Goal: Task Accomplishment & Management: Manage account settings

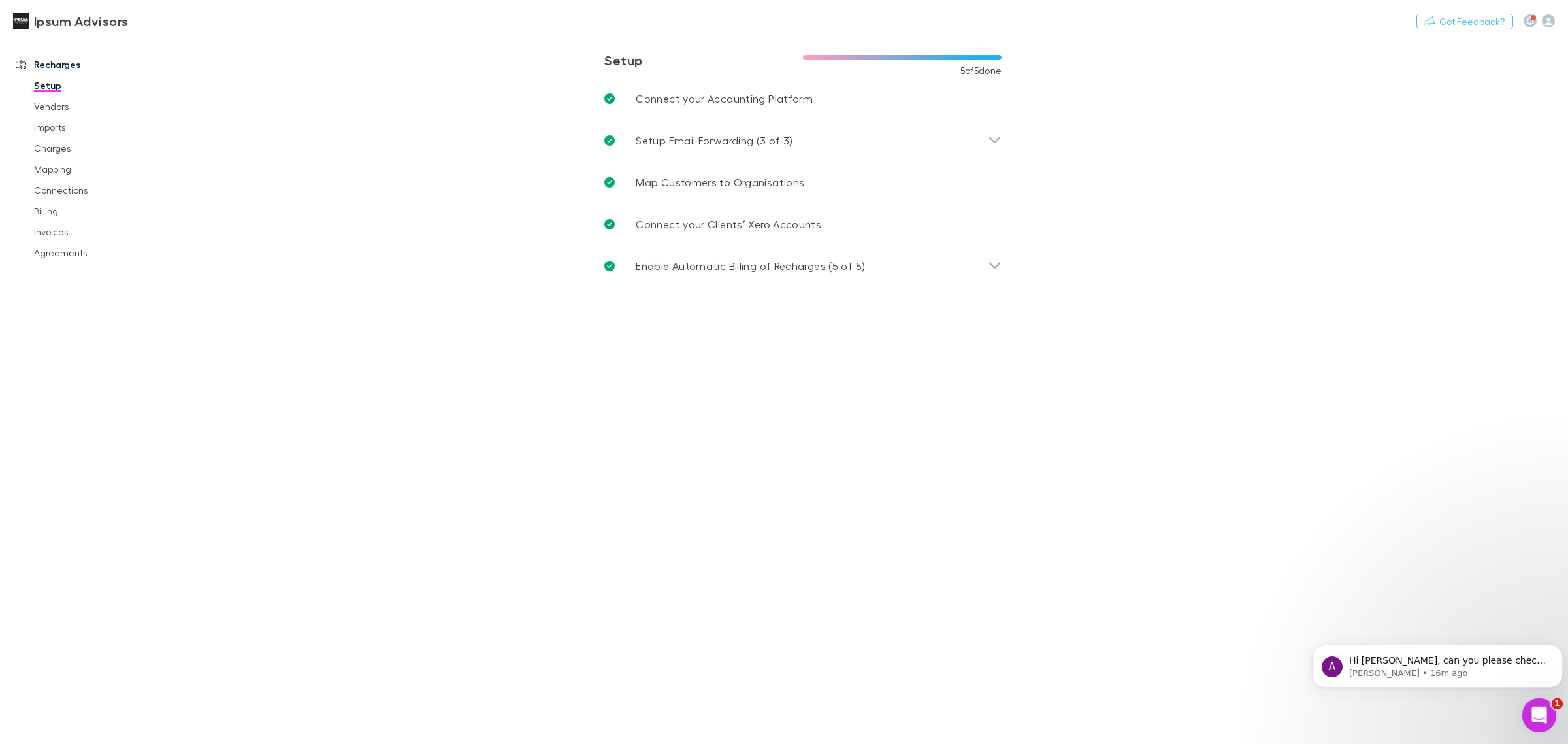
click at [1539, 714] on icon "Open Intercom Messenger" at bounding box center [1537, 713] width 9 height 11
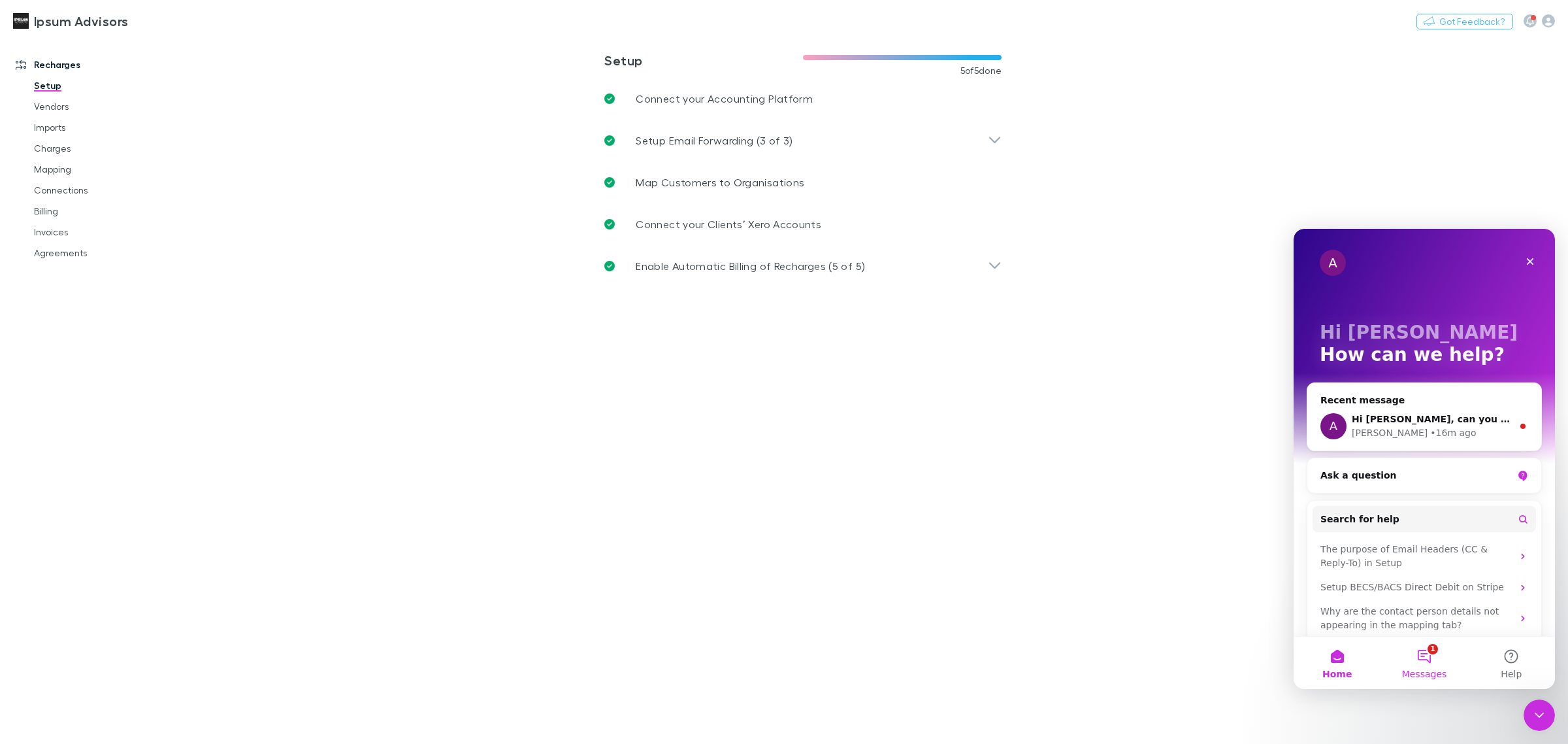
click at [1438, 648] on button "1 Messages" at bounding box center [1424, 663] width 87 height 53
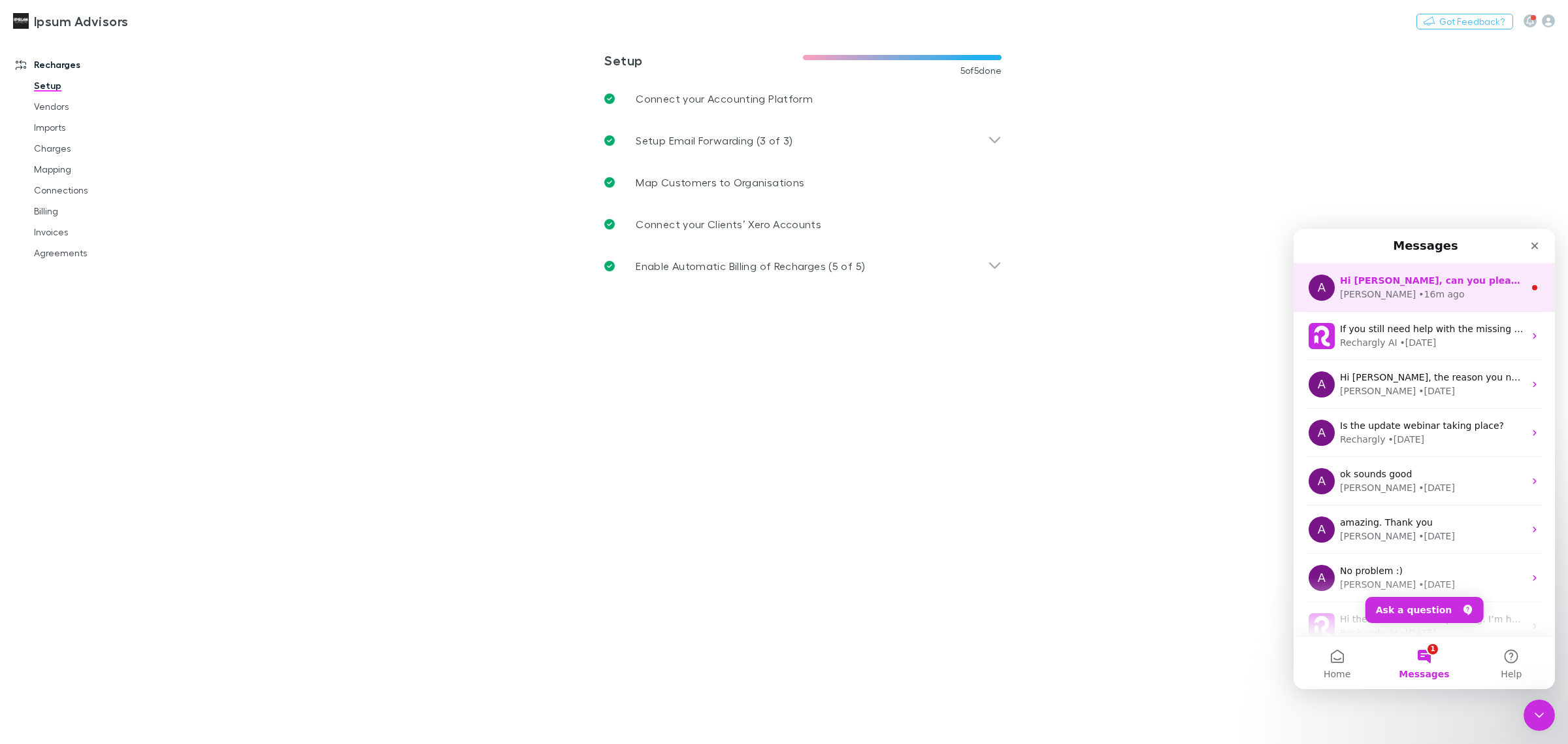
click at [1419, 294] on div "• 16m ago" at bounding box center [1441, 295] width 46 height 14
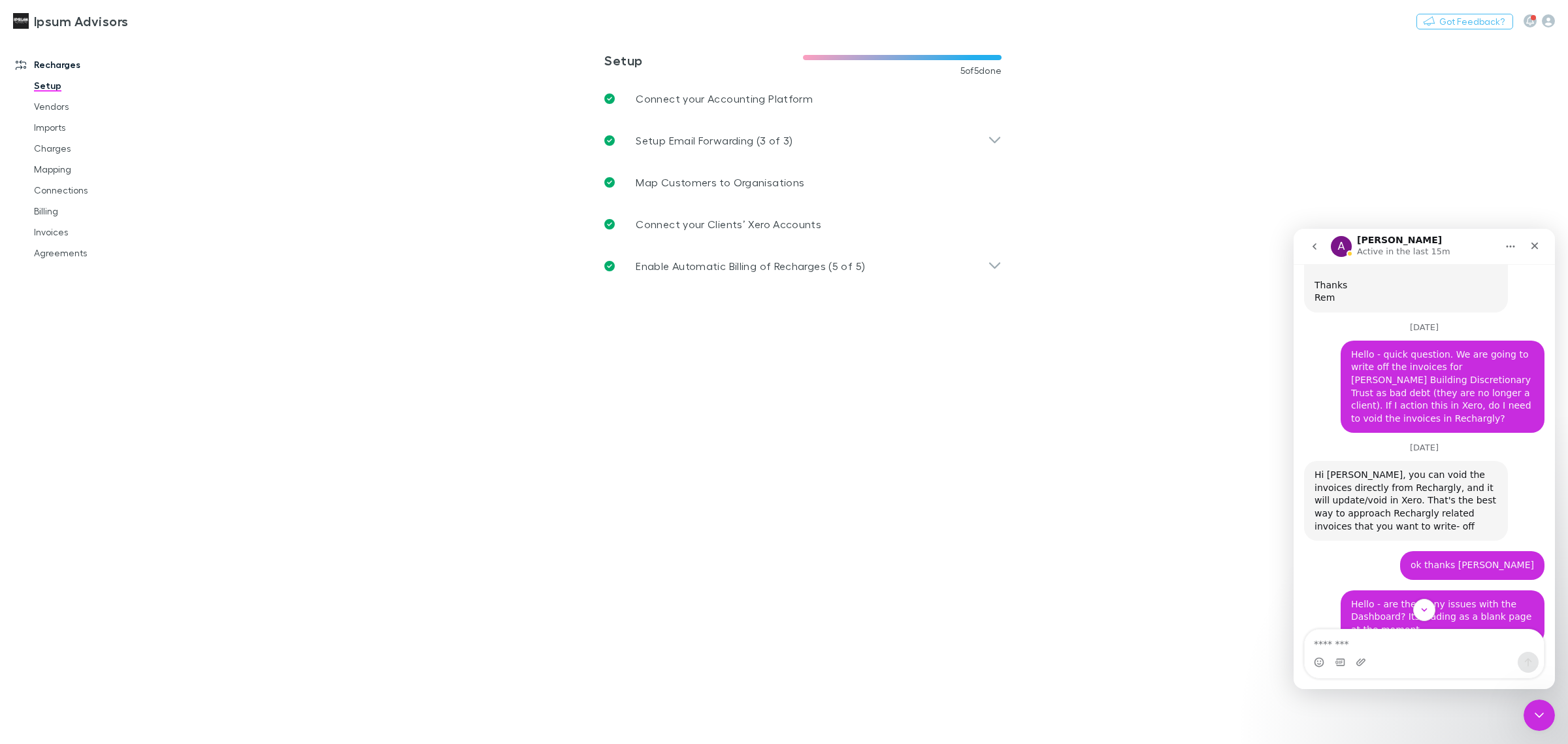
scroll to position [6984, 0]
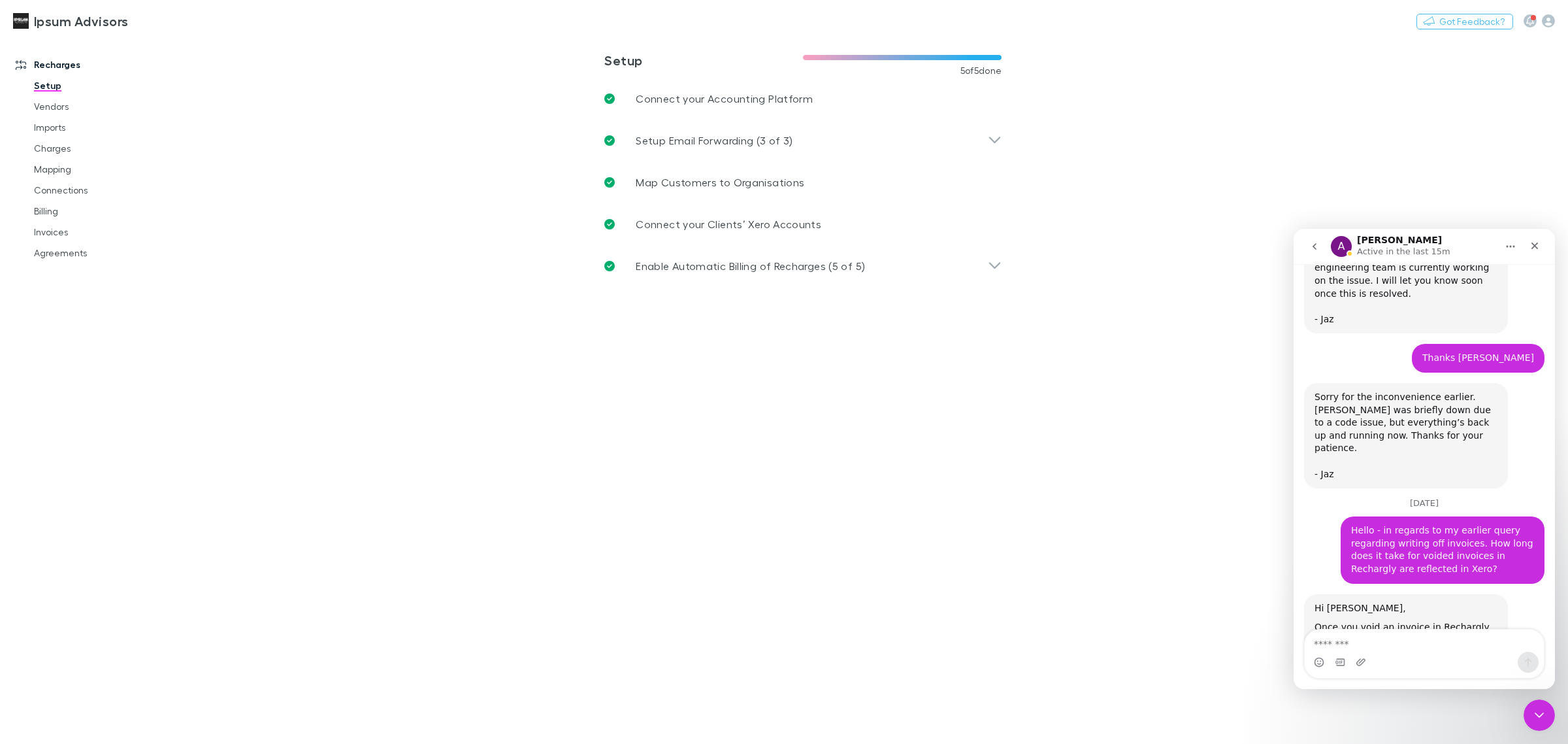
click at [1434, 653] on div "Intercom messenger" at bounding box center [1424, 663] width 239 height 21
click at [1327, 645] on textarea "Message…" at bounding box center [1424, 641] width 239 height 22
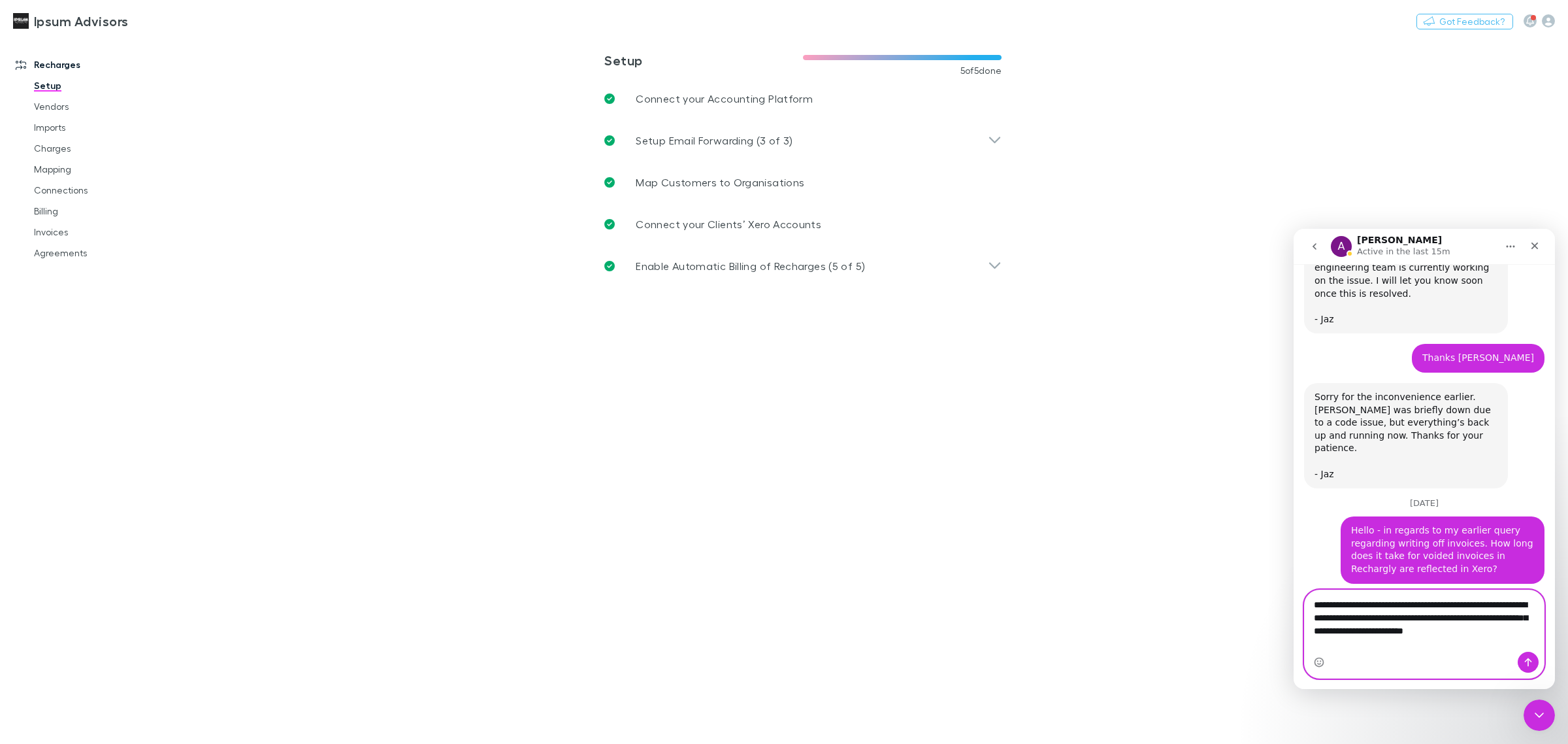
type textarea "**********"
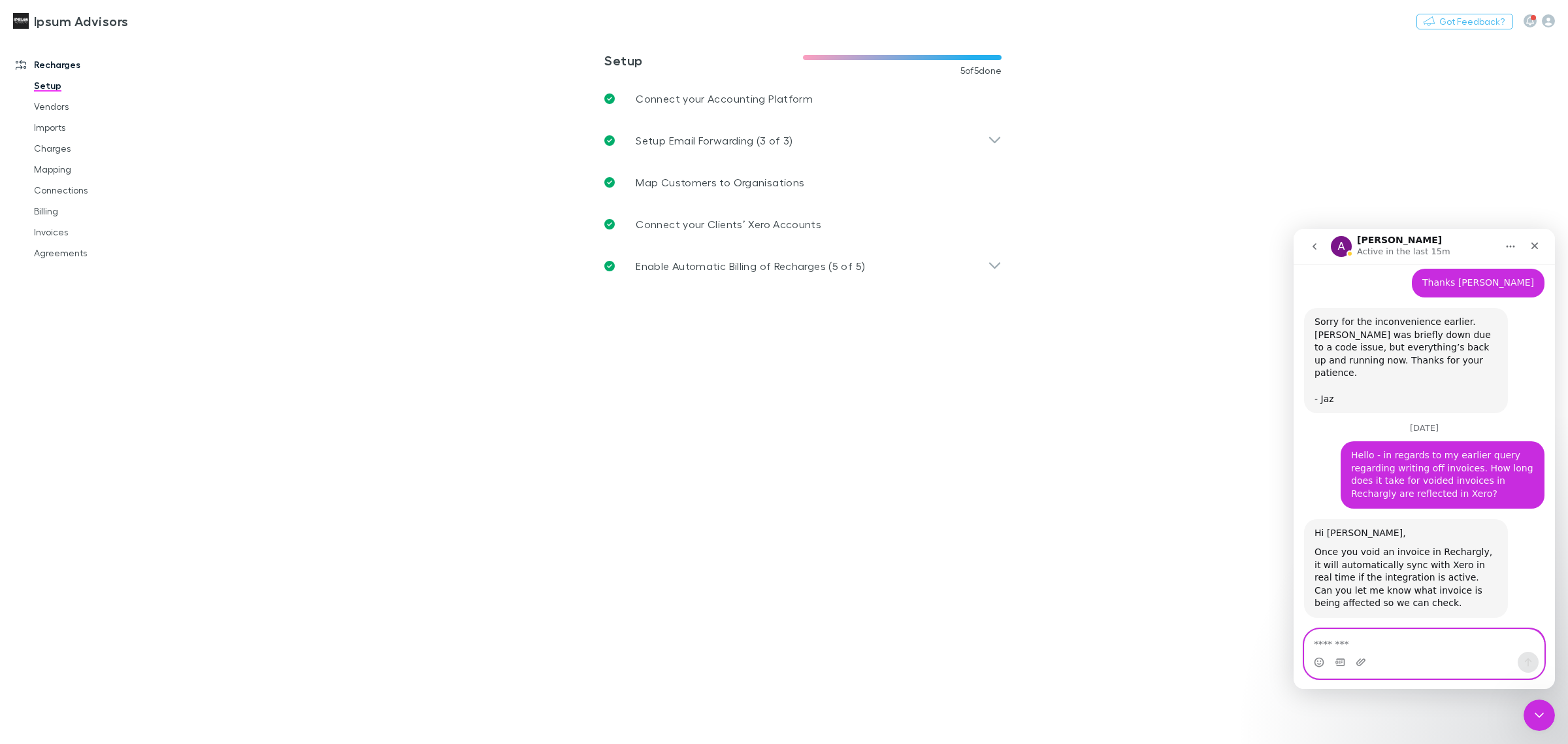
scroll to position [7062, 0]
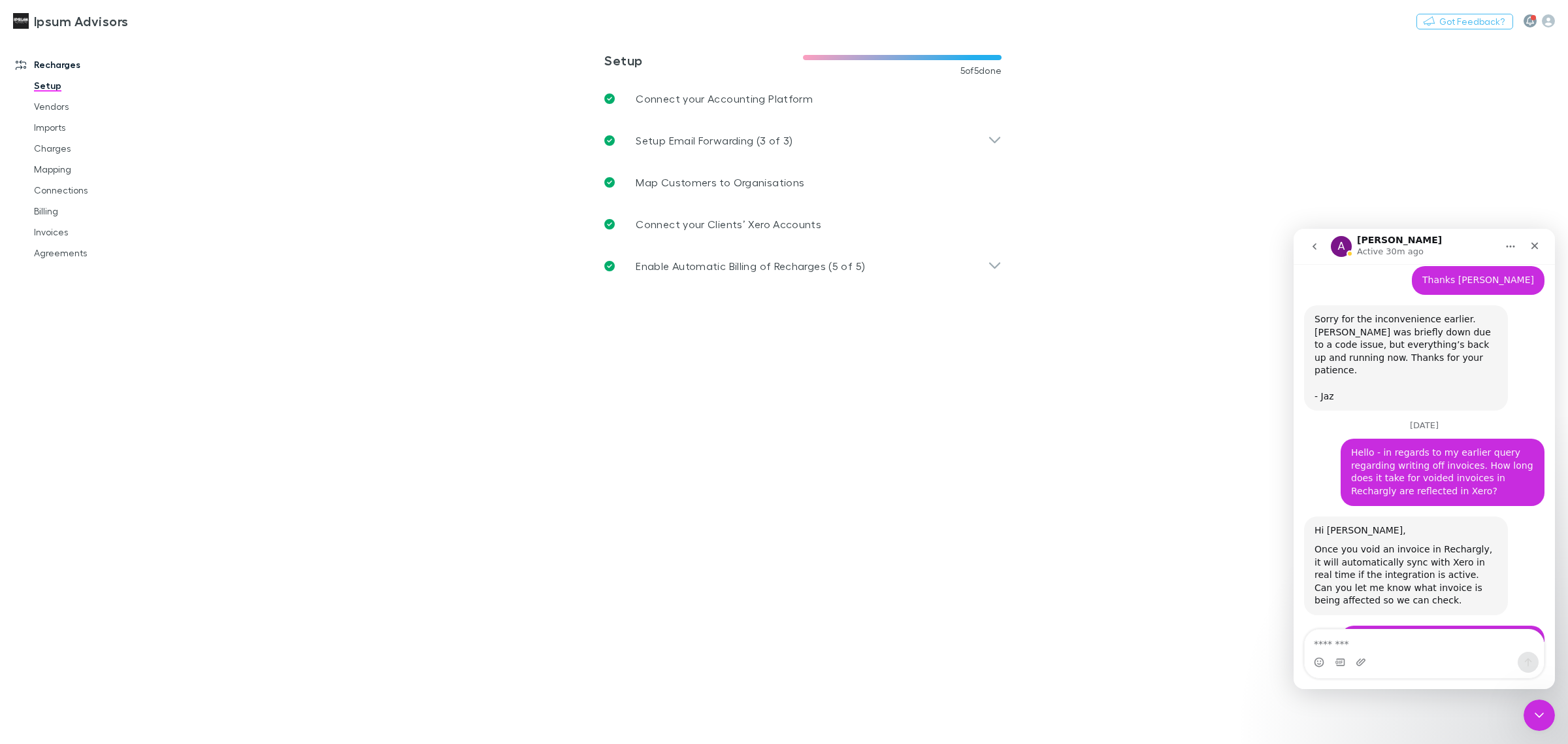
click at [1525, 20] on button "button" at bounding box center [1530, 20] width 13 height 13
click at [1224, 206] on div at bounding box center [784, 372] width 1568 height 744
click at [58, 232] on link "Invoices" at bounding box center [102, 232] width 163 height 21
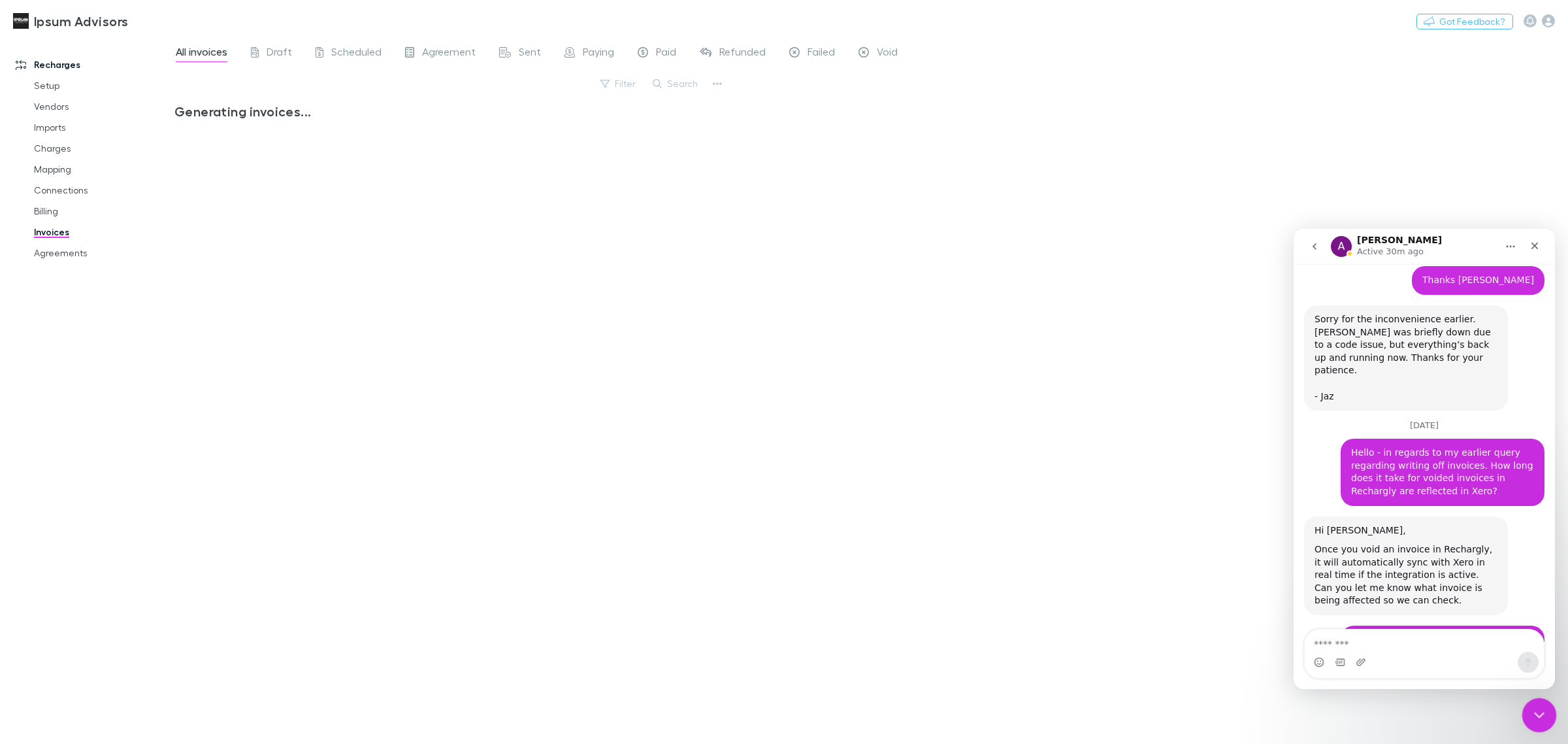
click at [1548, 714] on div "Close Intercom Messenger" at bounding box center [1537, 713] width 32 height 32
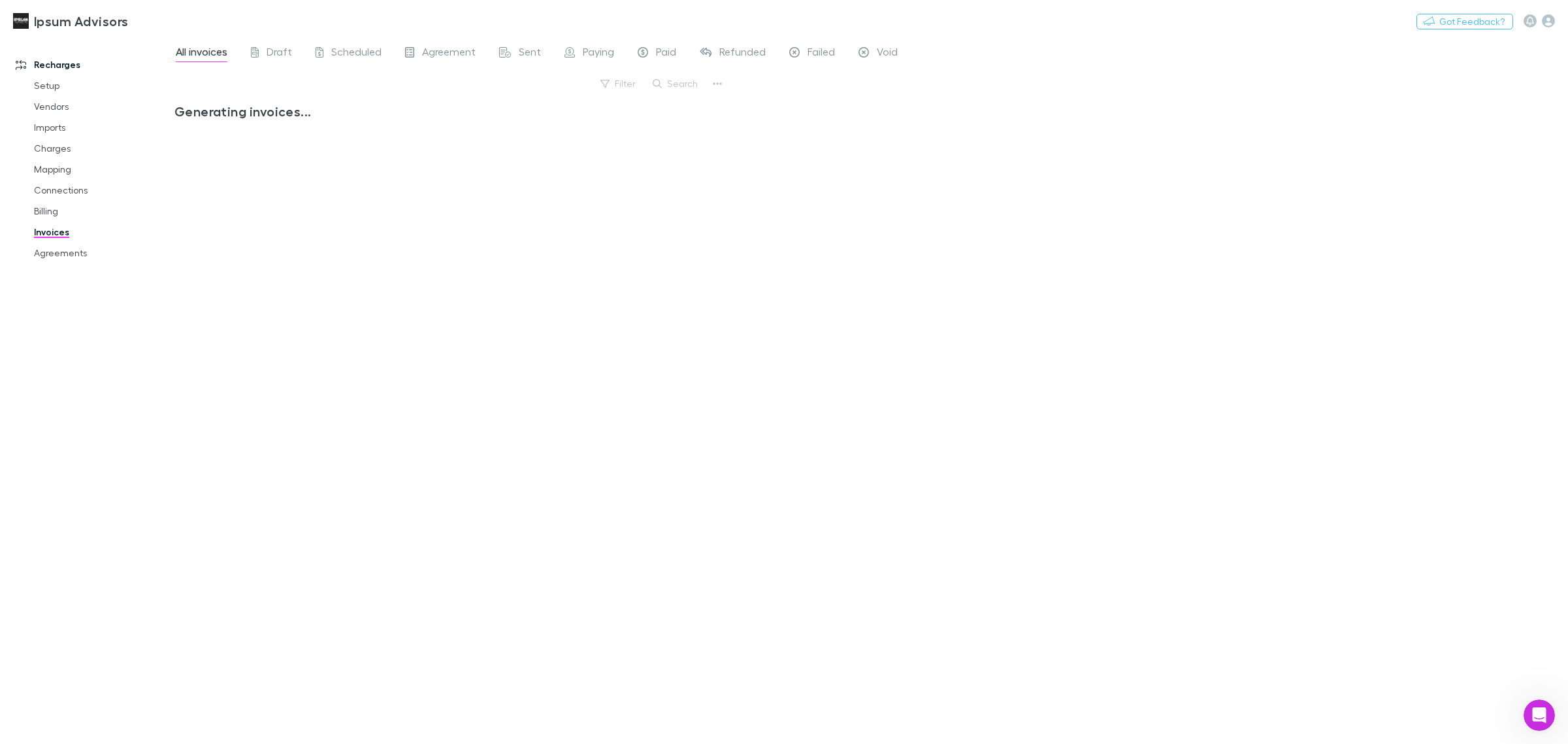
scroll to position [7062, 0]
click at [677, 80] on button "Search" at bounding box center [676, 84] width 60 height 15
click at [653, 84] on input "text" at bounding box center [653, 84] width 65 height 18
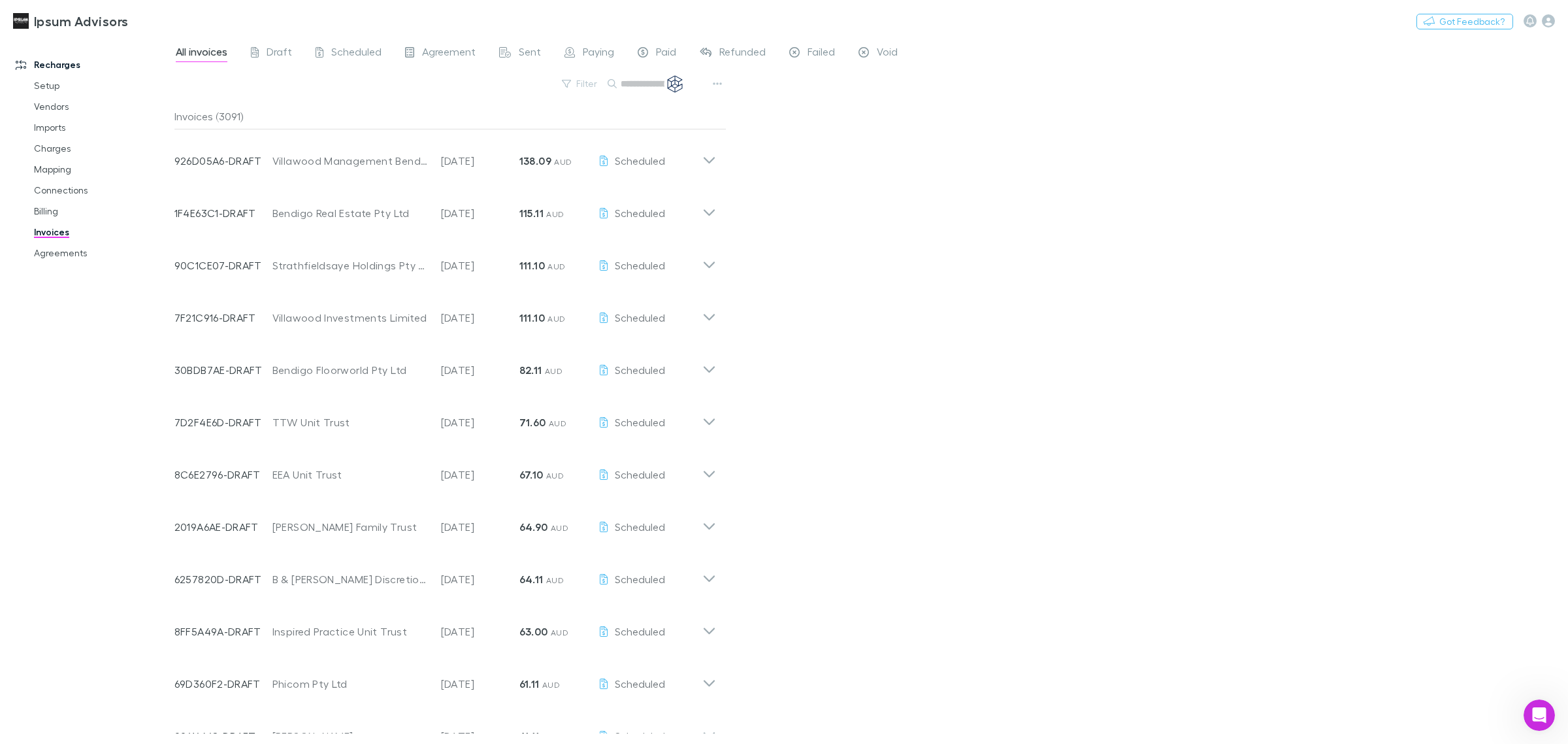
click at [645, 85] on input "text" at bounding box center [653, 84] width 65 height 18
type input "******"
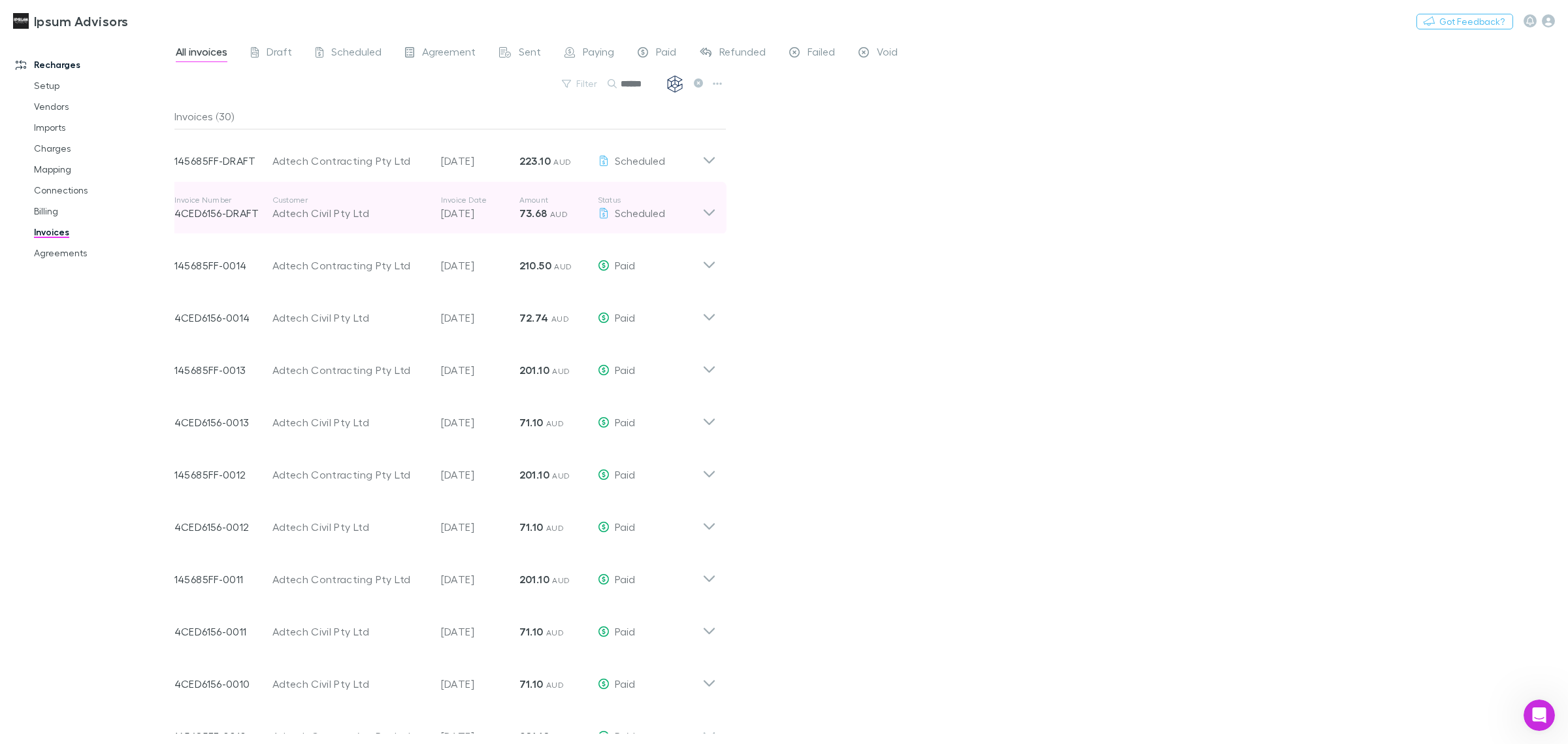
click at [708, 215] on icon at bounding box center [709, 208] width 14 height 26
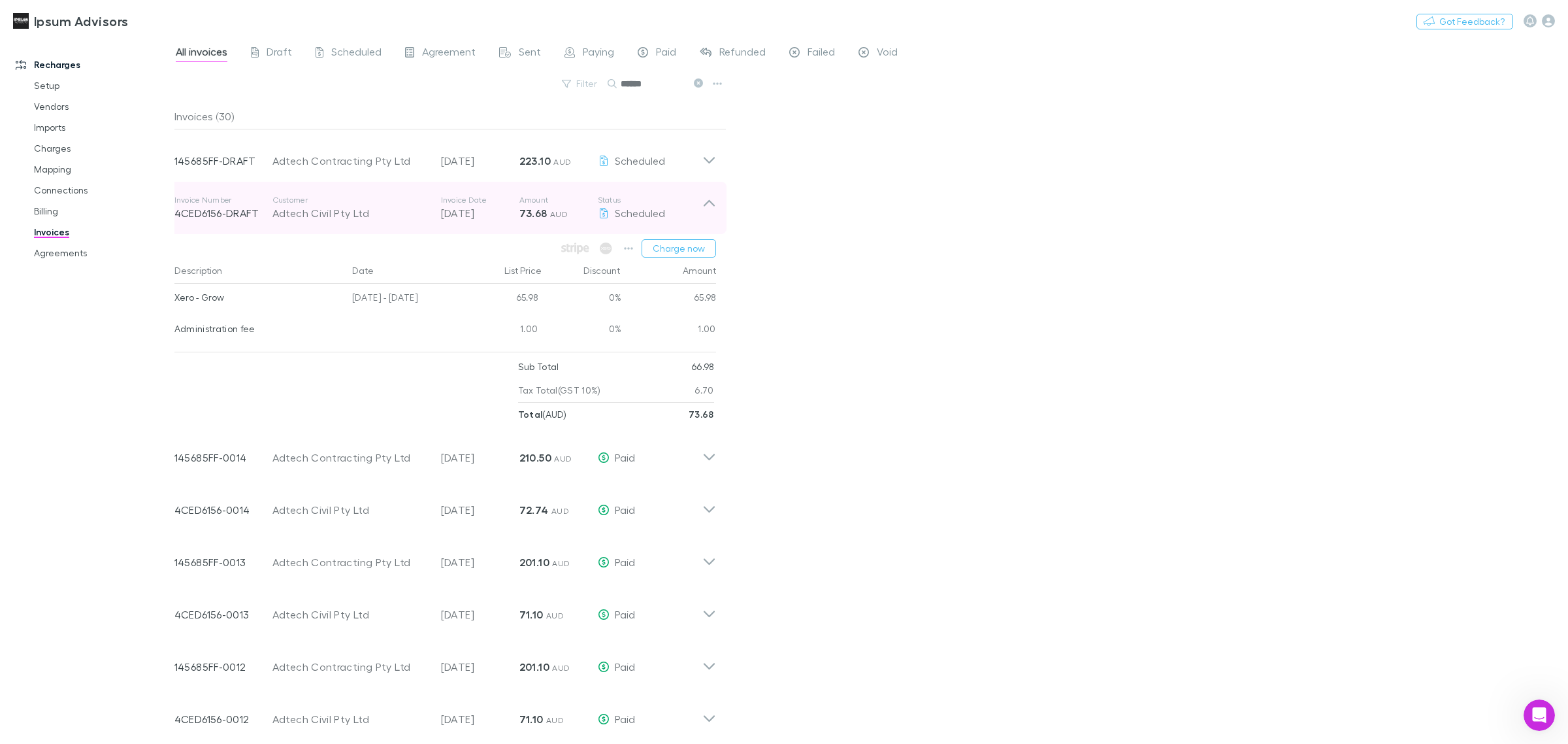
click at [294, 213] on div "Adtech Civil Pty Ltd" at bounding box center [350, 213] width 156 height 15
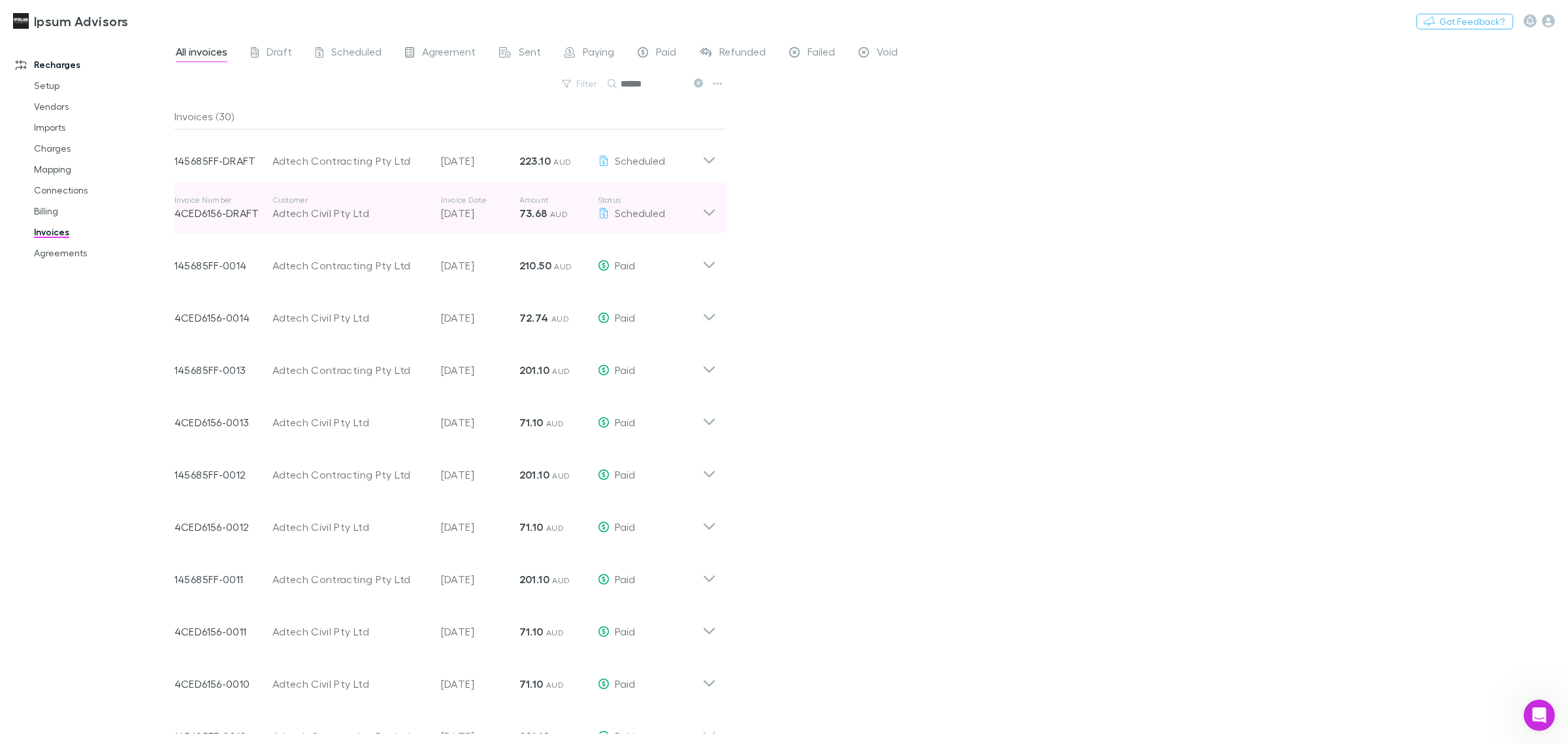
click at [294, 213] on div "Adtech Civil Pty Ltd" at bounding box center [350, 213] width 156 height 15
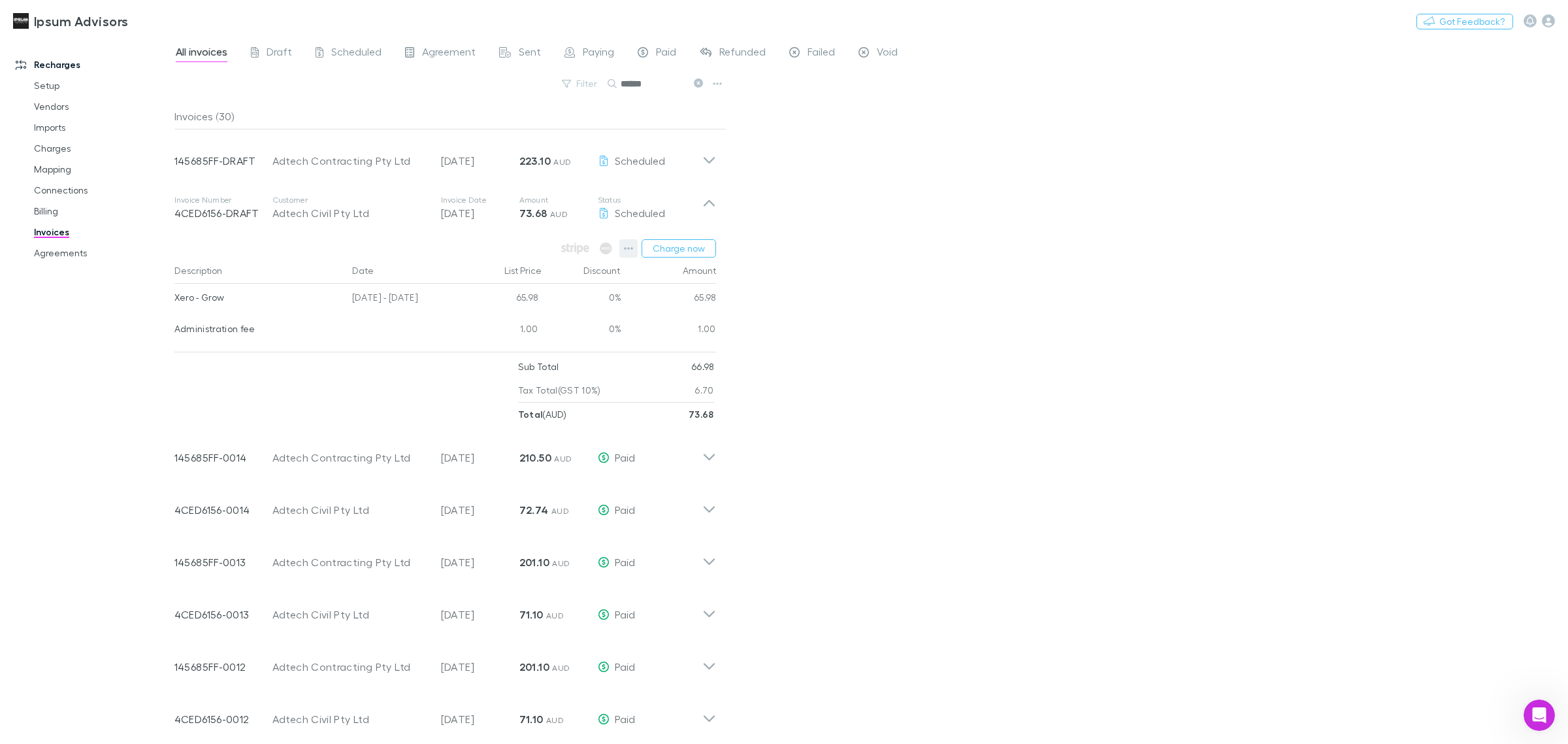
click at [625, 249] on icon "button" at bounding box center [628, 248] width 9 height 3
click at [860, 245] on div at bounding box center [784, 372] width 1568 height 744
click at [56, 155] on link "Charges" at bounding box center [102, 149] width 163 height 21
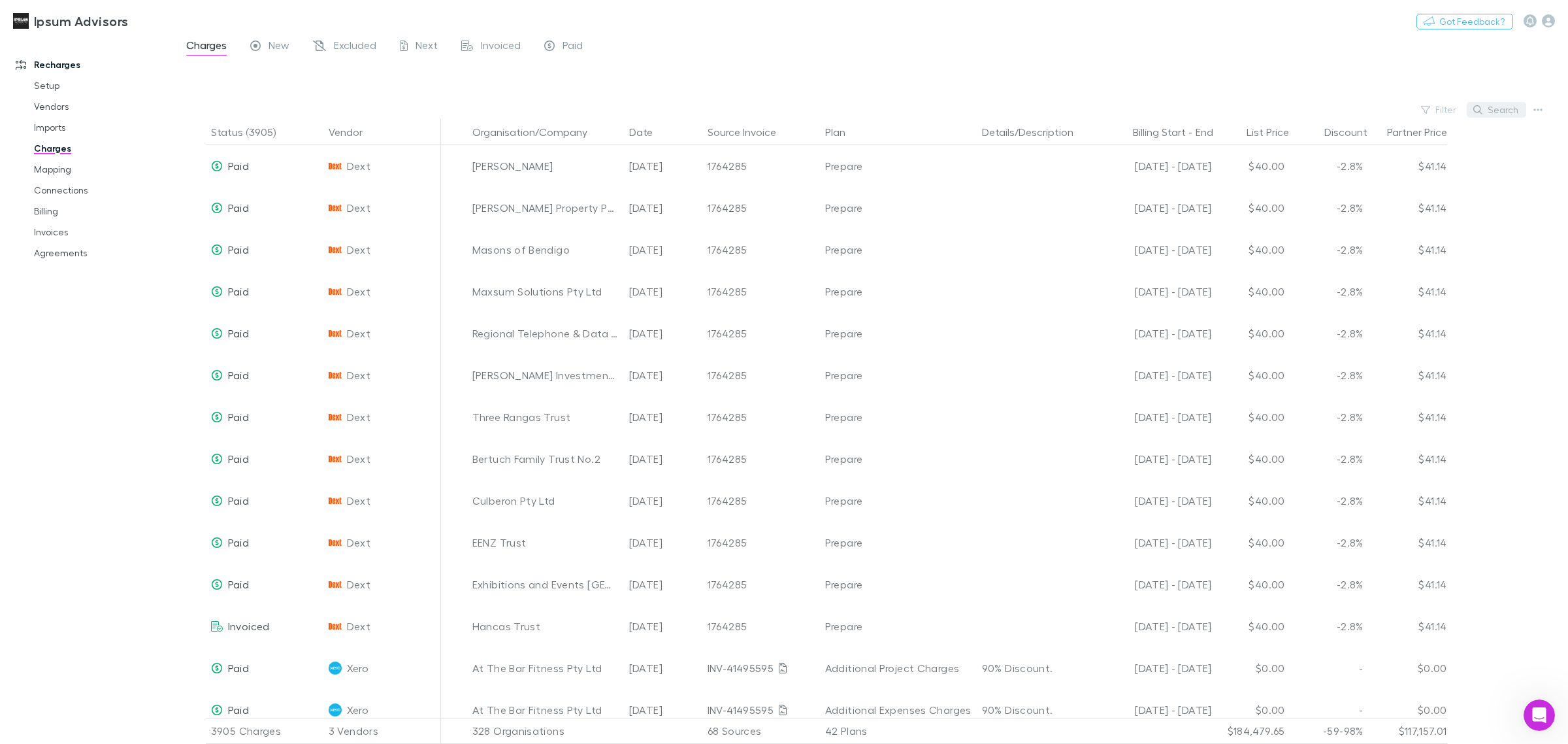
click at [1489, 105] on button "Search" at bounding box center [1496, 109] width 60 height 15
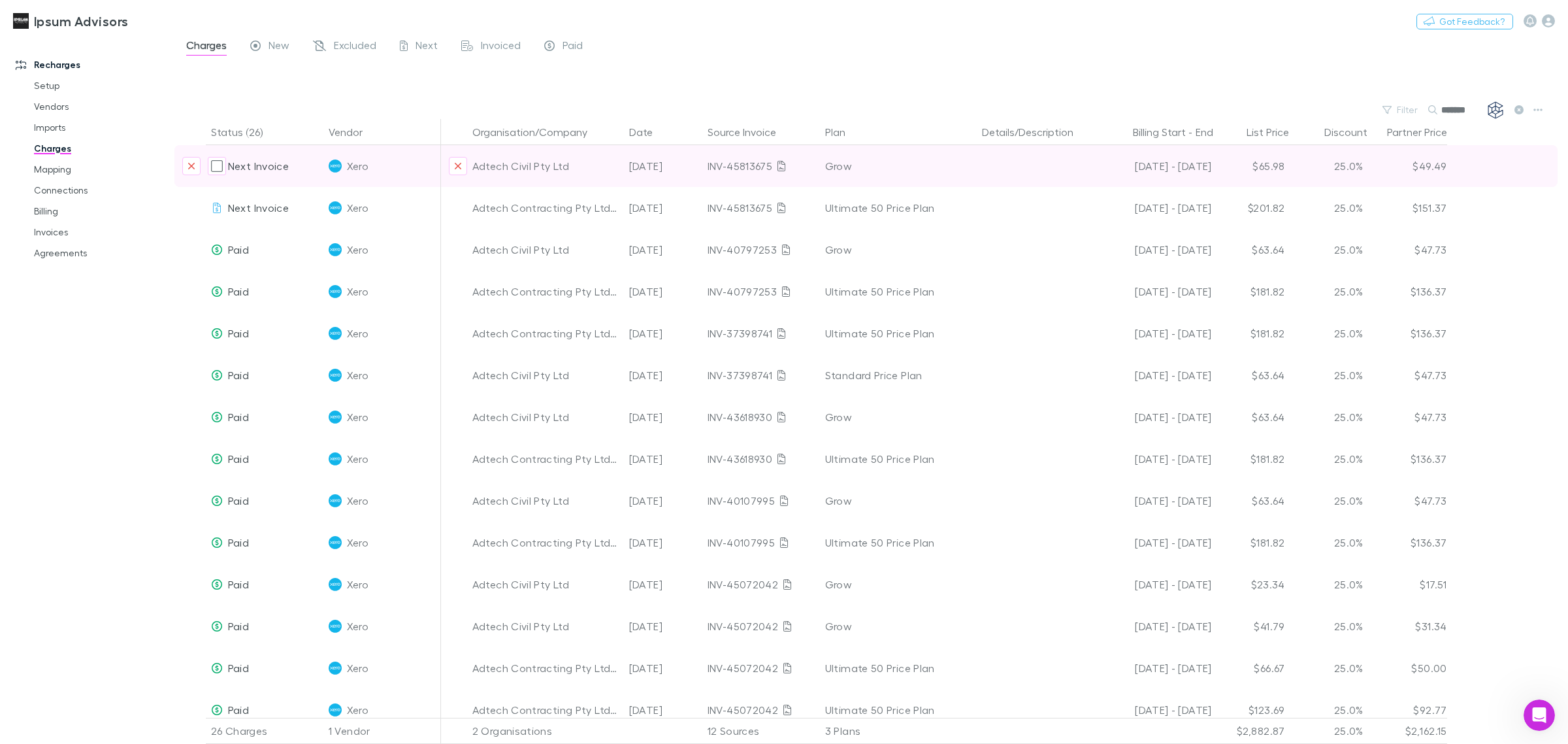
type input "******"
click at [527, 165] on div "Adtech Civil Pty Ltd" at bounding box center [545, 166] width 147 height 42
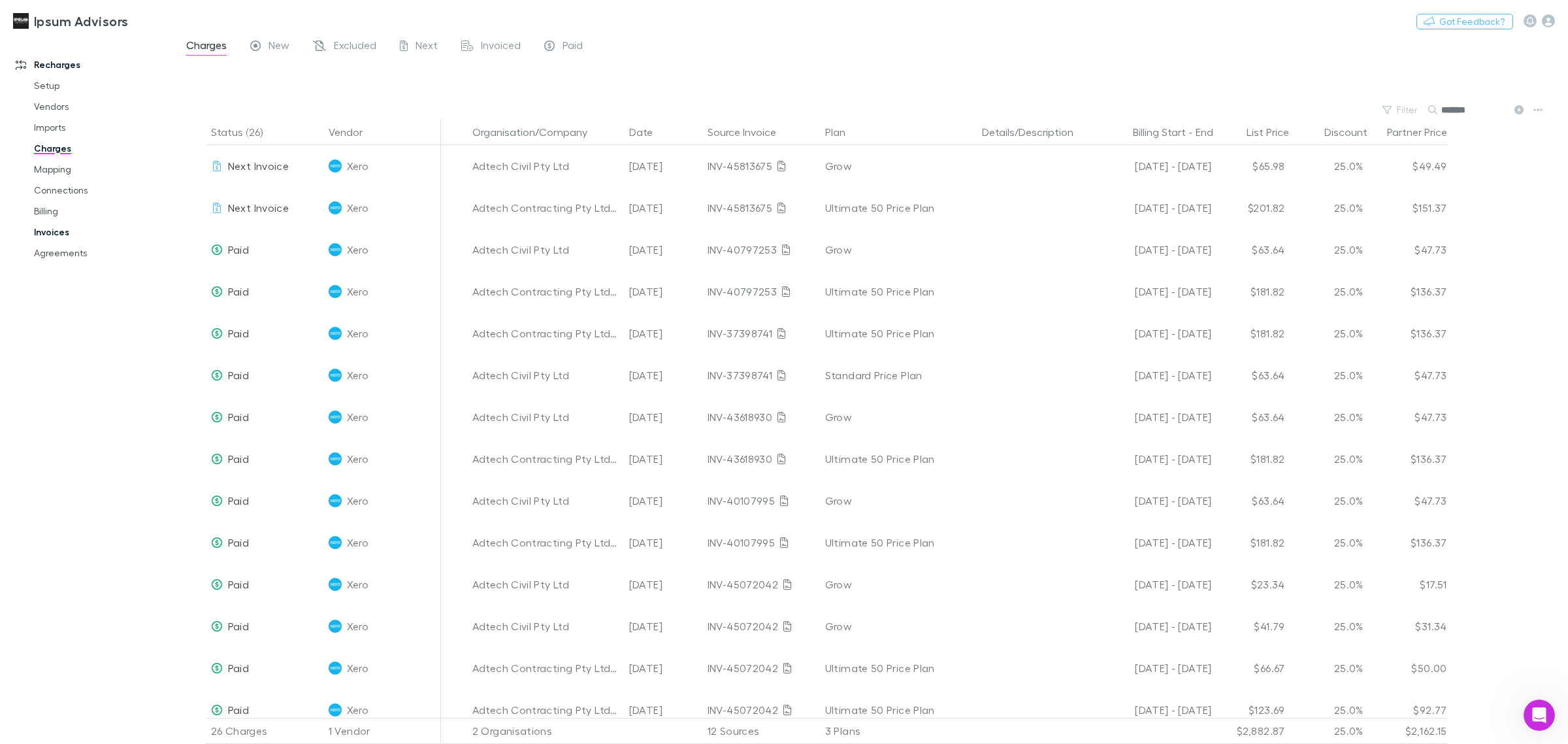
click at [57, 229] on link "Invoices" at bounding box center [102, 232] width 163 height 21
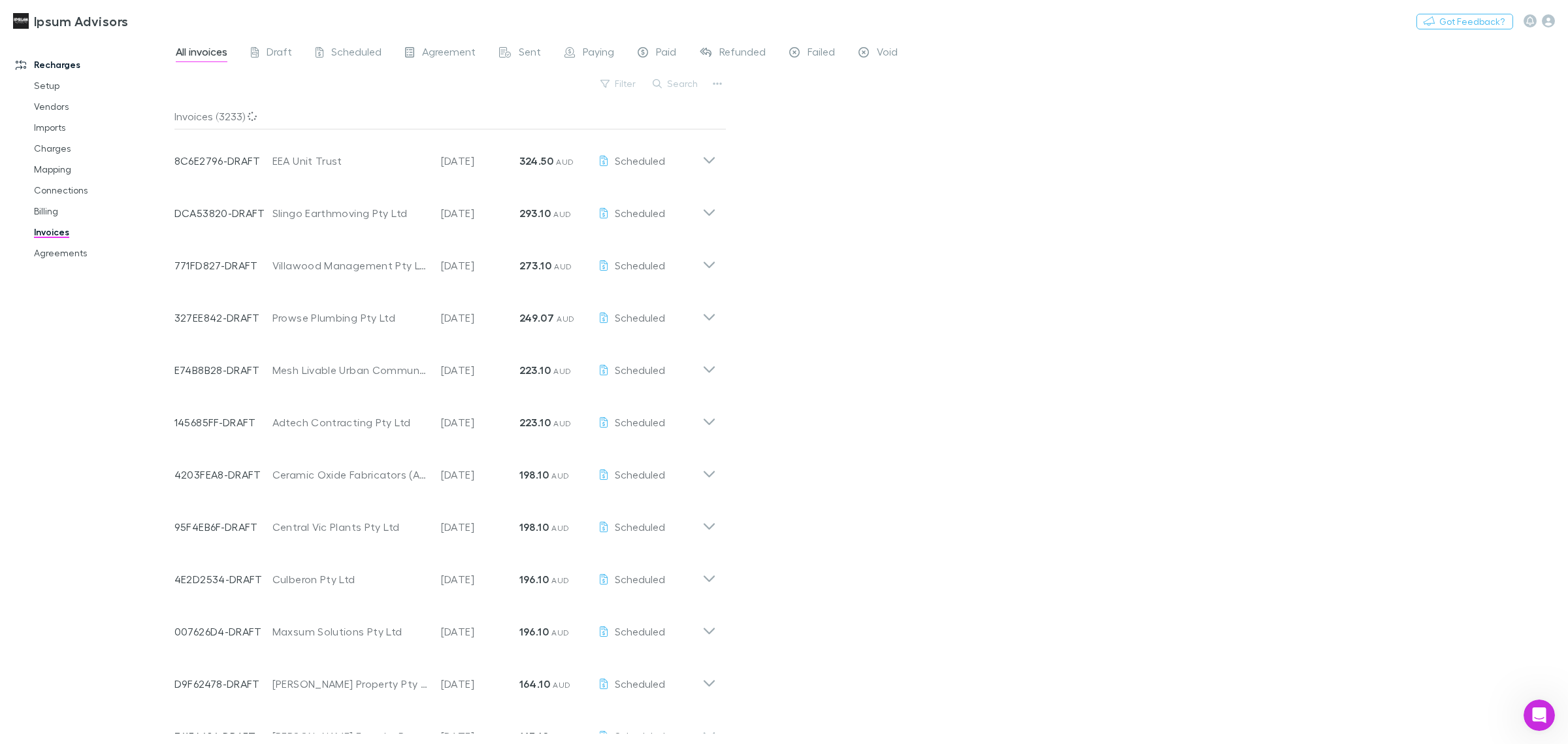
click at [678, 81] on button "Search" at bounding box center [676, 84] width 60 height 15
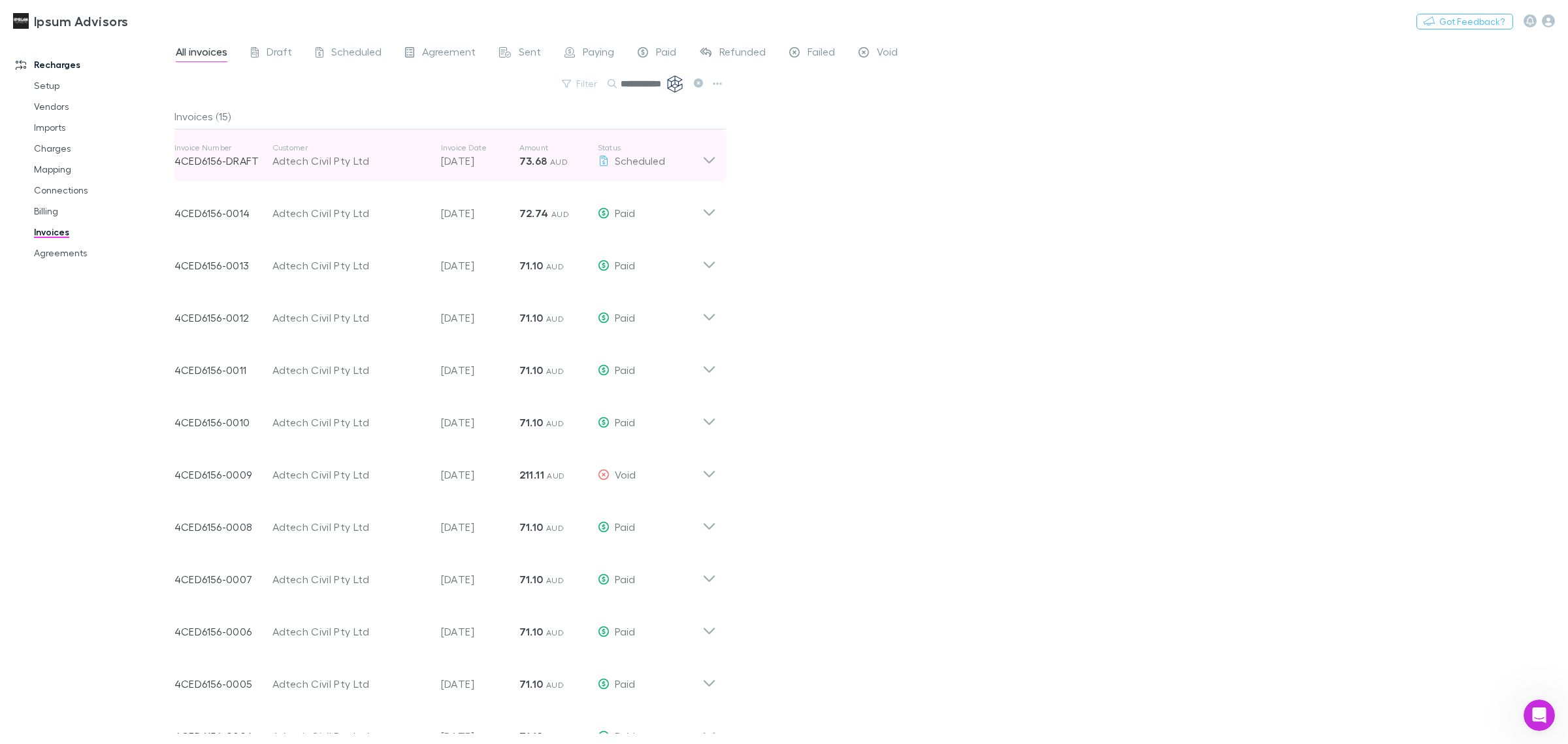
type input "**********"
click at [714, 164] on icon at bounding box center [709, 155] width 14 height 26
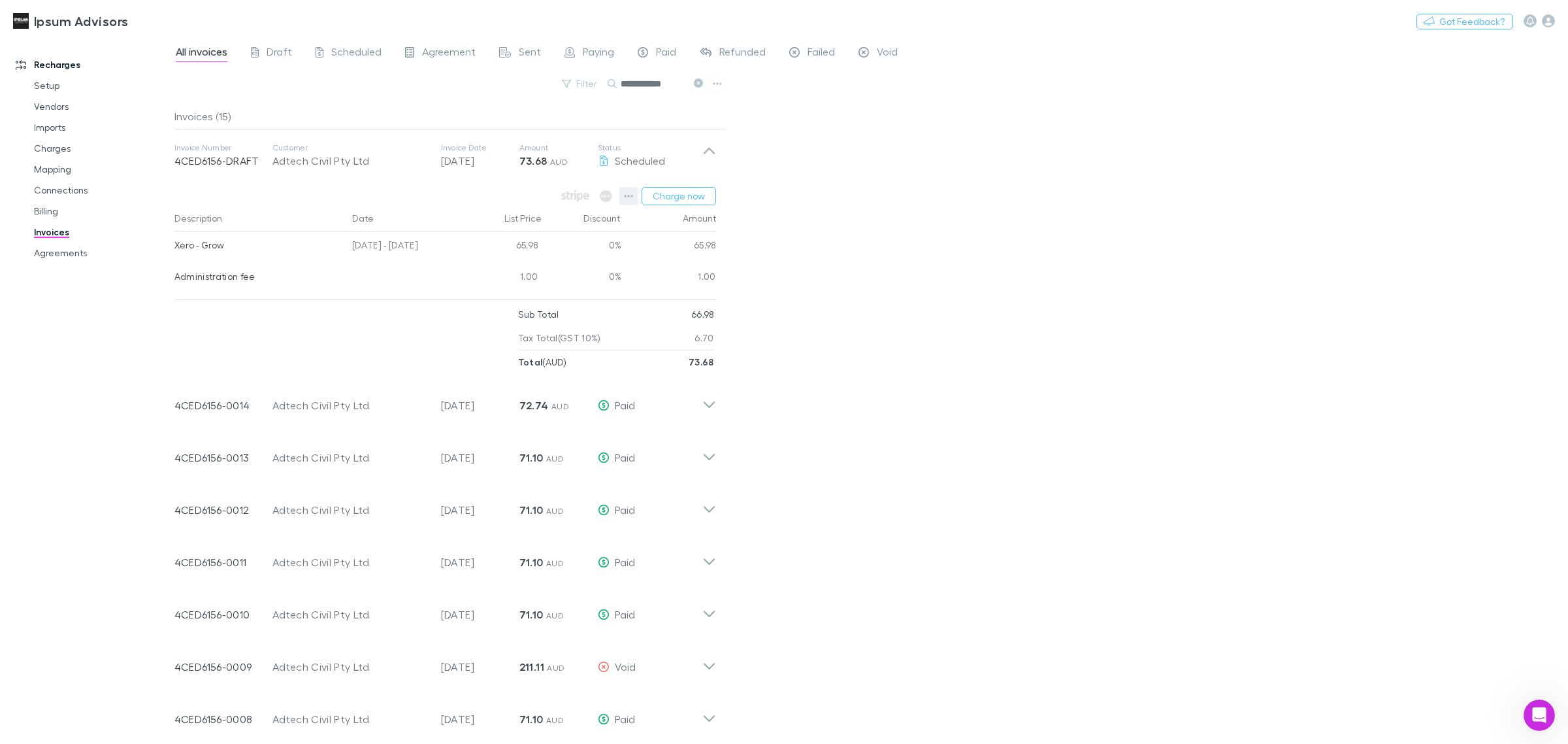
click at [626, 195] on icon "button" at bounding box center [628, 196] width 9 height 11
click at [1010, 364] on div at bounding box center [784, 372] width 1568 height 744
click at [47, 144] on link "Charges" at bounding box center [102, 149] width 163 height 21
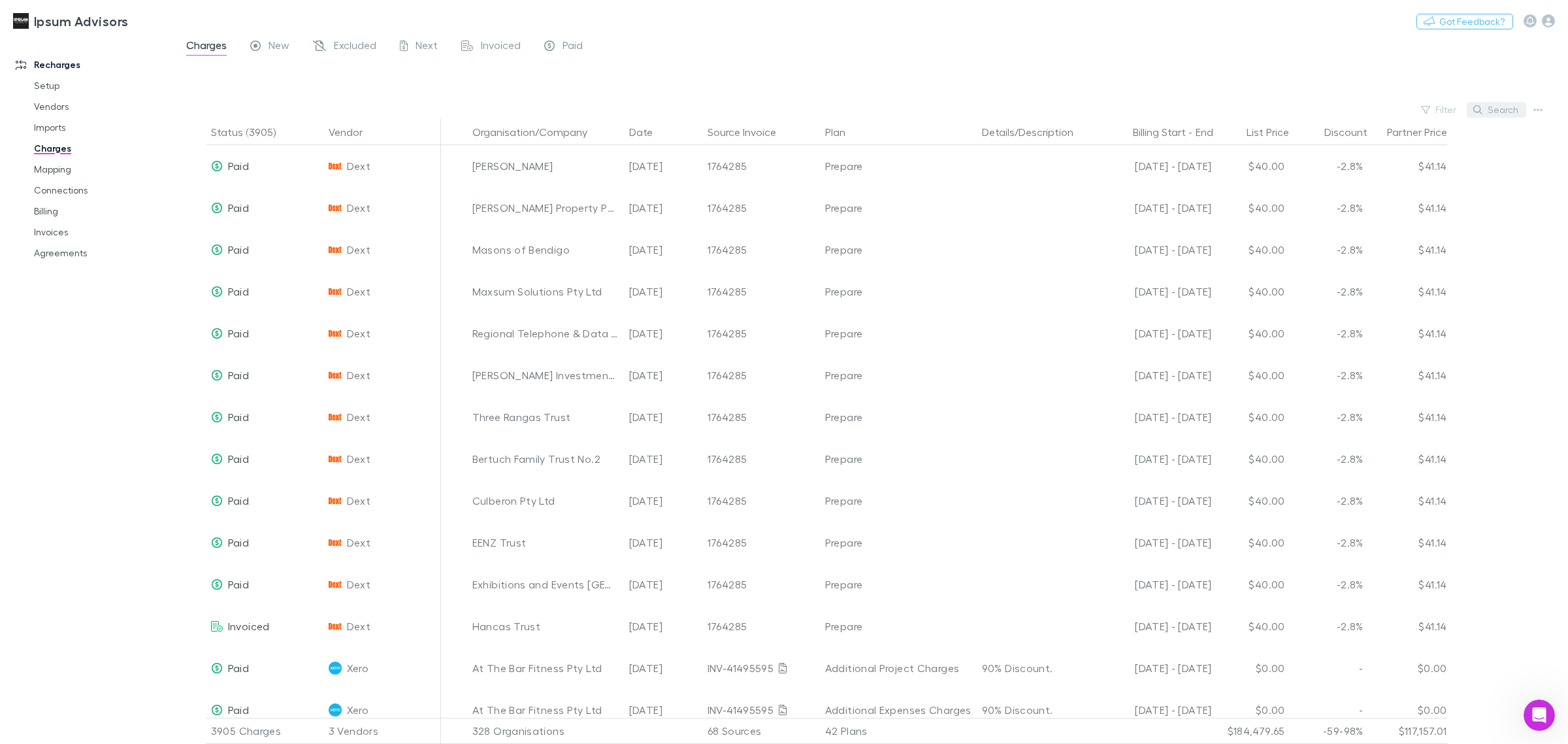
click at [1490, 109] on button "Search" at bounding box center [1496, 109] width 60 height 15
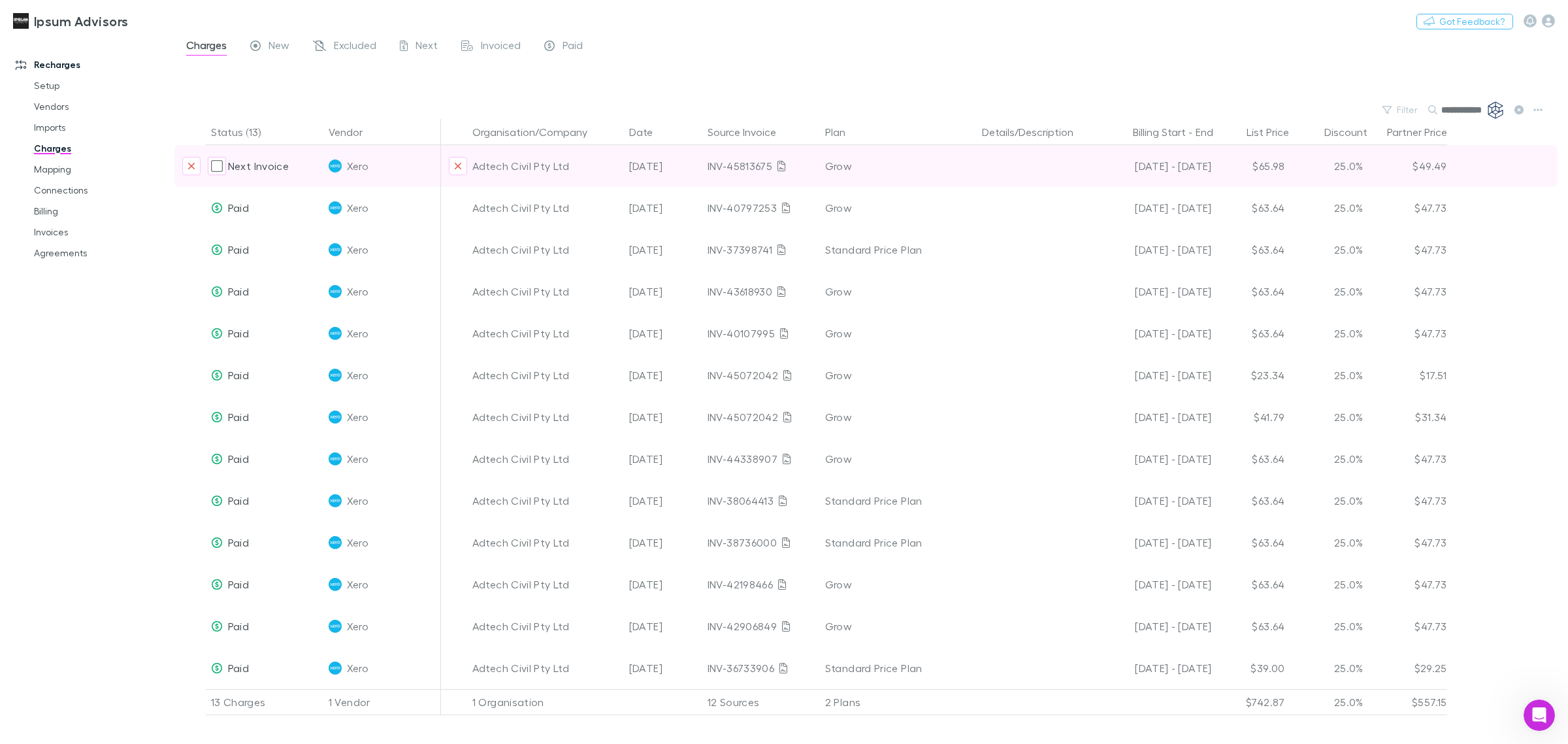
type input "**********"
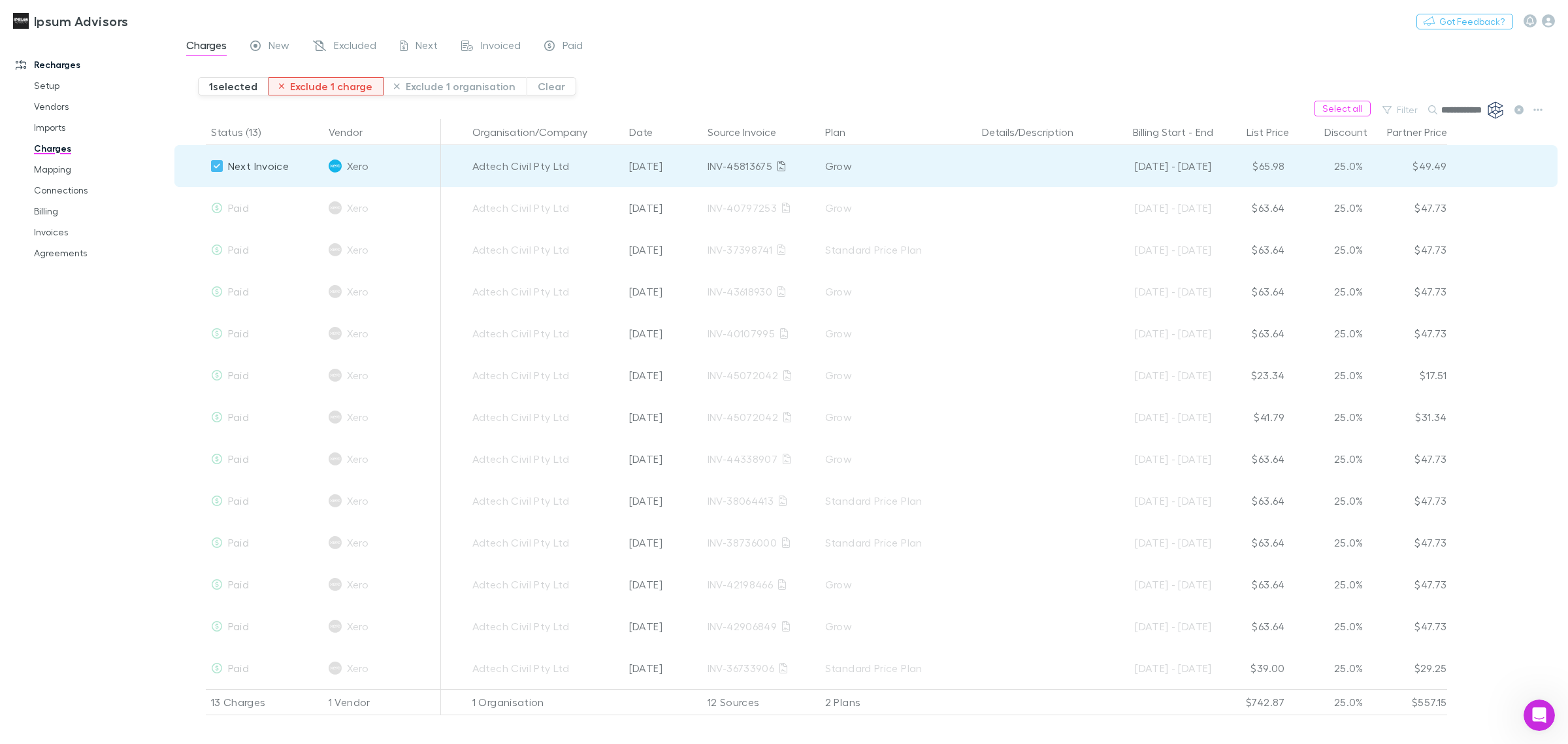
click at [321, 88] on button "Exclude 1 charge" at bounding box center [326, 86] width 116 height 18
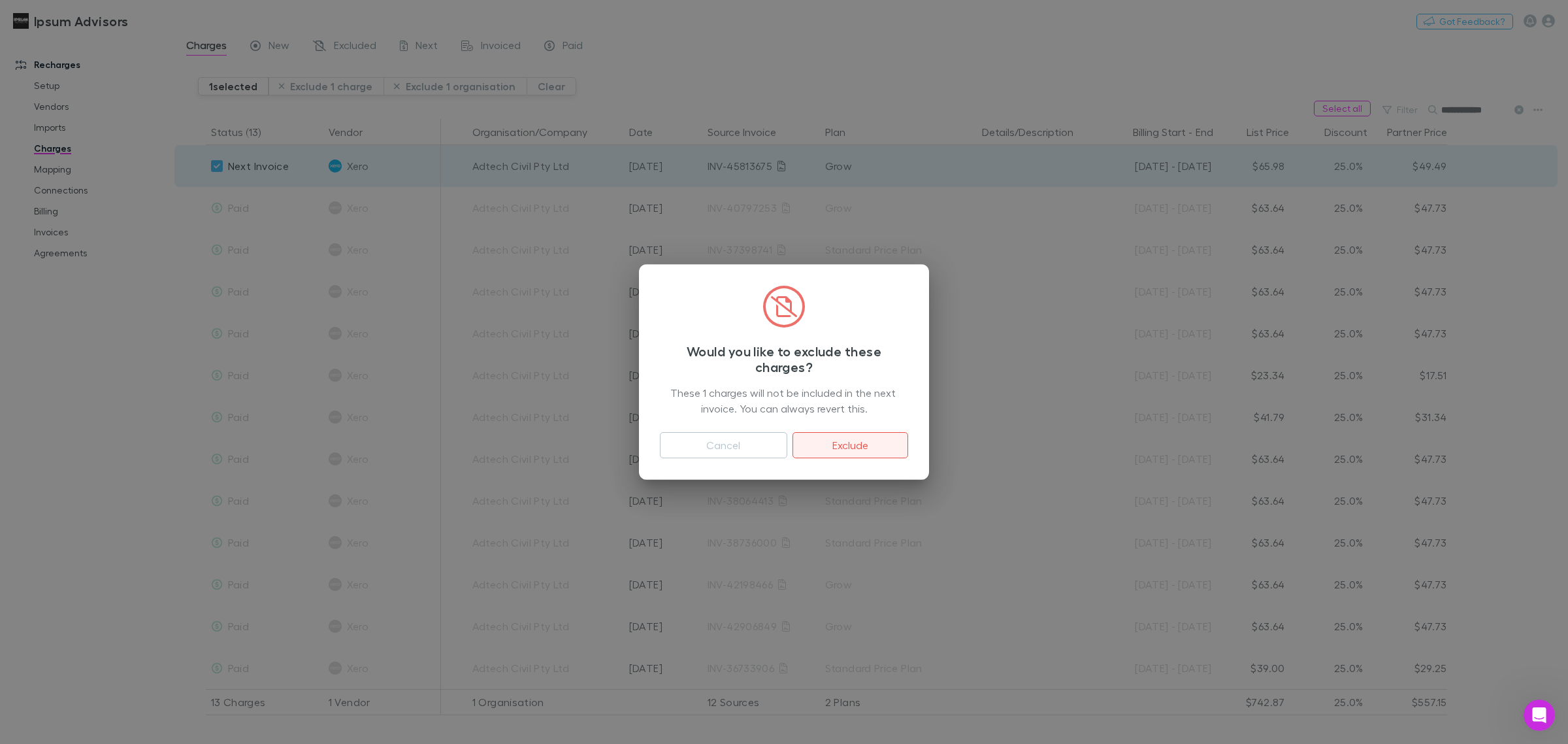
click at [873, 451] on button "Exclude" at bounding box center [850, 445] width 116 height 26
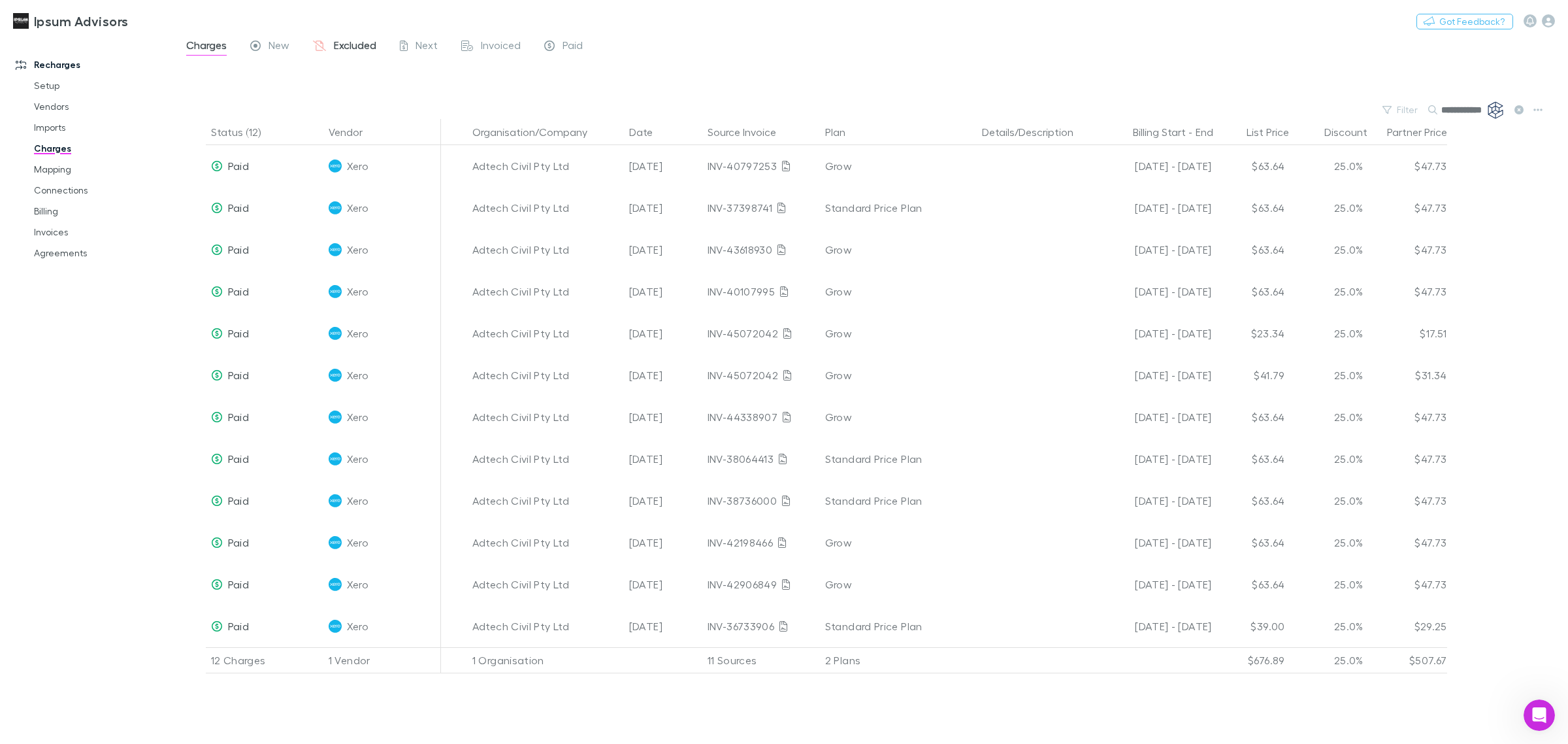
click at [344, 43] on span "Excluded" at bounding box center [355, 47] width 43 height 17
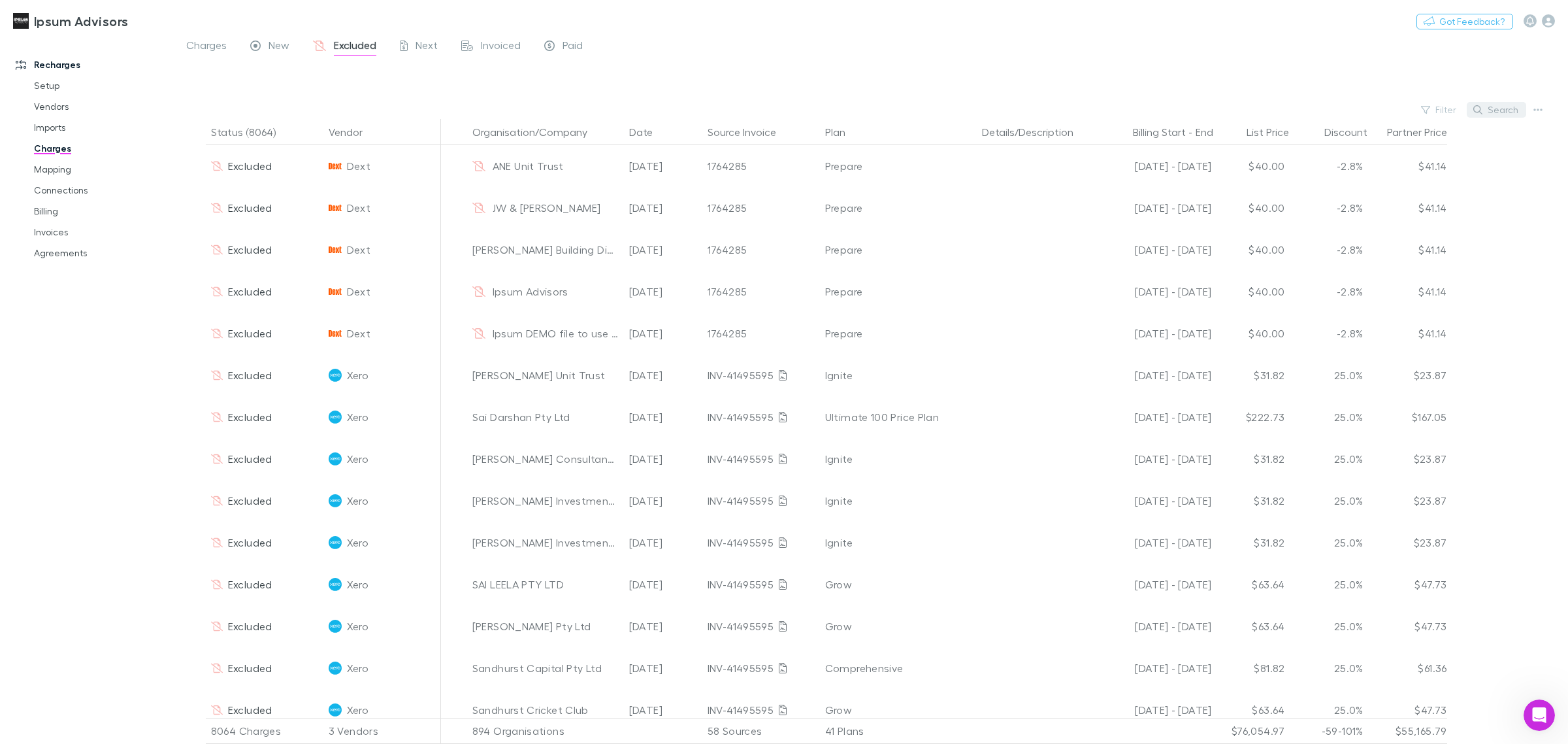
click at [1488, 114] on button "Search" at bounding box center [1496, 109] width 60 height 15
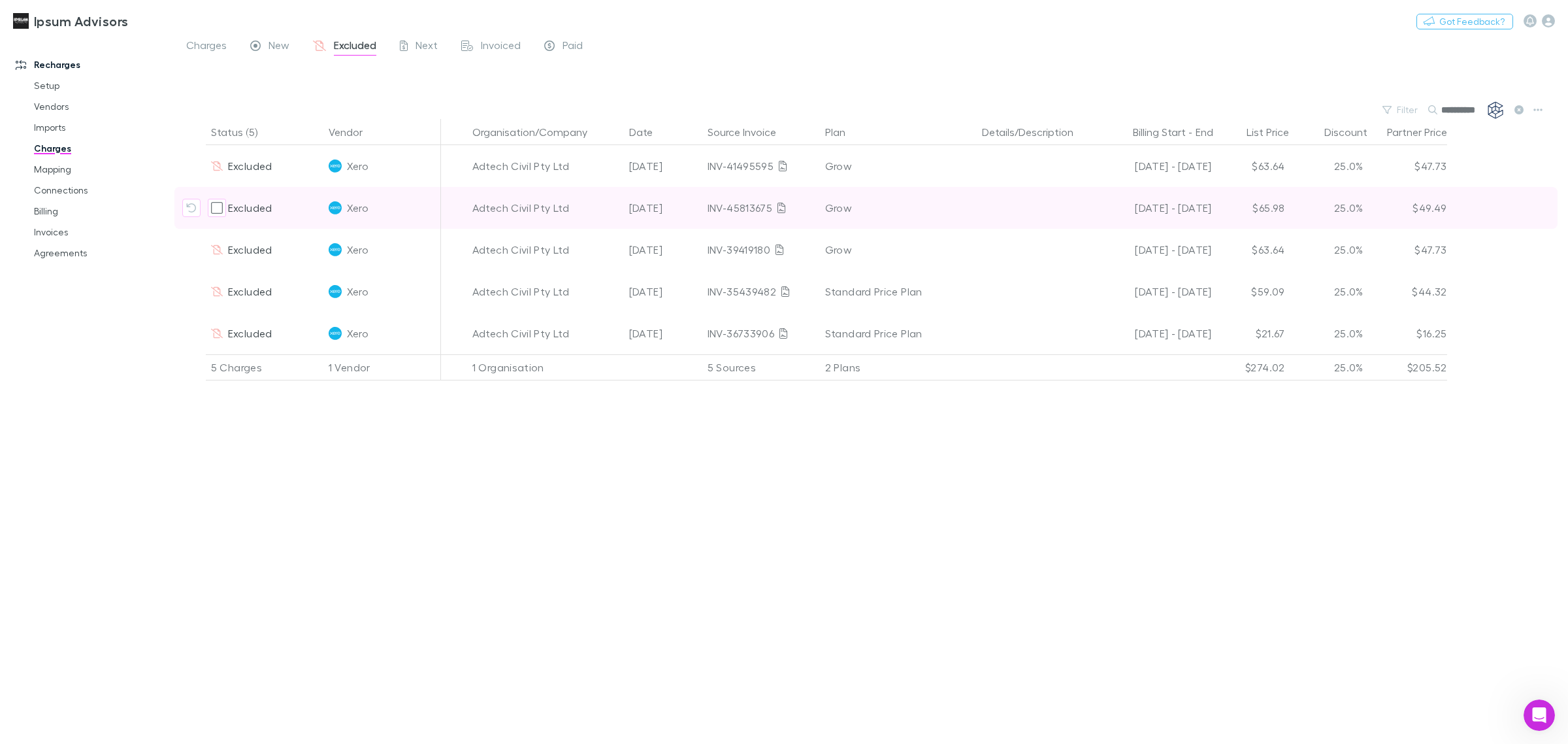
type input "**********"
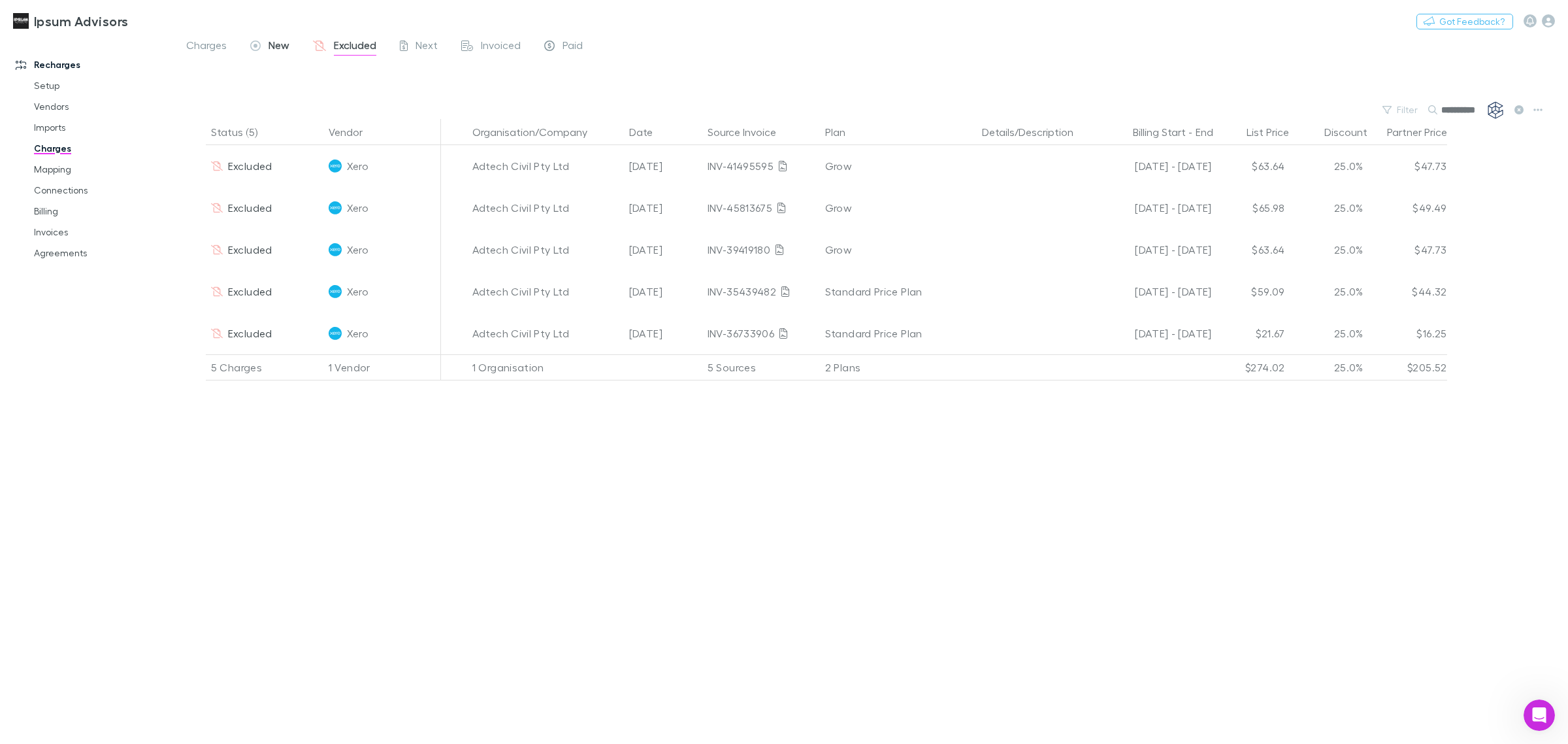
click at [272, 43] on span "New" at bounding box center [279, 47] width 21 height 17
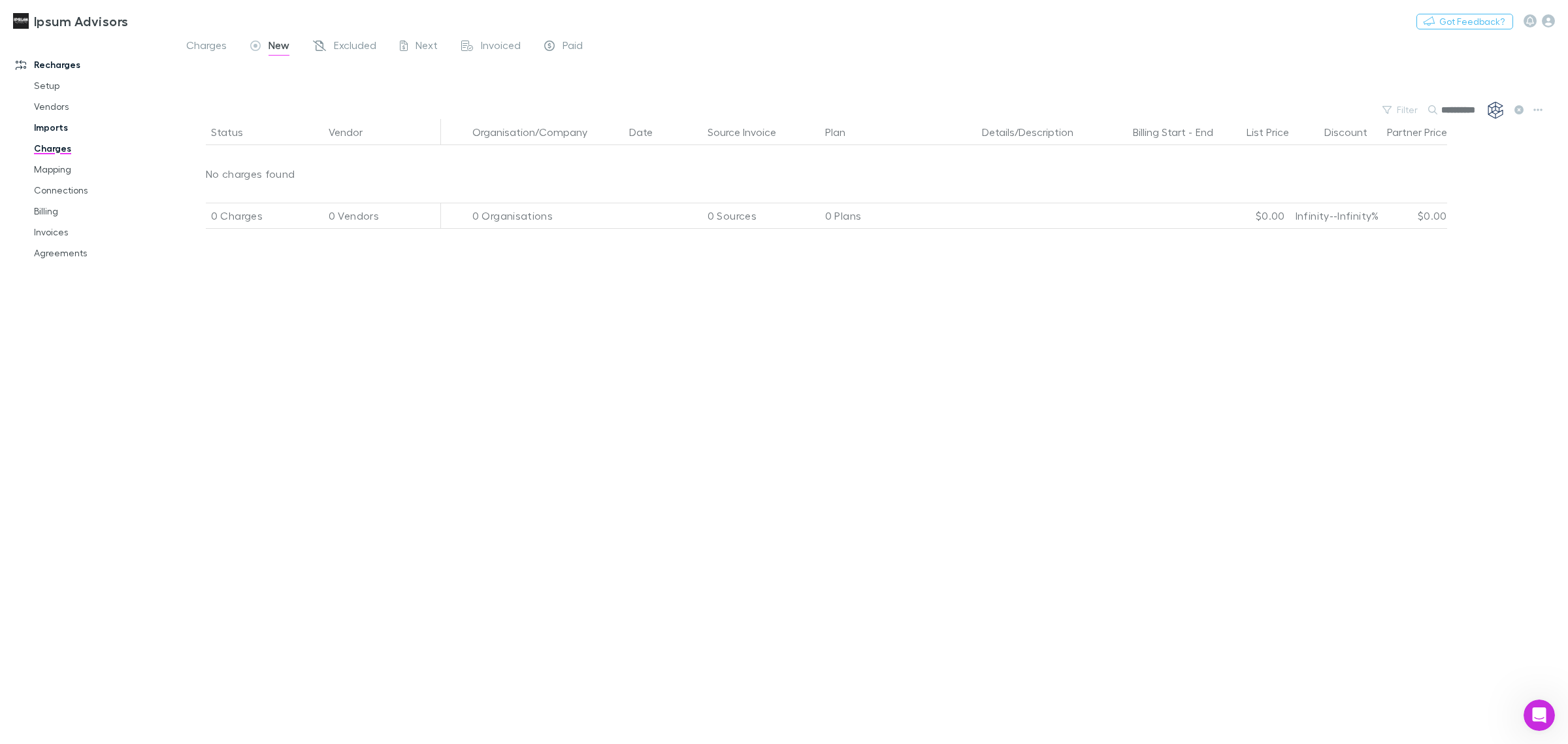
click at [54, 128] on link "Imports" at bounding box center [102, 128] width 163 height 21
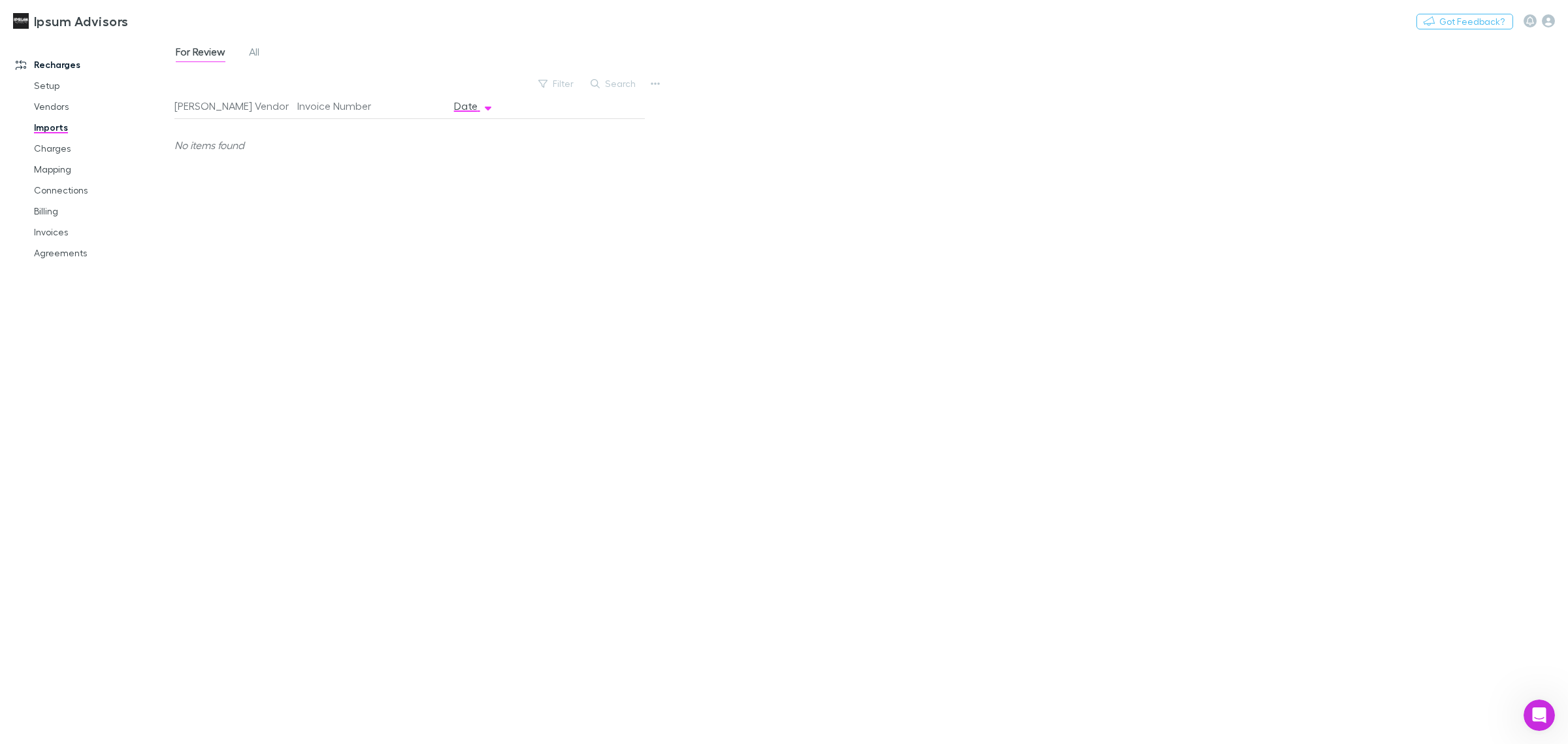
click at [246, 49] on div "For Review All" at bounding box center [223, 53] width 97 height 21
click at [253, 49] on span "All" at bounding box center [254, 53] width 11 height 17
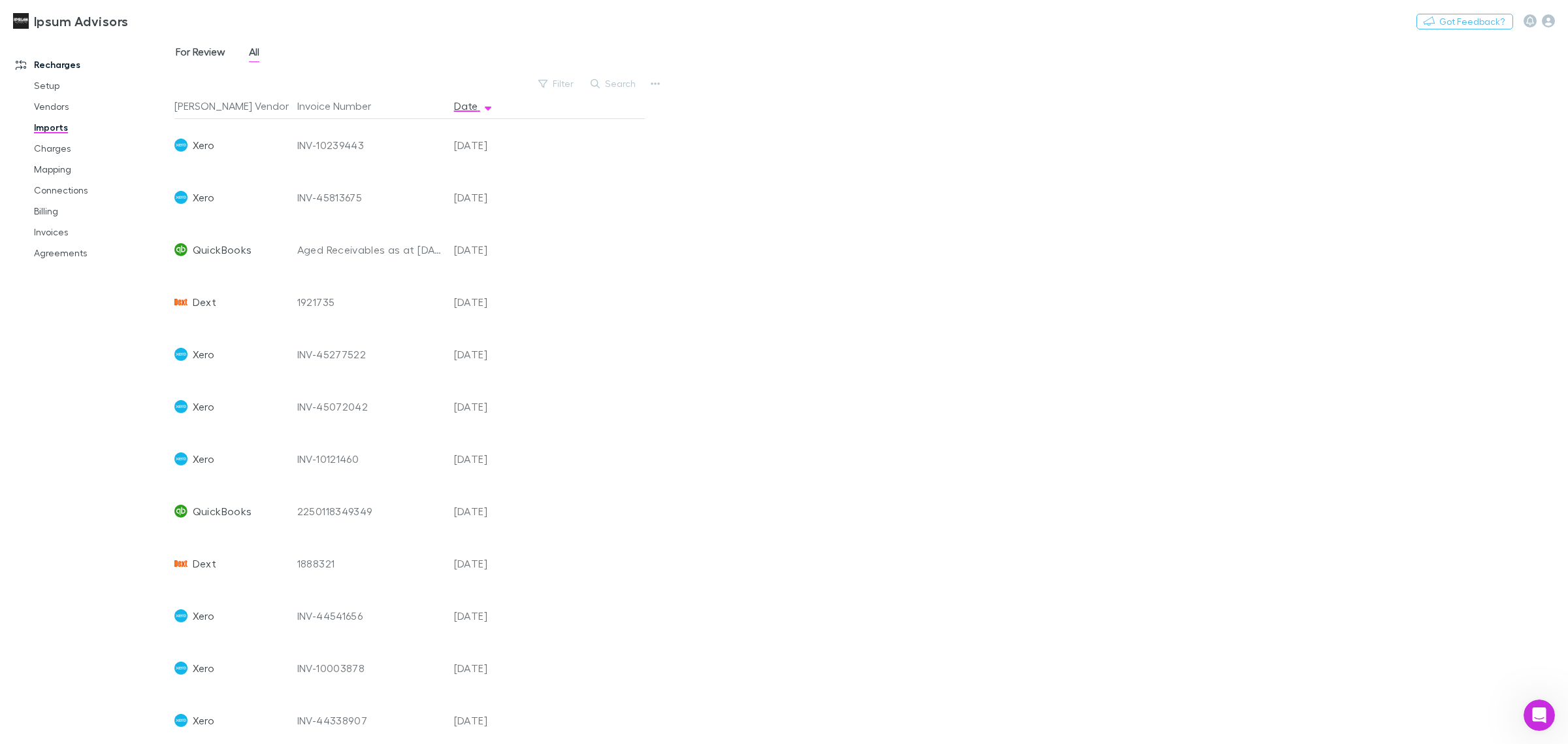
click at [195, 53] on span "For Review" at bounding box center [201, 53] width 50 height 17
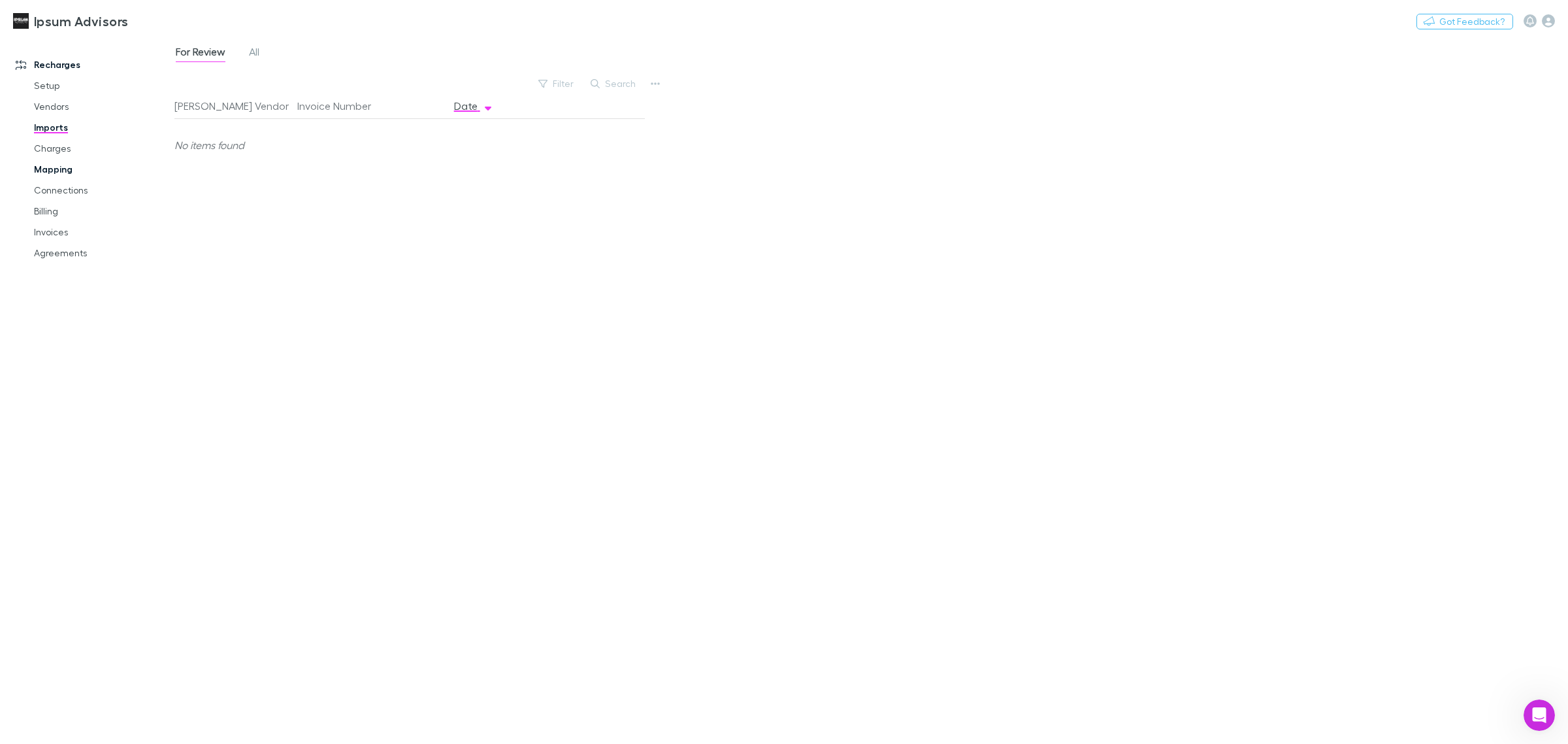
click at [63, 161] on link "Mapping" at bounding box center [102, 169] width 163 height 21
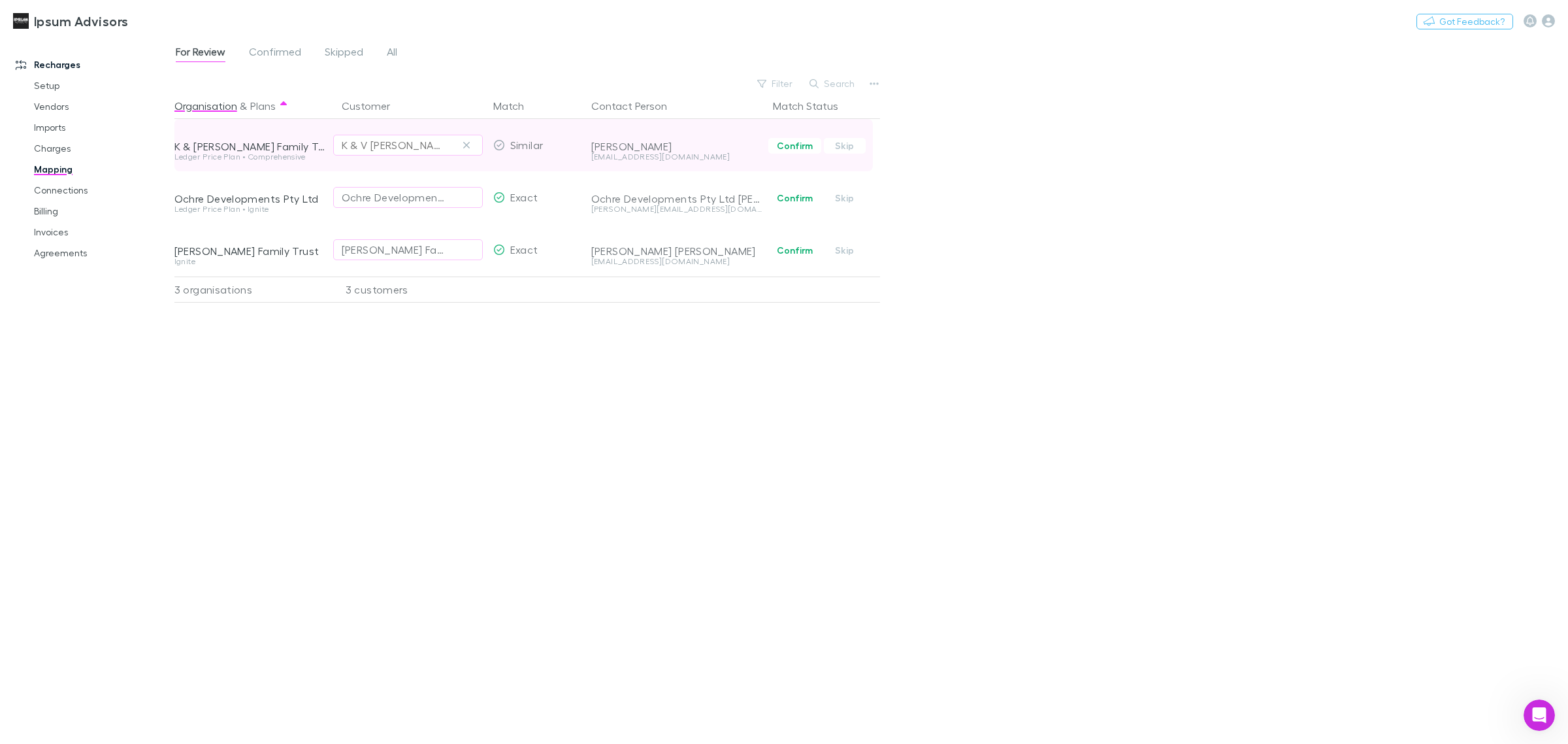
click at [462, 141] on icon "button" at bounding box center [466, 145] width 8 height 11
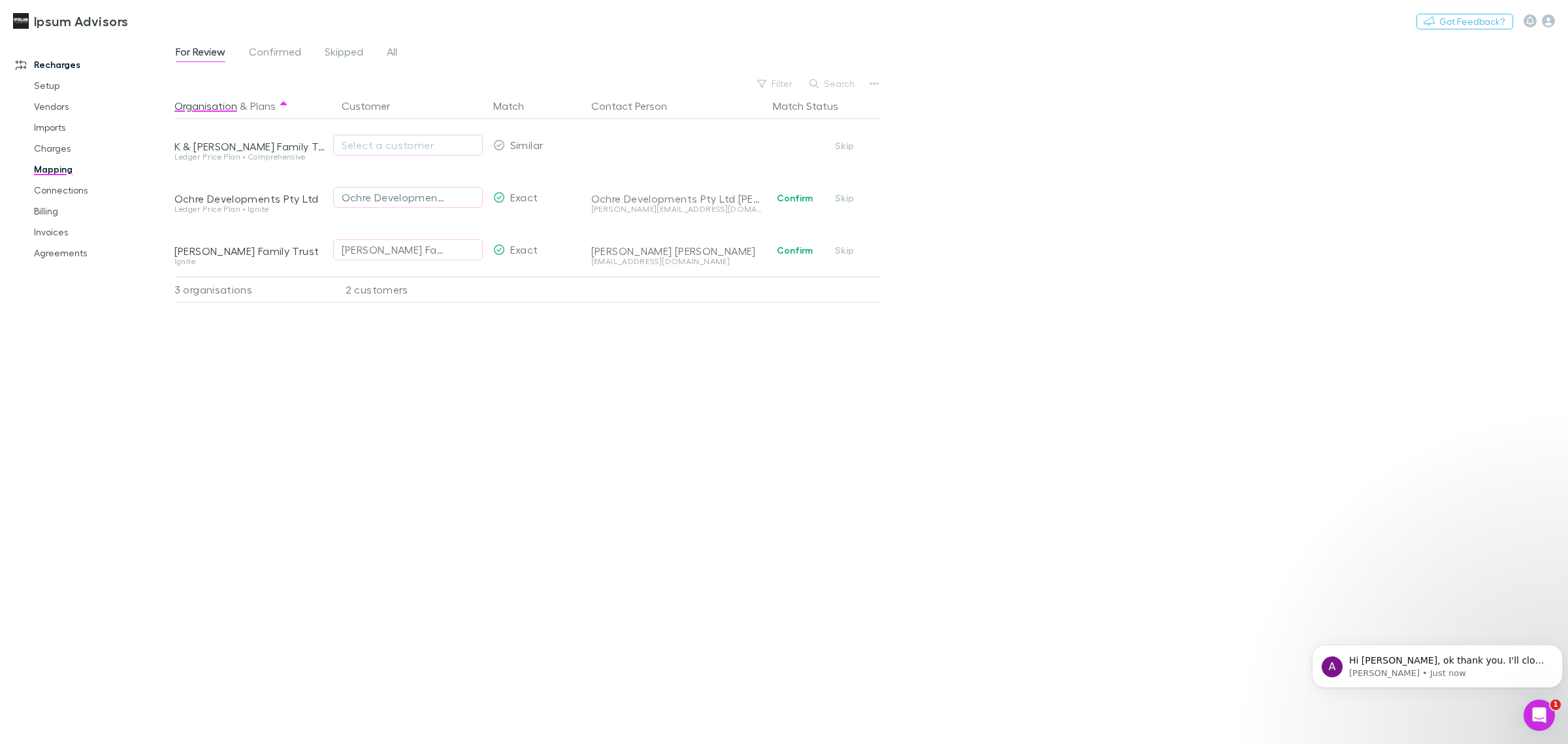
scroll to position [7114, 0]
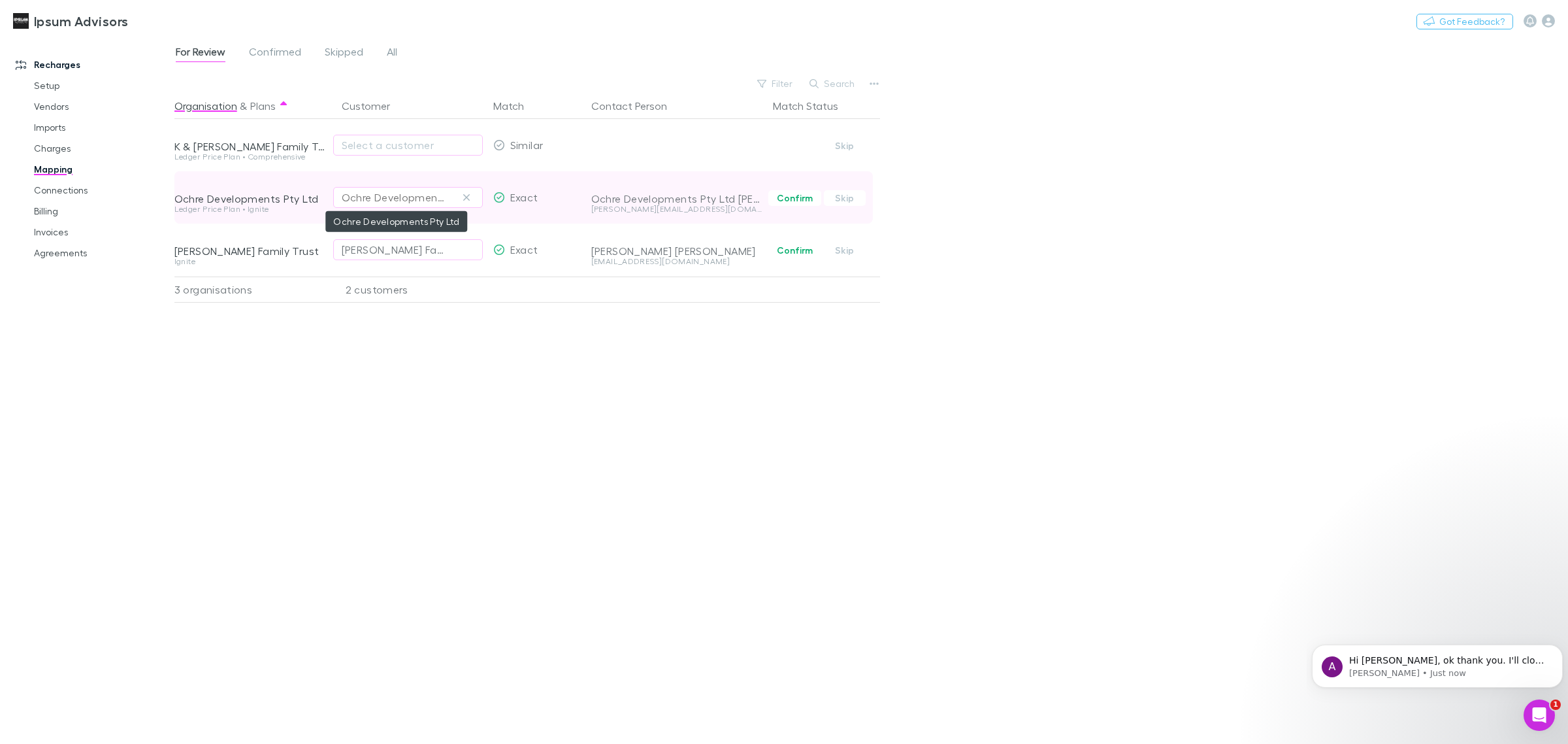
click at [439, 200] on div "Ochre Developments Pty Ltd" at bounding box center [395, 197] width 107 height 15
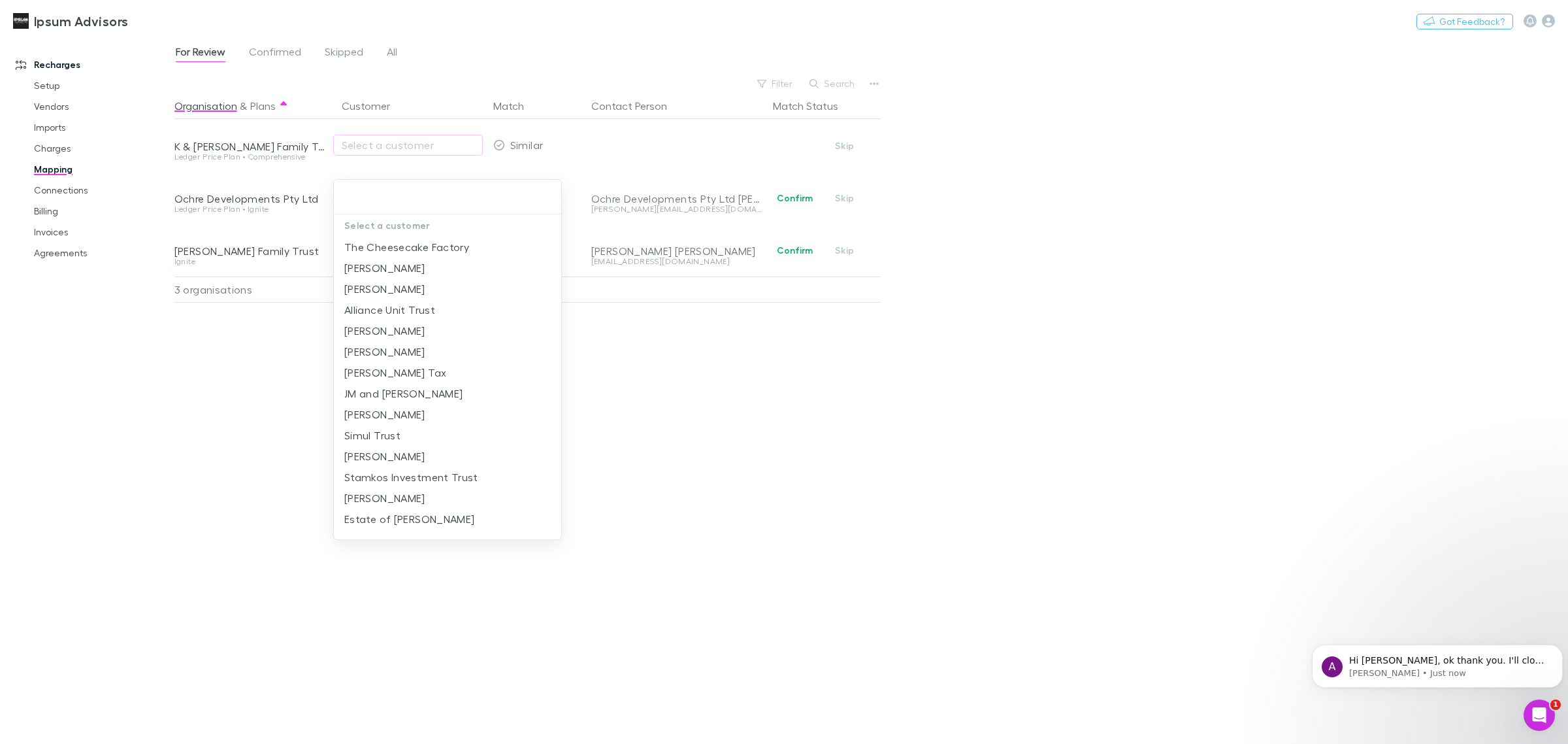
drag, startPoint x: 1315, startPoint y: 397, endPoint x: 1309, endPoint y: 392, distance: 7.8
click at [1313, 396] on div at bounding box center [784, 372] width 1568 height 744
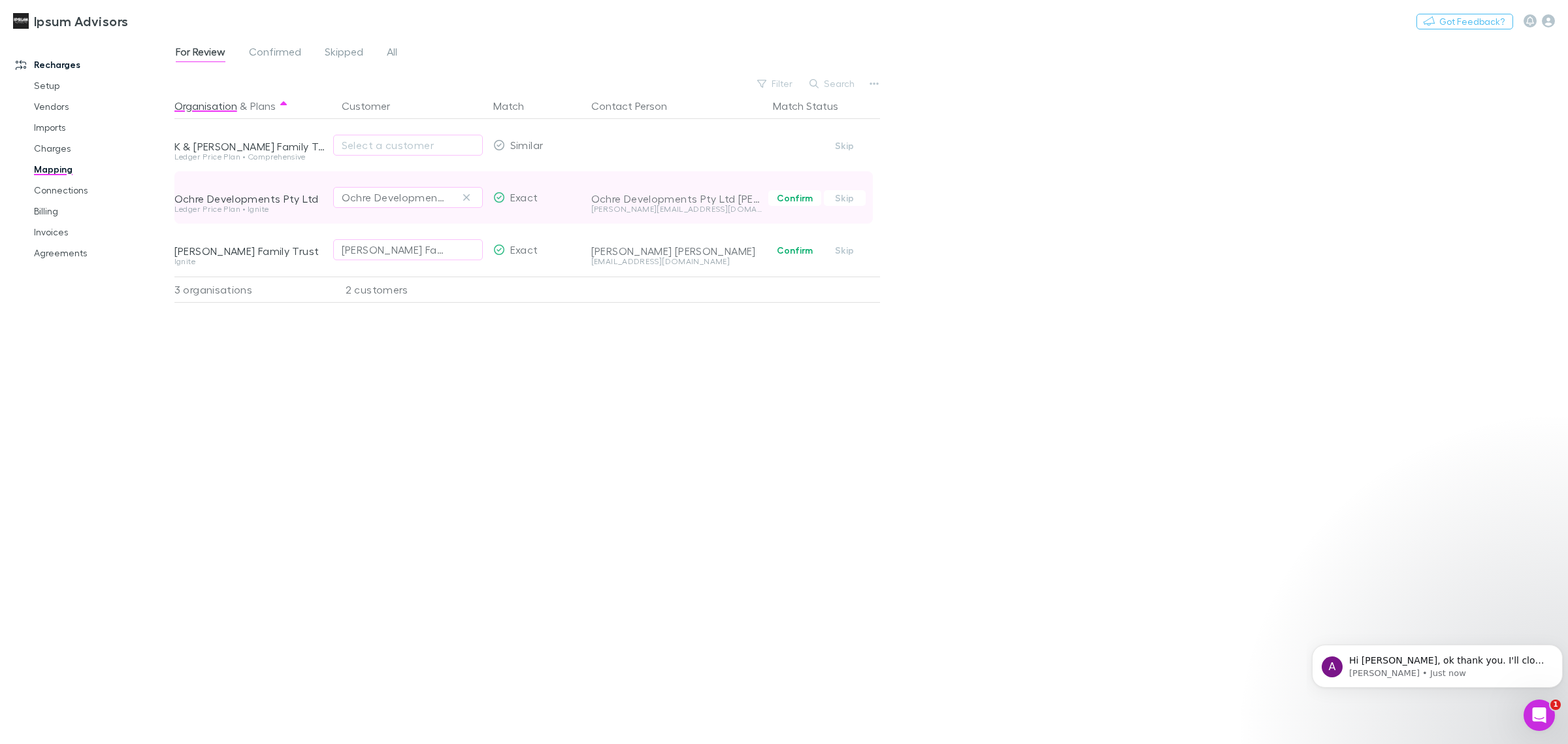
click at [793, 206] on span "Confirm Skip" at bounding box center [824, 197] width 112 height 53
click at [791, 200] on button "Confirm" at bounding box center [794, 198] width 53 height 15
click at [1532, 720] on div "Open Intercom Messenger" at bounding box center [1537, 712] width 43 height 43
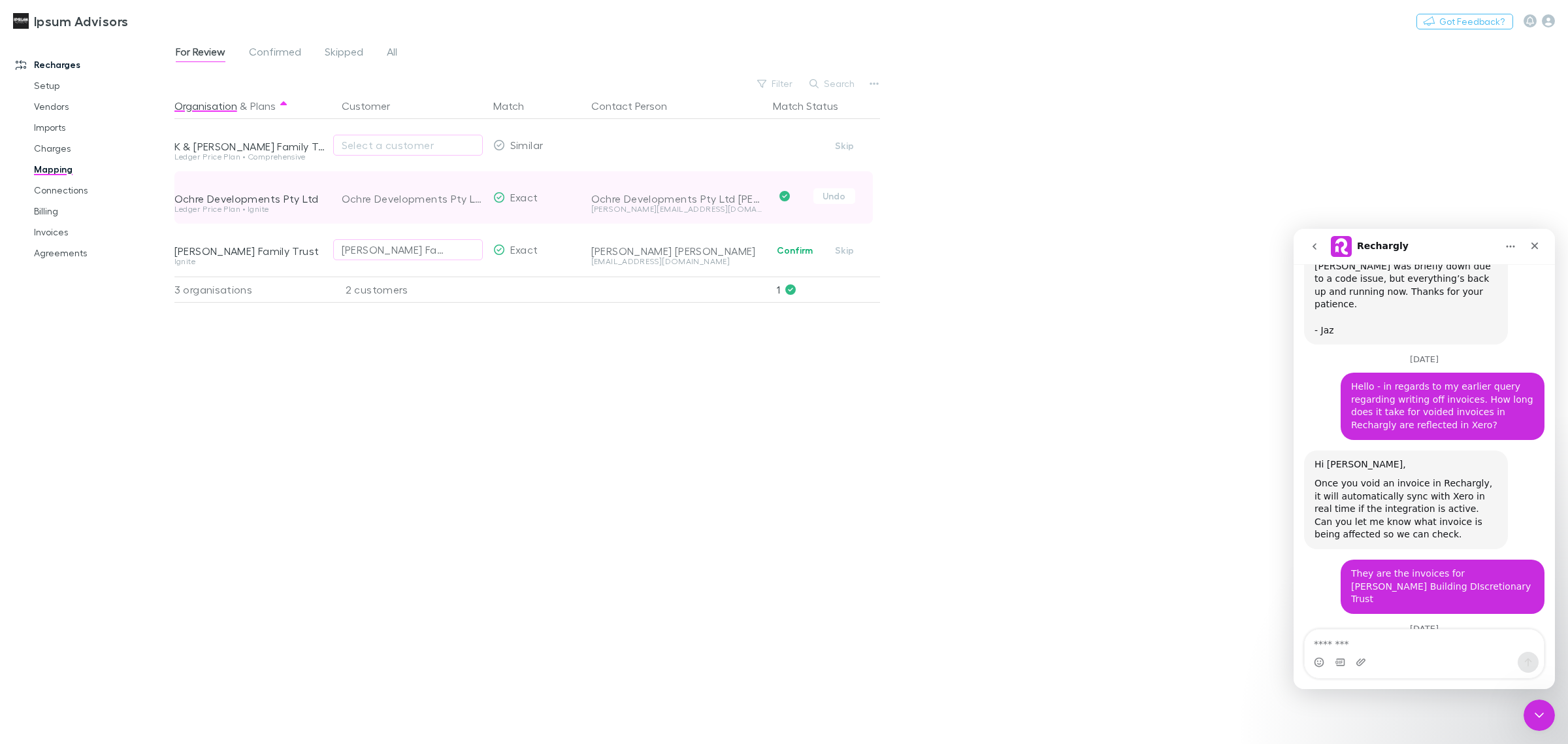
scroll to position [7135, 0]
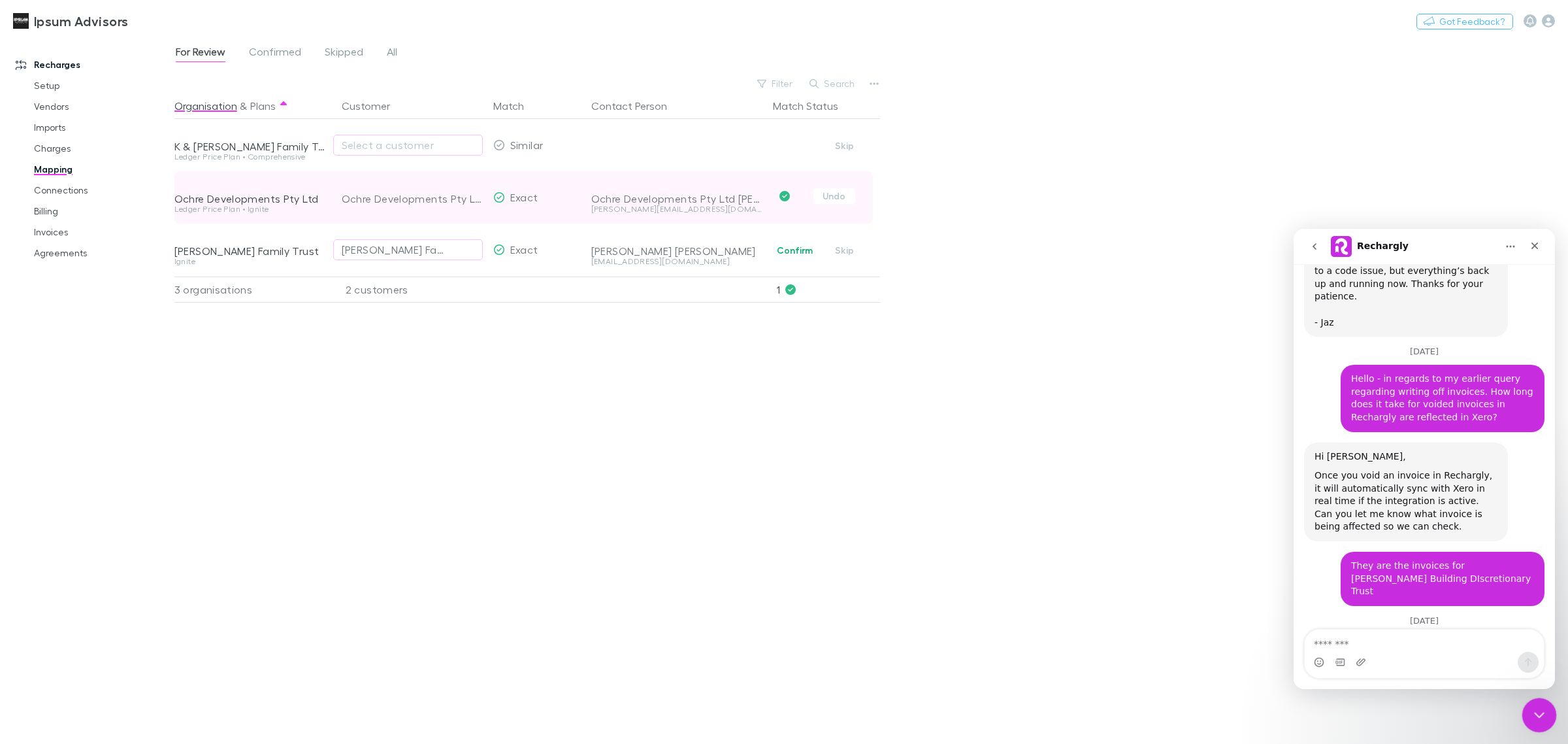
click at [1533, 706] on icon "Close Intercom Messenger" at bounding box center [1537, 713] width 15 height 15
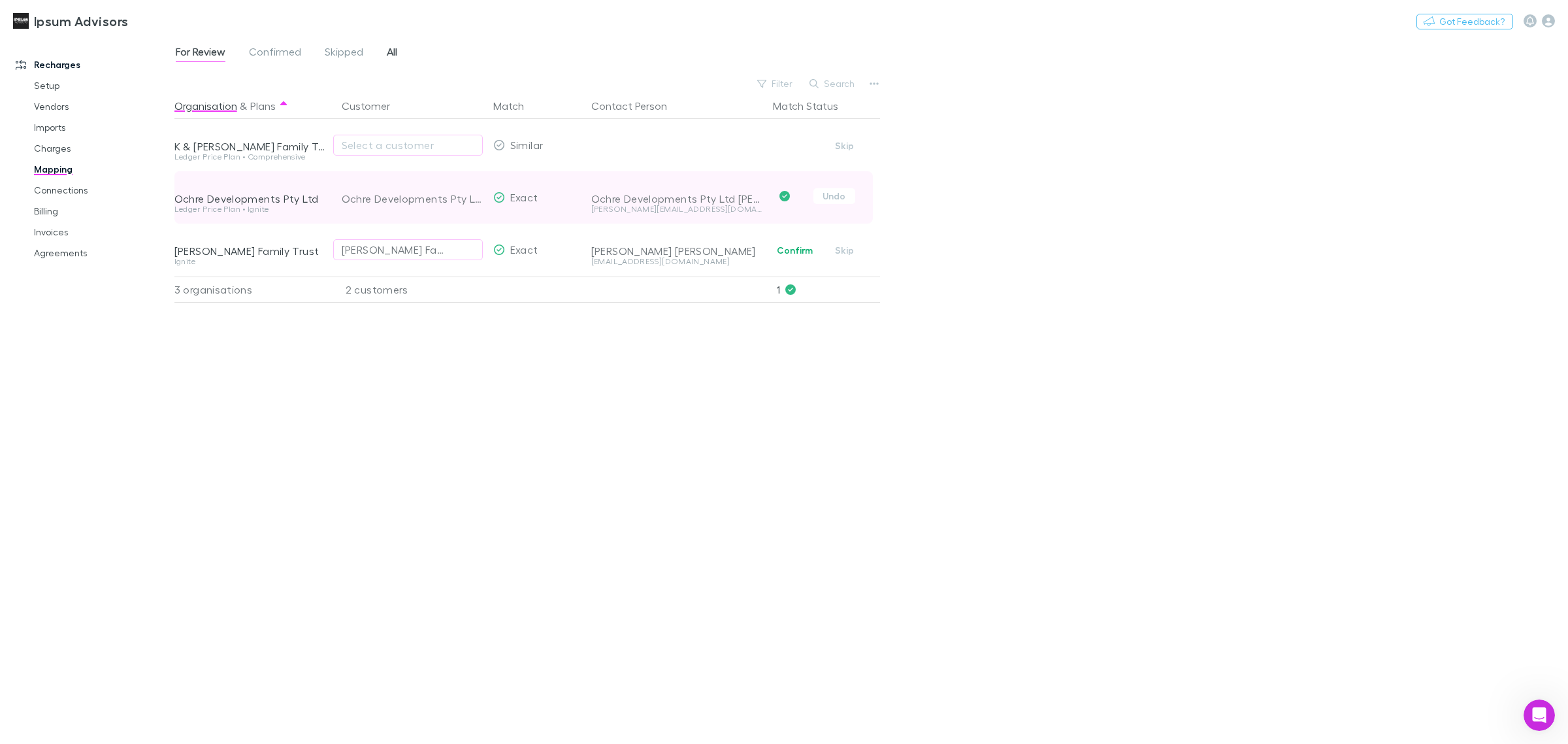
click at [387, 53] on span "All" at bounding box center [391, 53] width 11 height 17
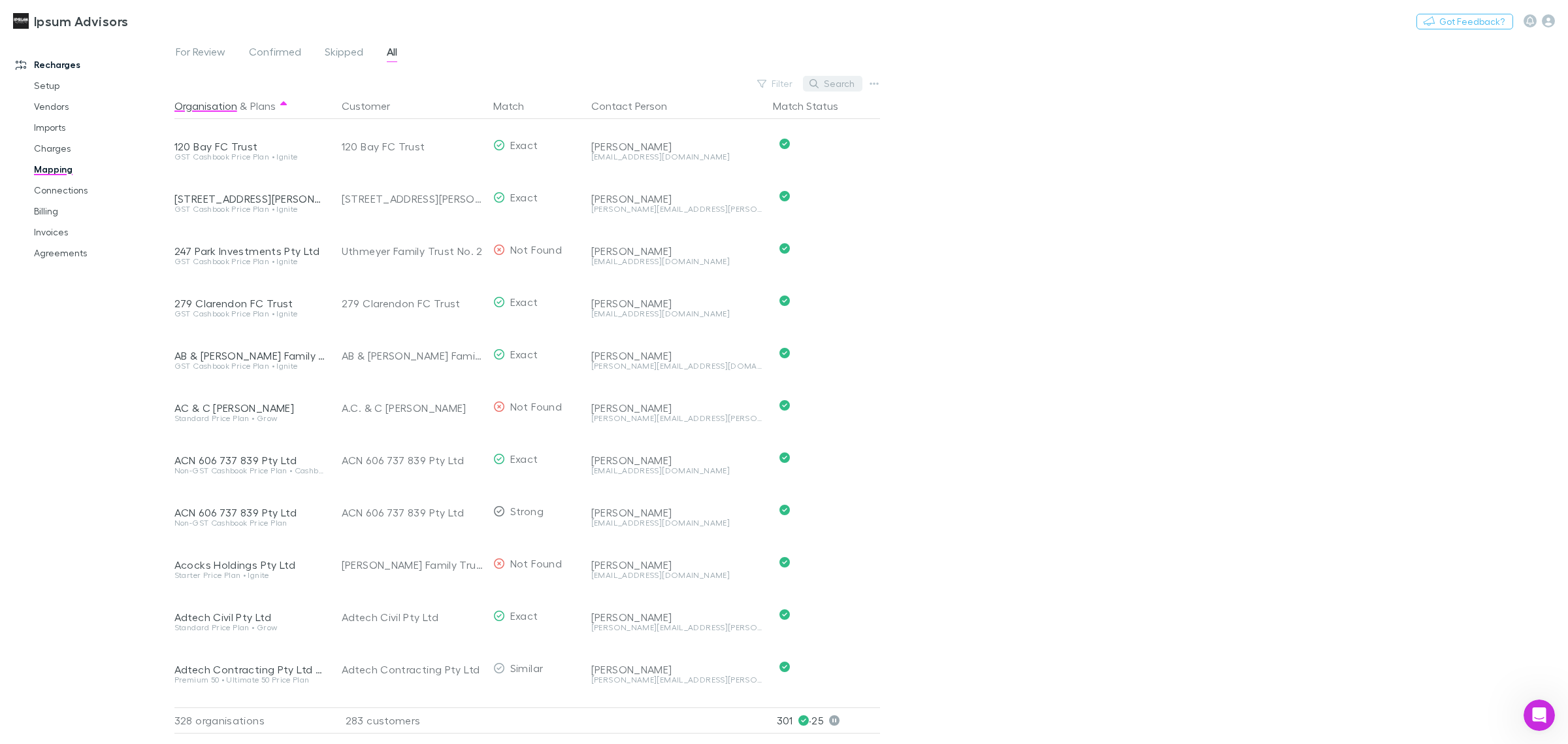
click at [841, 81] on button "Search" at bounding box center [833, 84] width 60 height 15
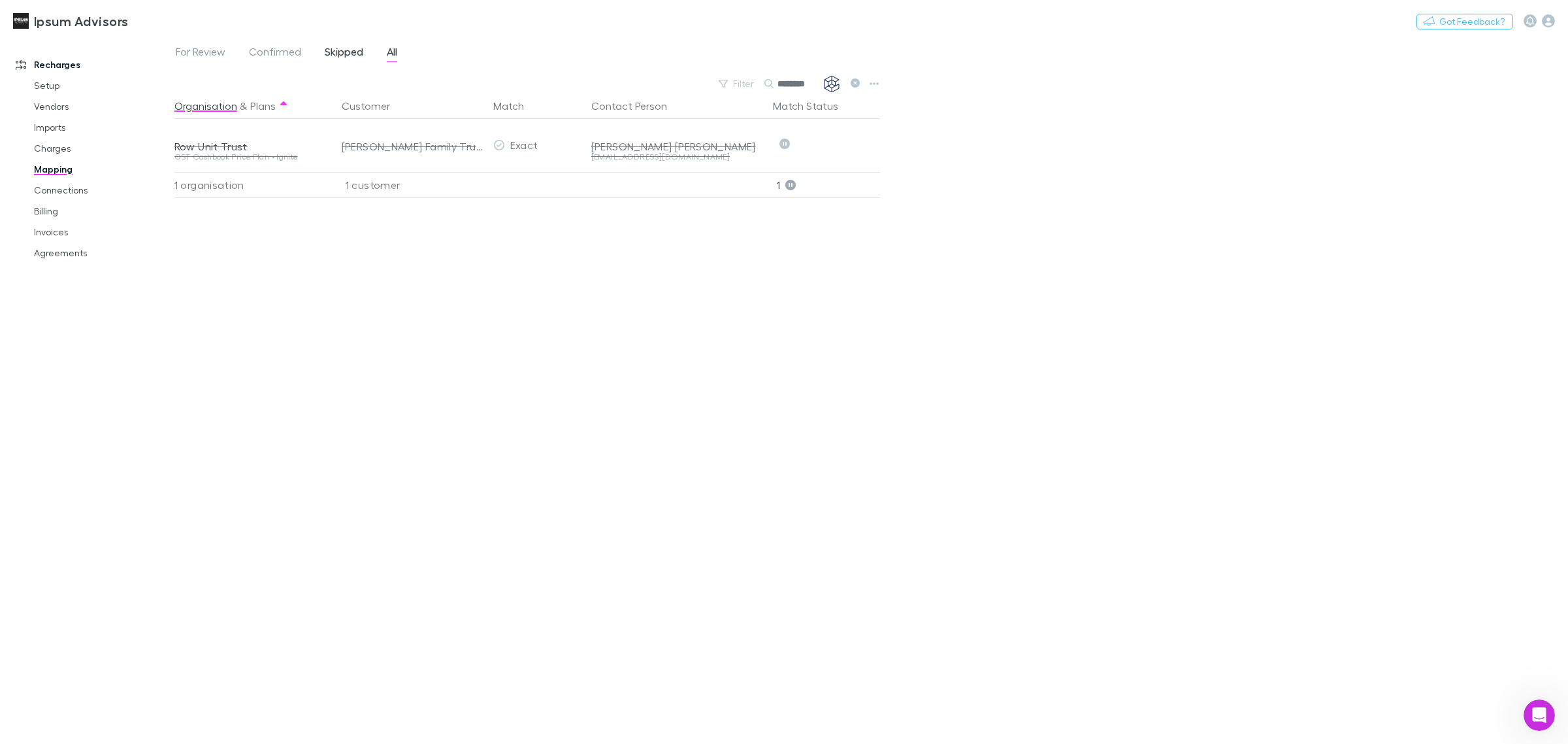
type input "********"
click at [348, 47] on span "Skipped" at bounding box center [344, 53] width 39 height 17
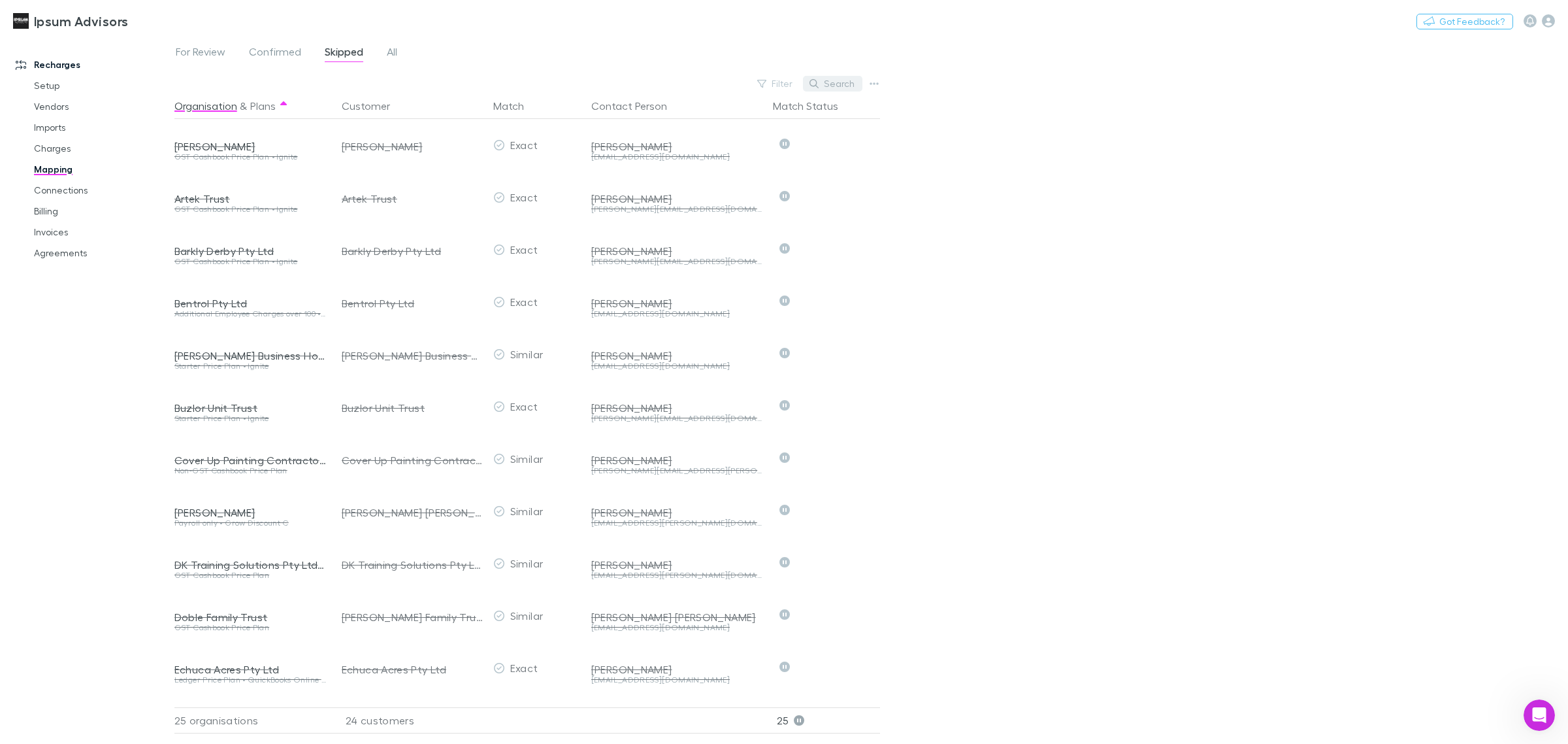
click at [819, 83] on icon "button" at bounding box center [814, 84] width 9 height 9
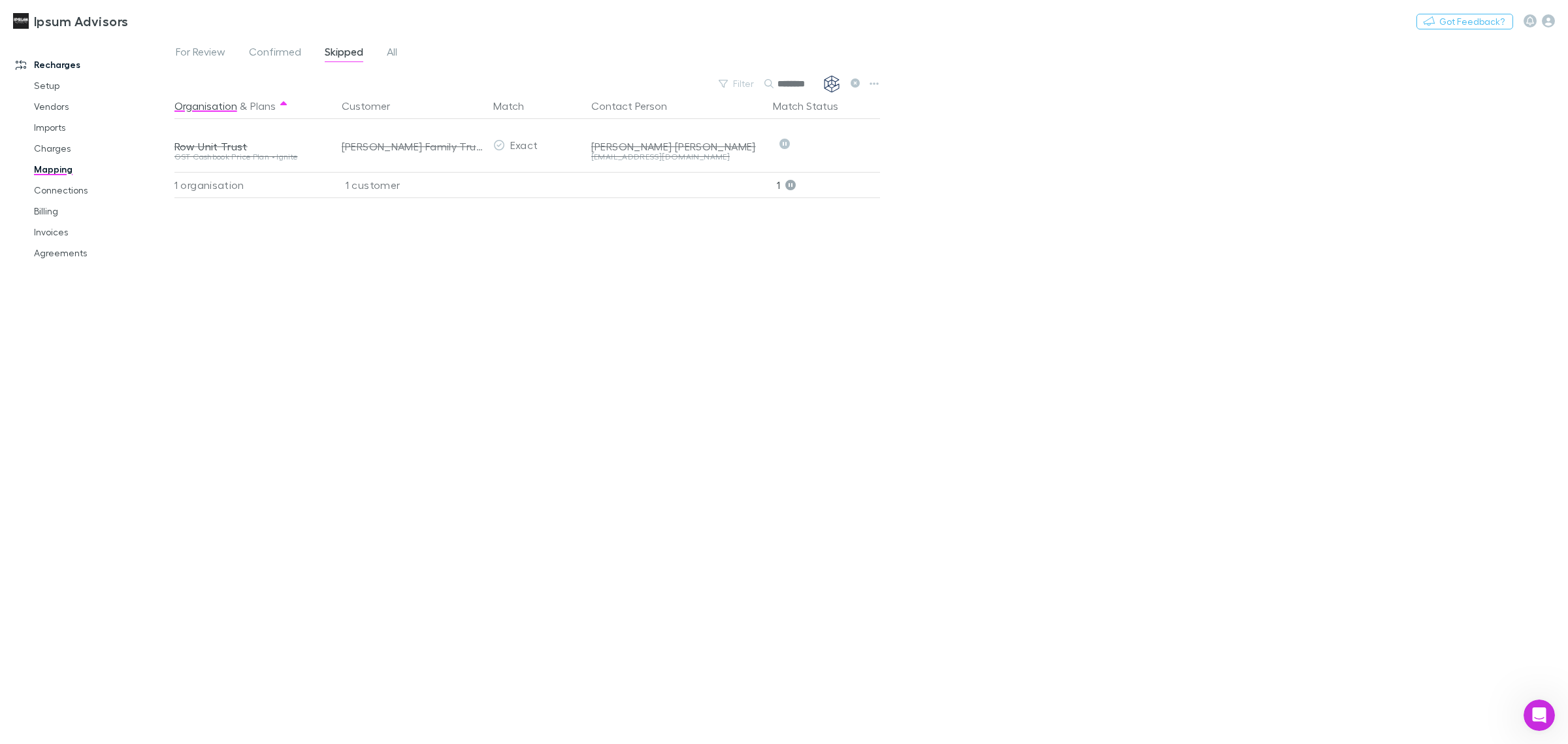
drag, startPoint x: 808, startPoint y: 80, endPoint x: 700, endPoint y: 80, distance: 108.0
click at [700, 80] on div "Filter Search ********" at bounding box center [529, 84] width 709 height 18
type input "*****"
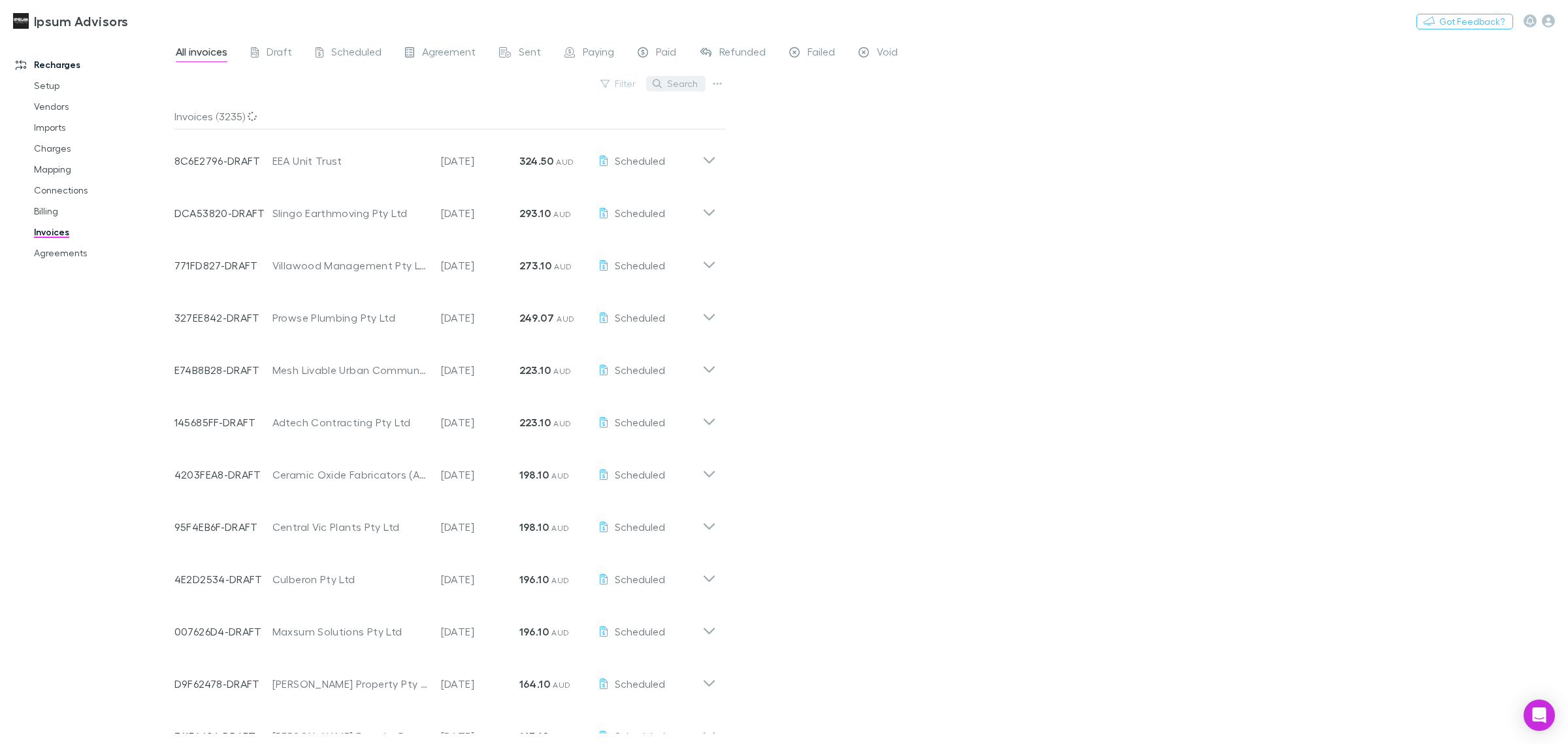
click at [674, 82] on button "Search" at bounding box center [676, 84] width 60 height 15
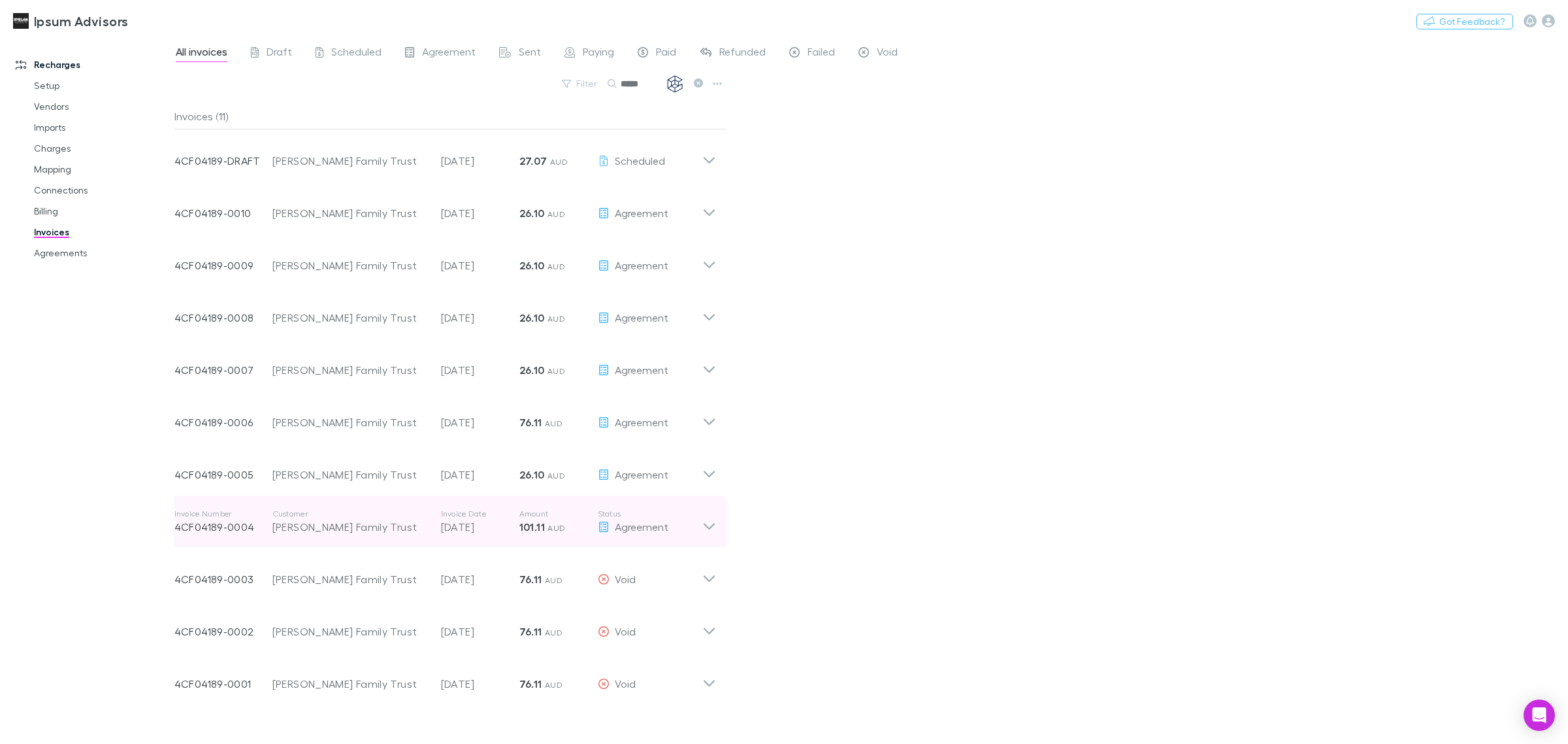
type input "*****"
click at [710, 524] on icon at bounding box center [709, 522] width 14 height 26
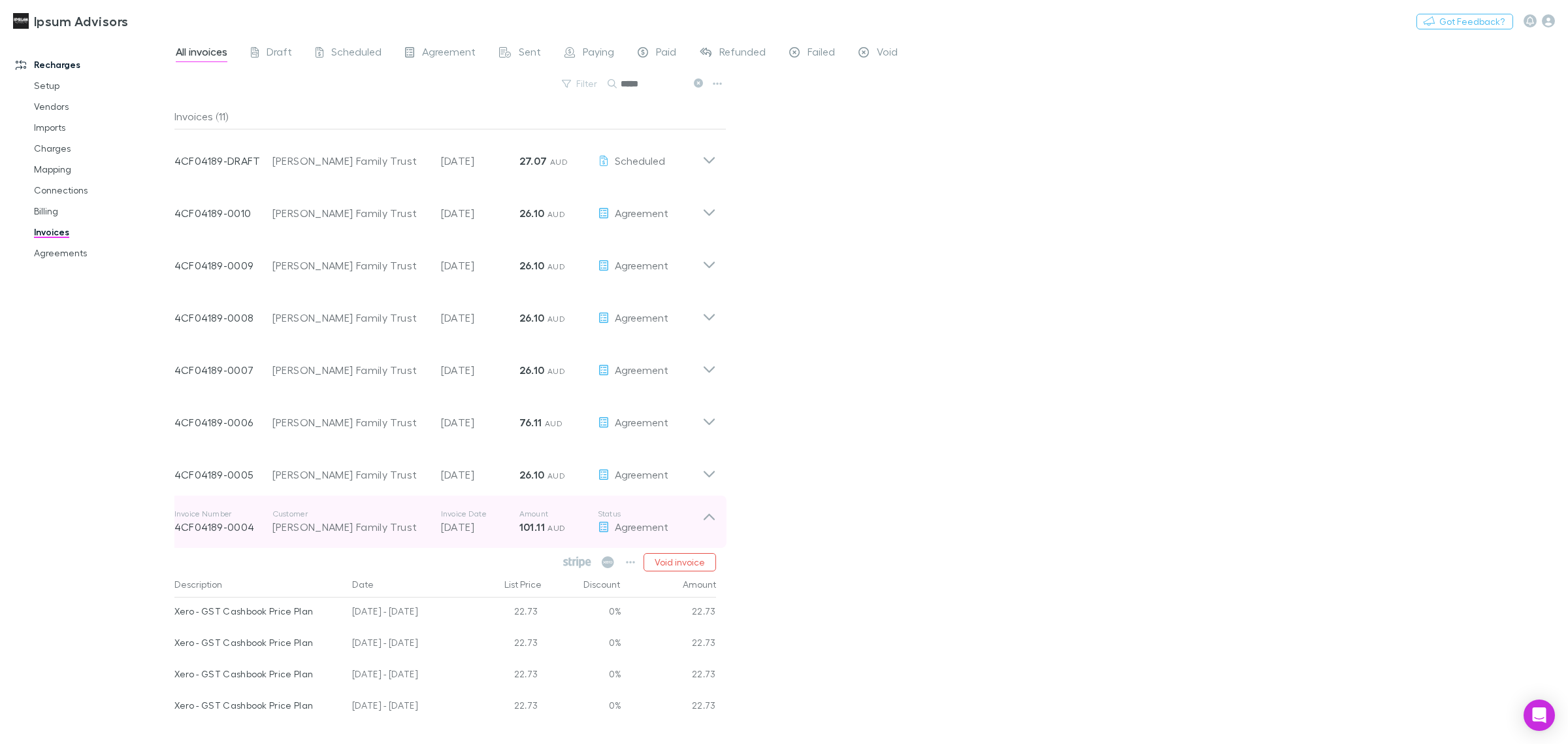
click at [711, 524] on icon at bounding box center [709, 522] width 14 height 26
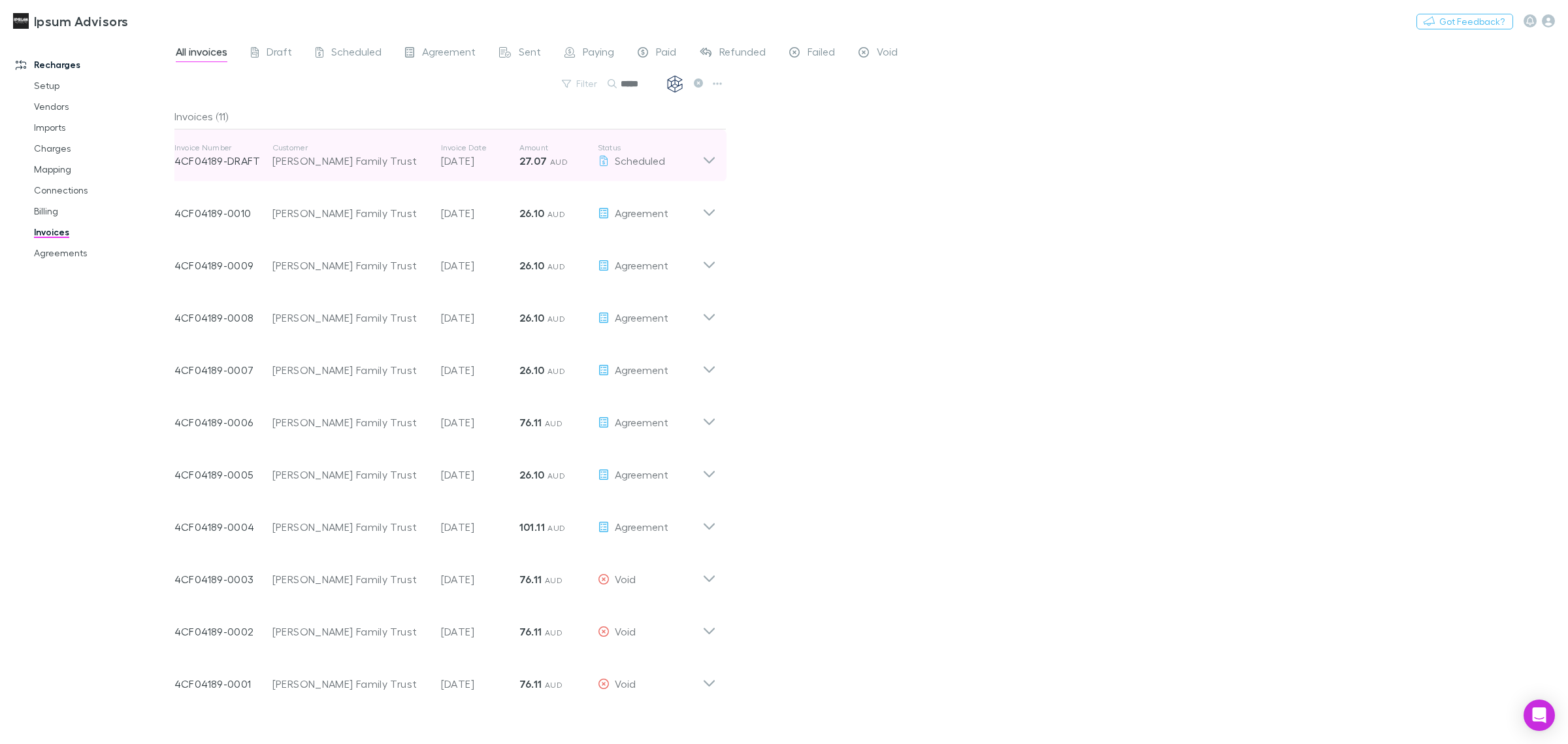
click at [710, 158] on icon at bounding box center [709, 155] width 14 height 26
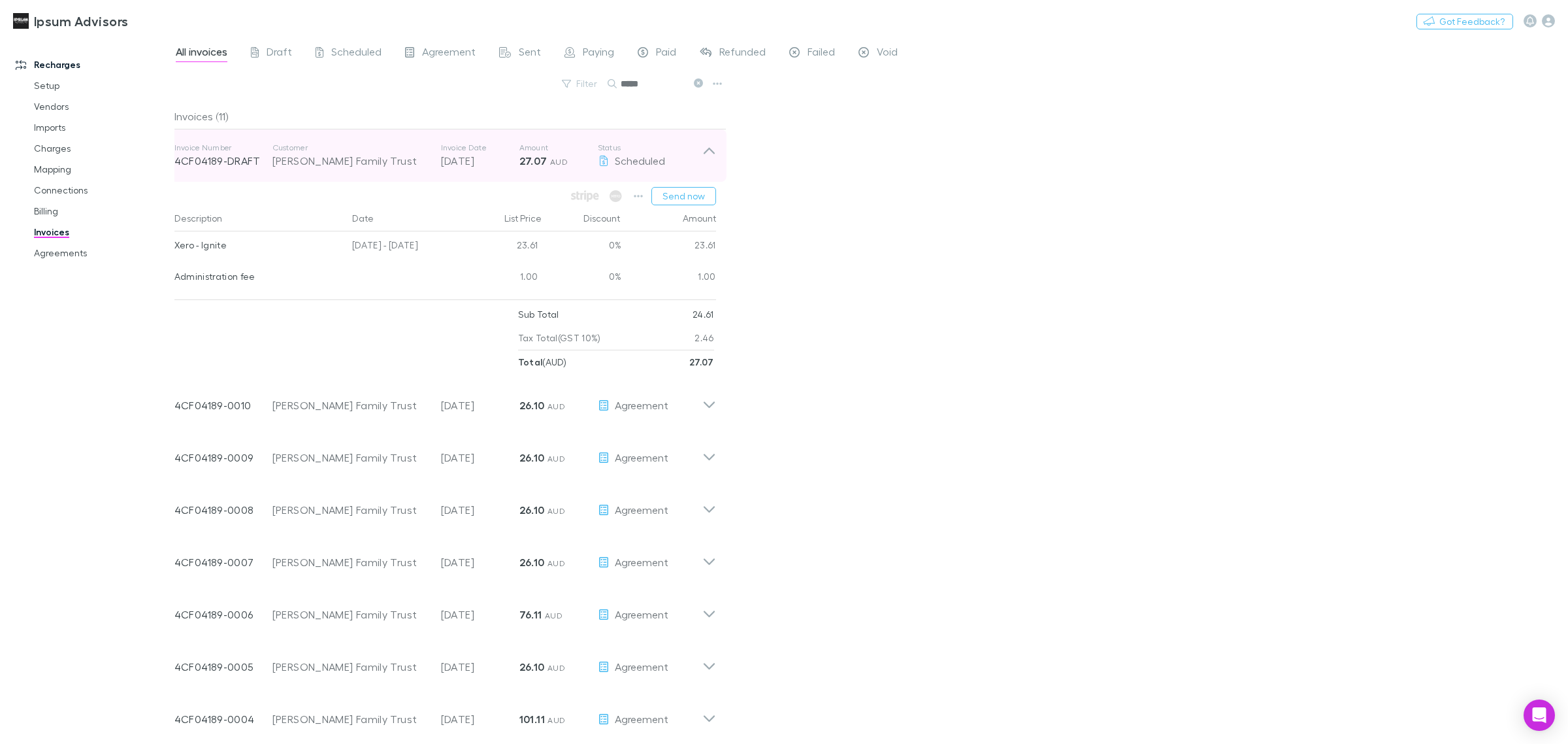
click at [710, 158] on icon at bounding box center [709, 155] width 14 height 26
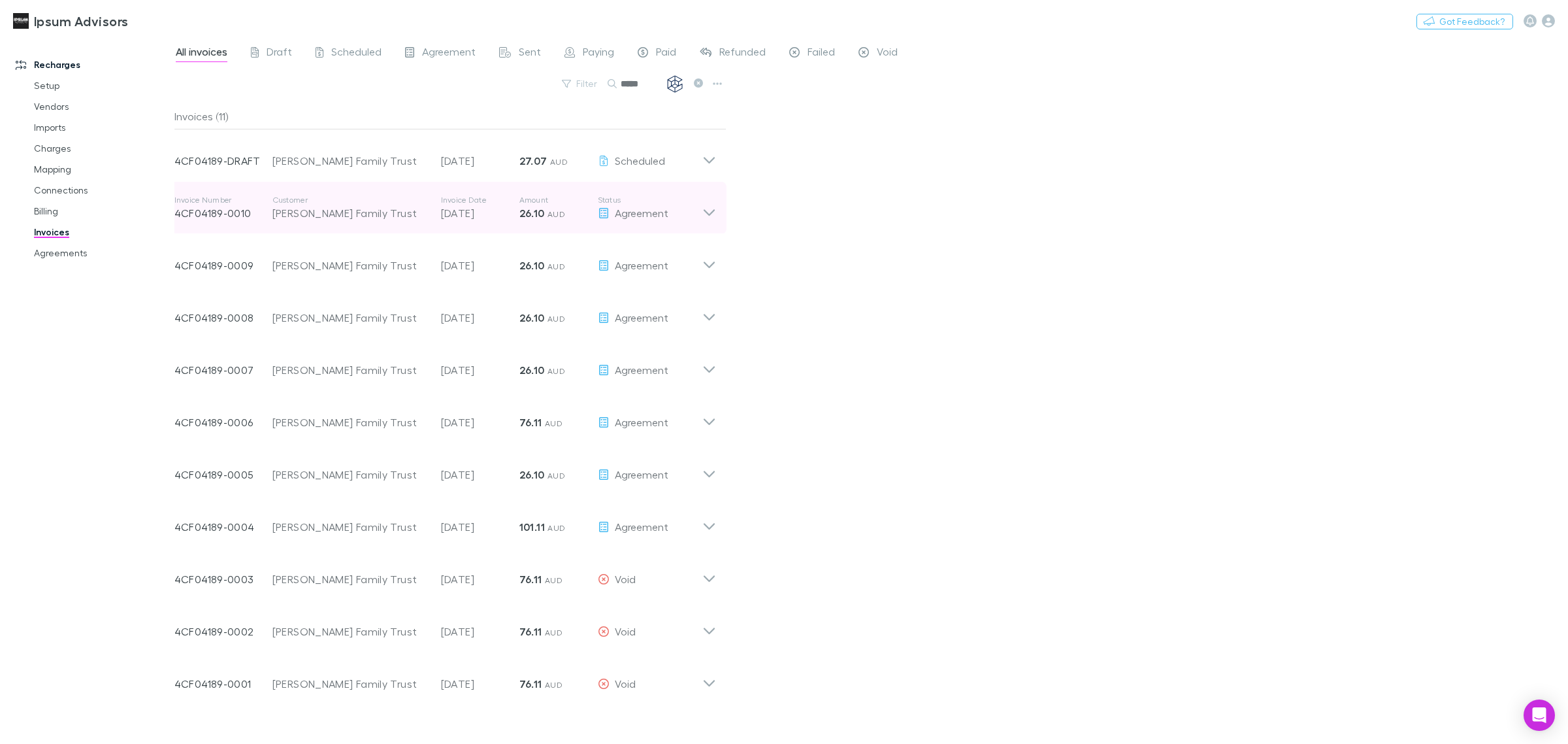
click at [704, 213] on icon at bounding box center [709, 208] width 14 height 26
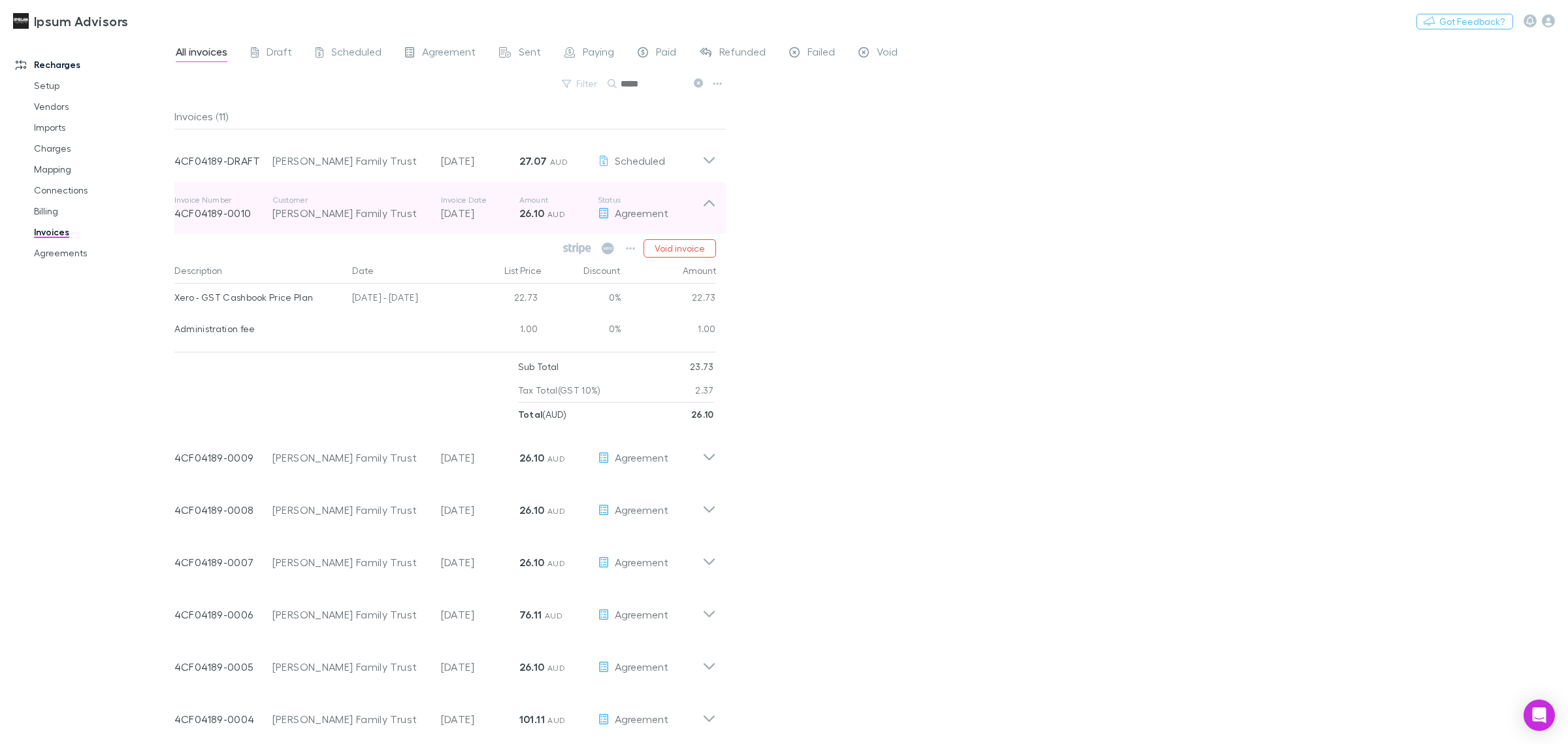
click at [704, 213] on icon at bounding box center [709, 208] width 14 height 26
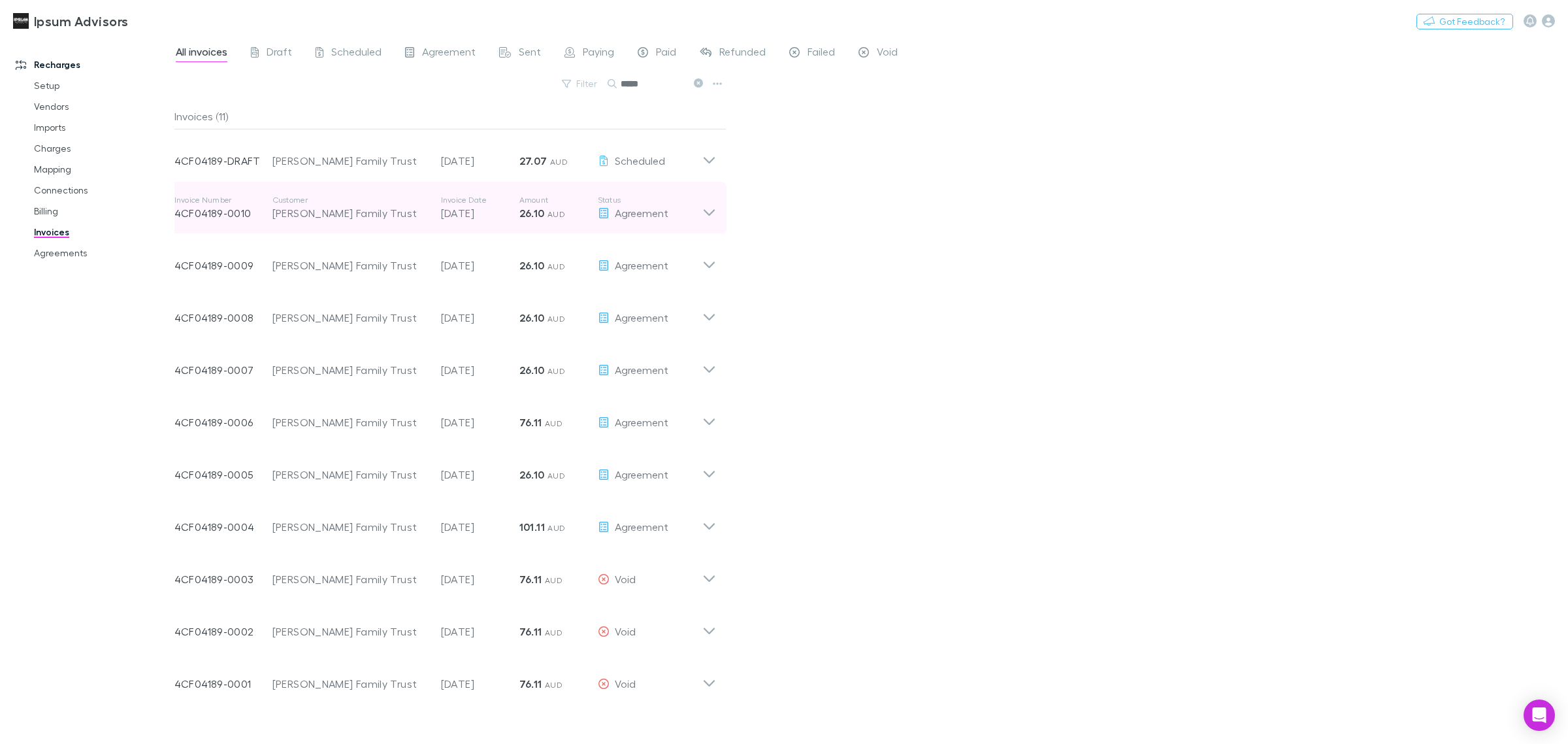
click at [706, 213] on icon at bounding box center [709, 208] width 14 height 26
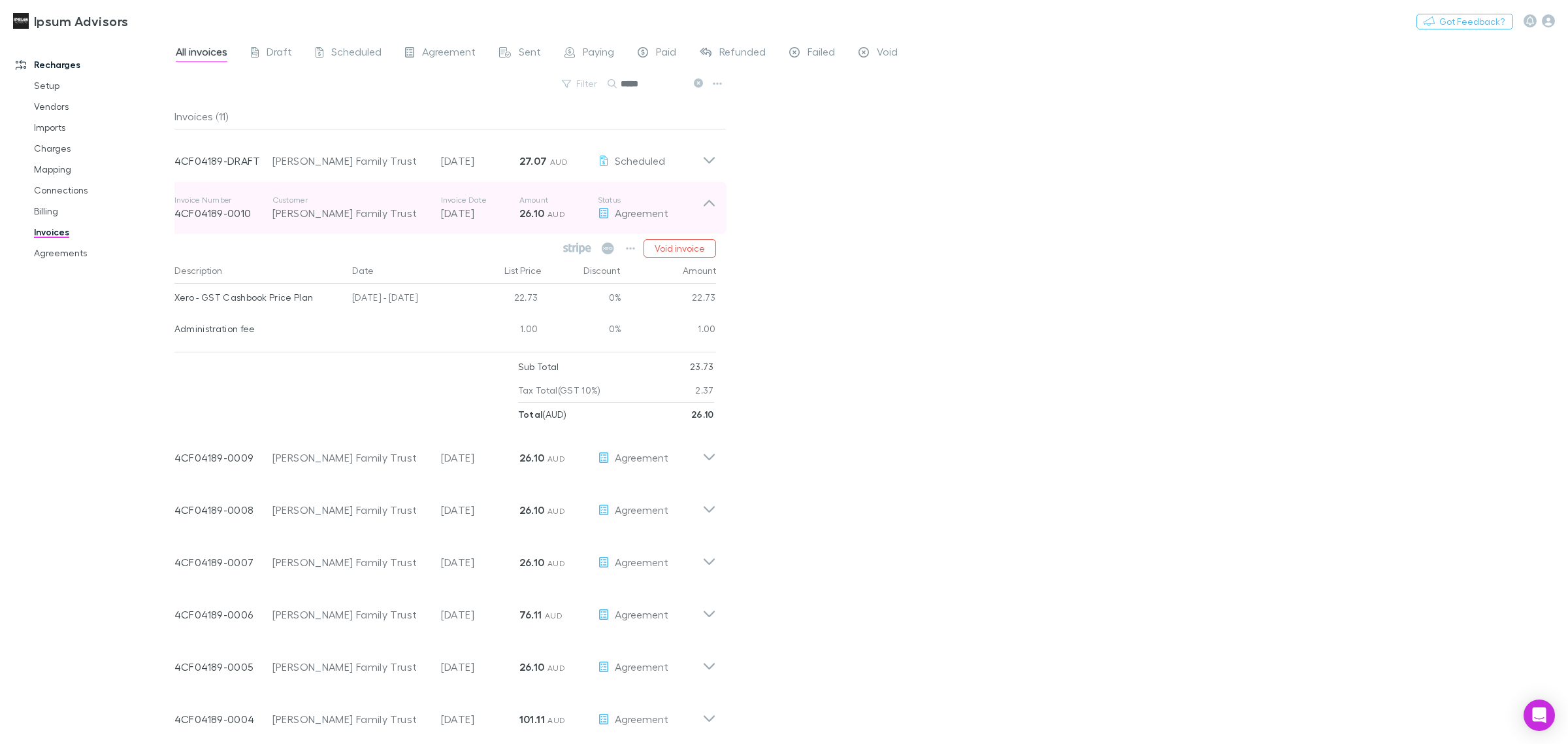
click at [706, 213] on icon at bounding box center [709, 208] width 14 height 26
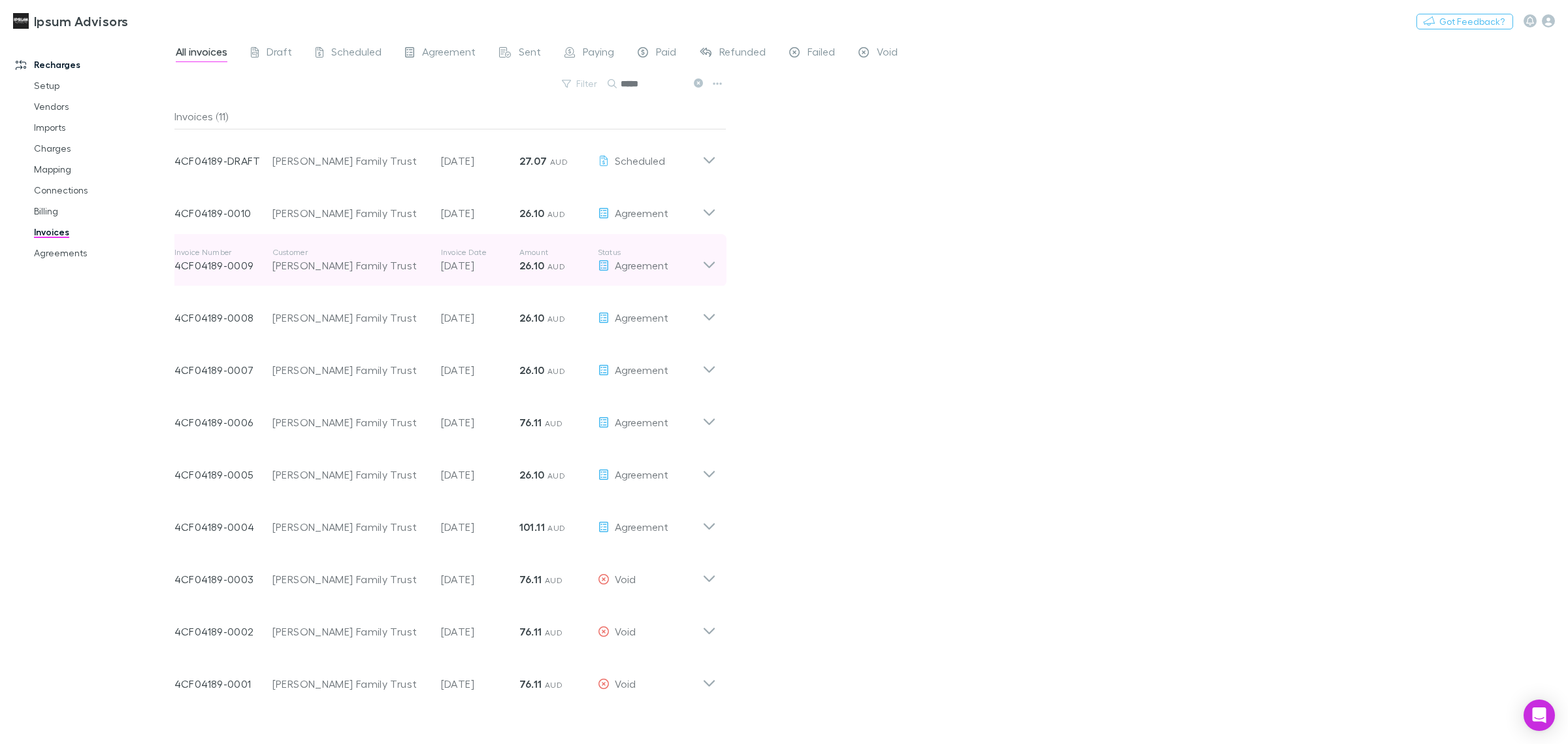
click at [709, 265] on icon at bounding box center [709, 260] width 14 height 26
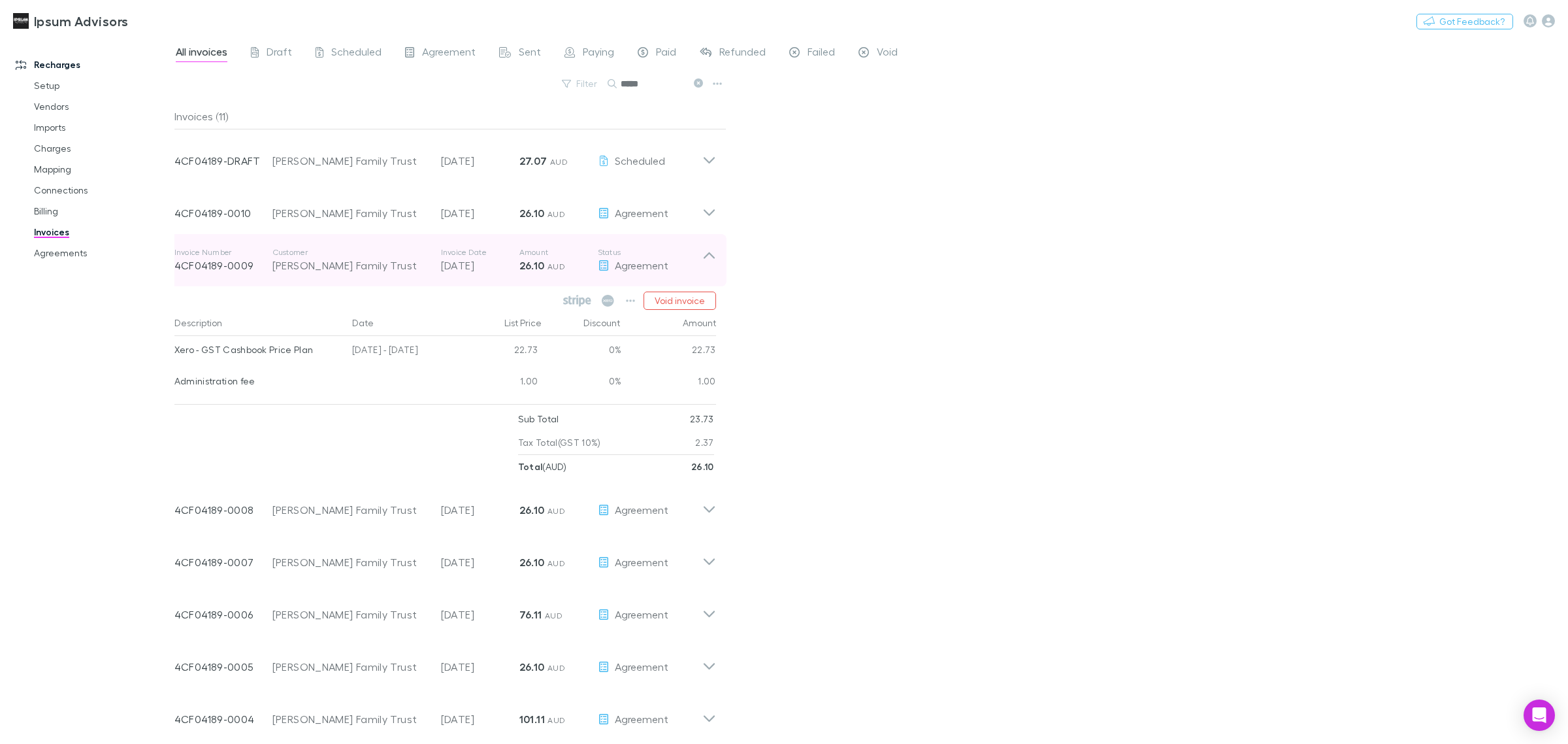
click at [709, 265] on icon at bounding box center [709, 260] width 14 height 26
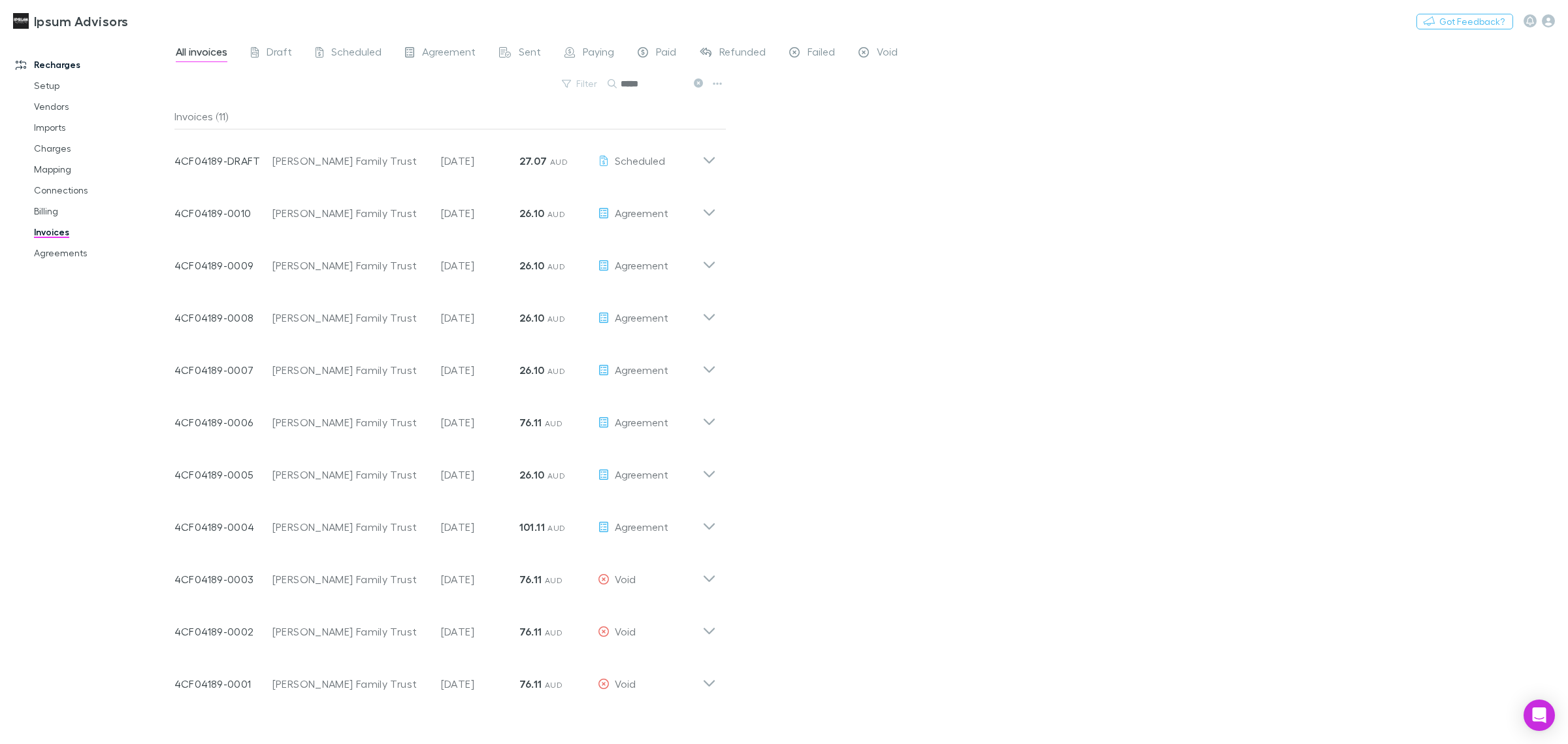
click at [643, 81] on input "*****" at bounding box center [653, 84] width 65 height 18
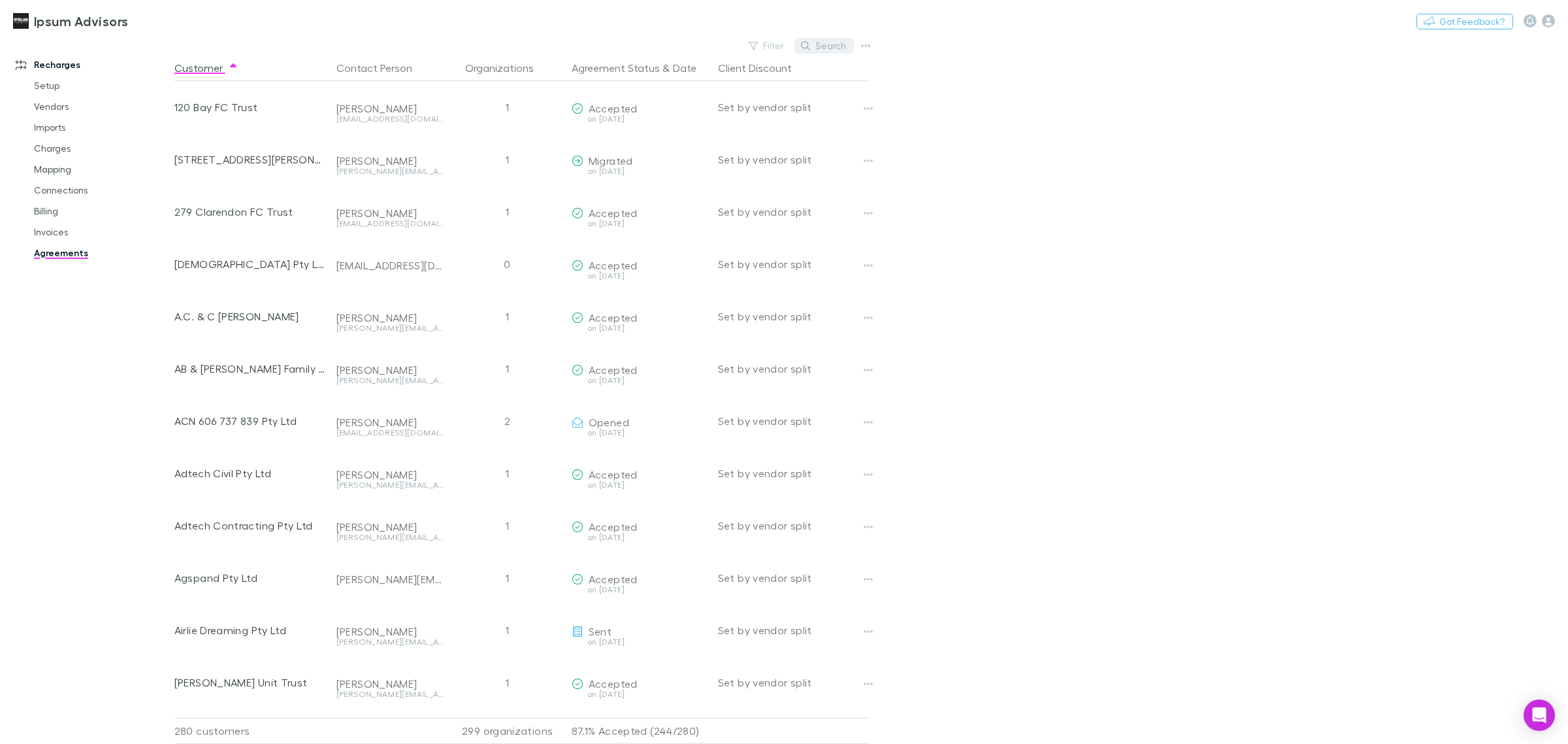
click at [831, 46] on button "Search" at bounding box center [824, 46] width 60 height 15
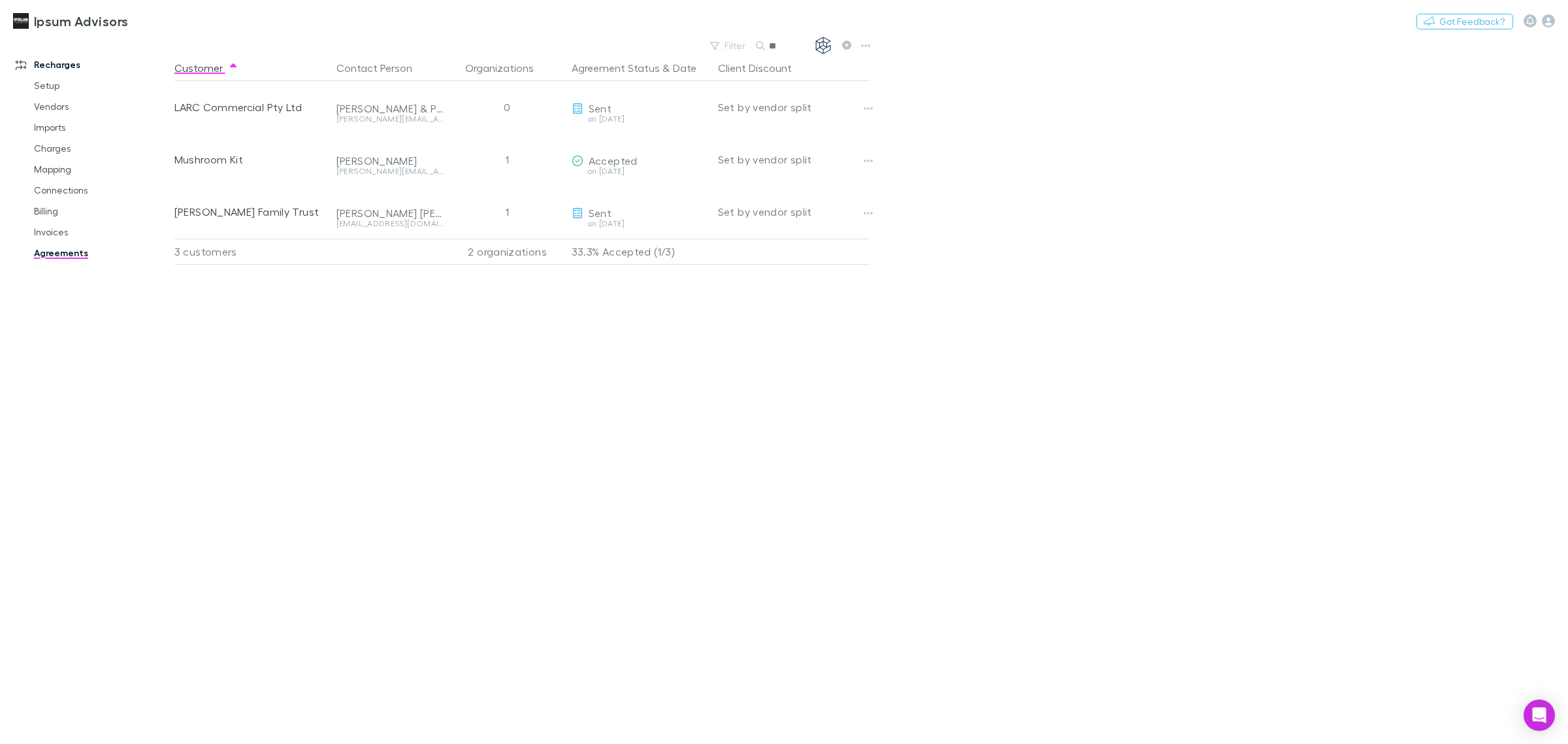
type input "*"
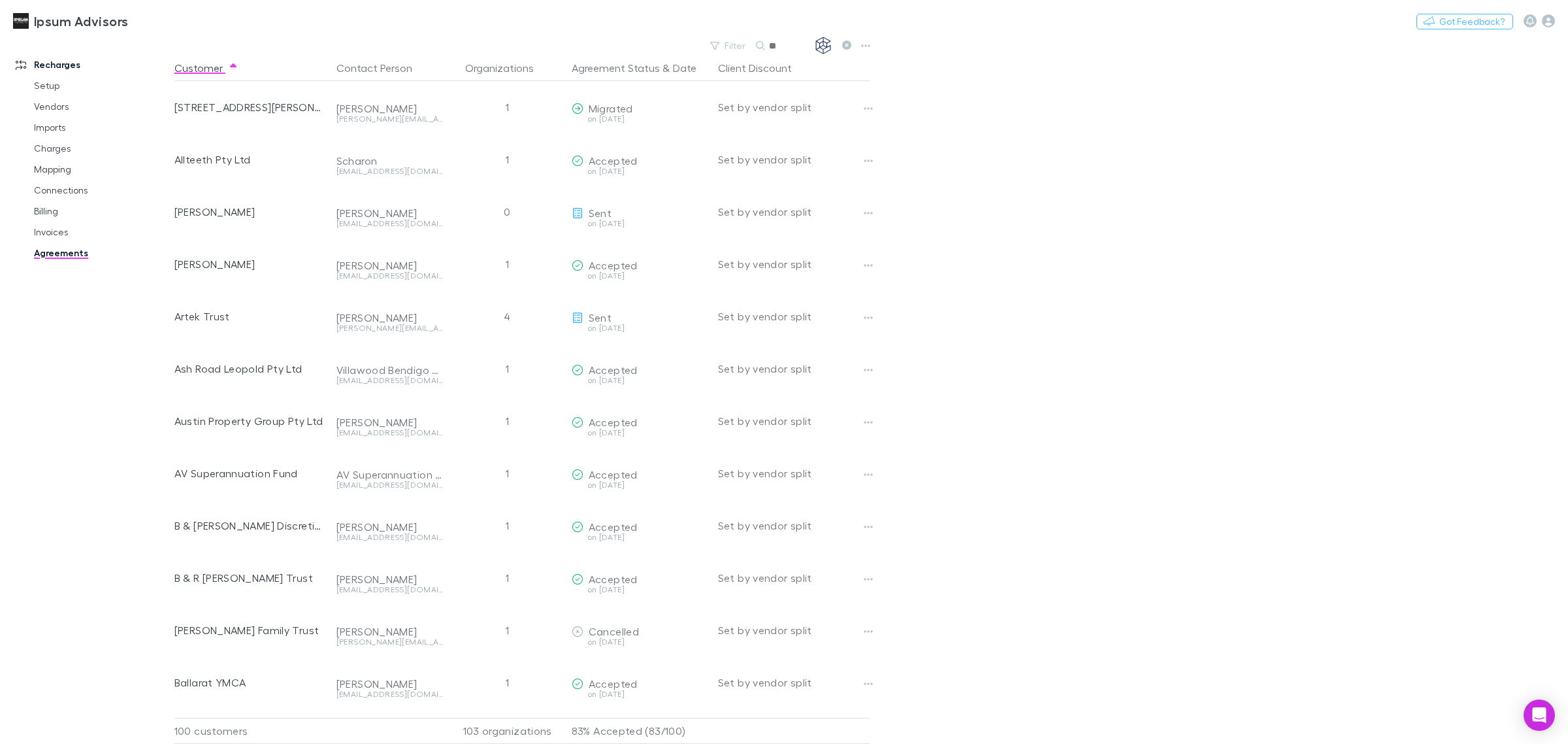
type input "*"
click at [53, 147] on link "Charges" at bounding box center [102, 149] width 163 height 21
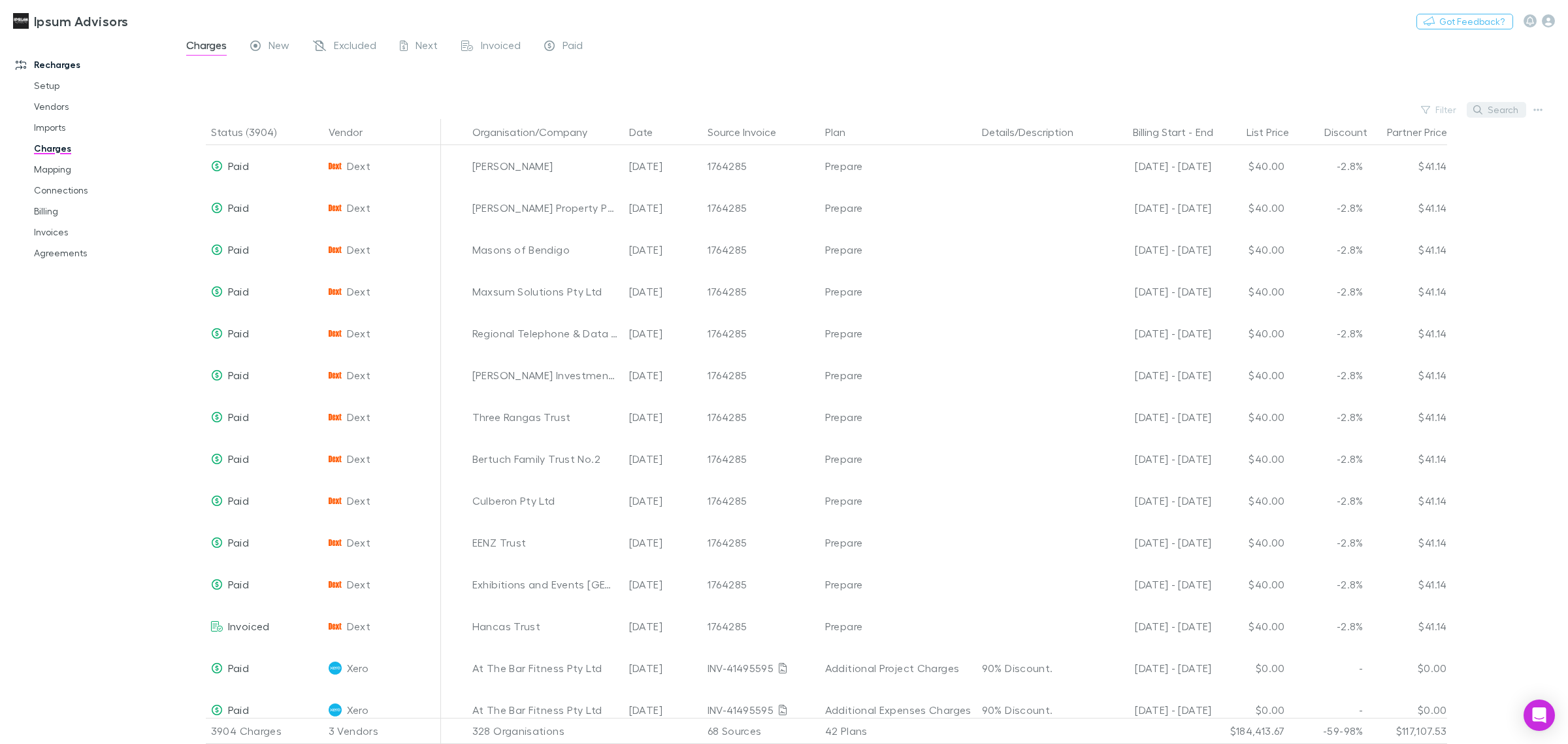
click at [1482, 107] on icon "button" at bounding box center [1477, 109] width 9 height 9
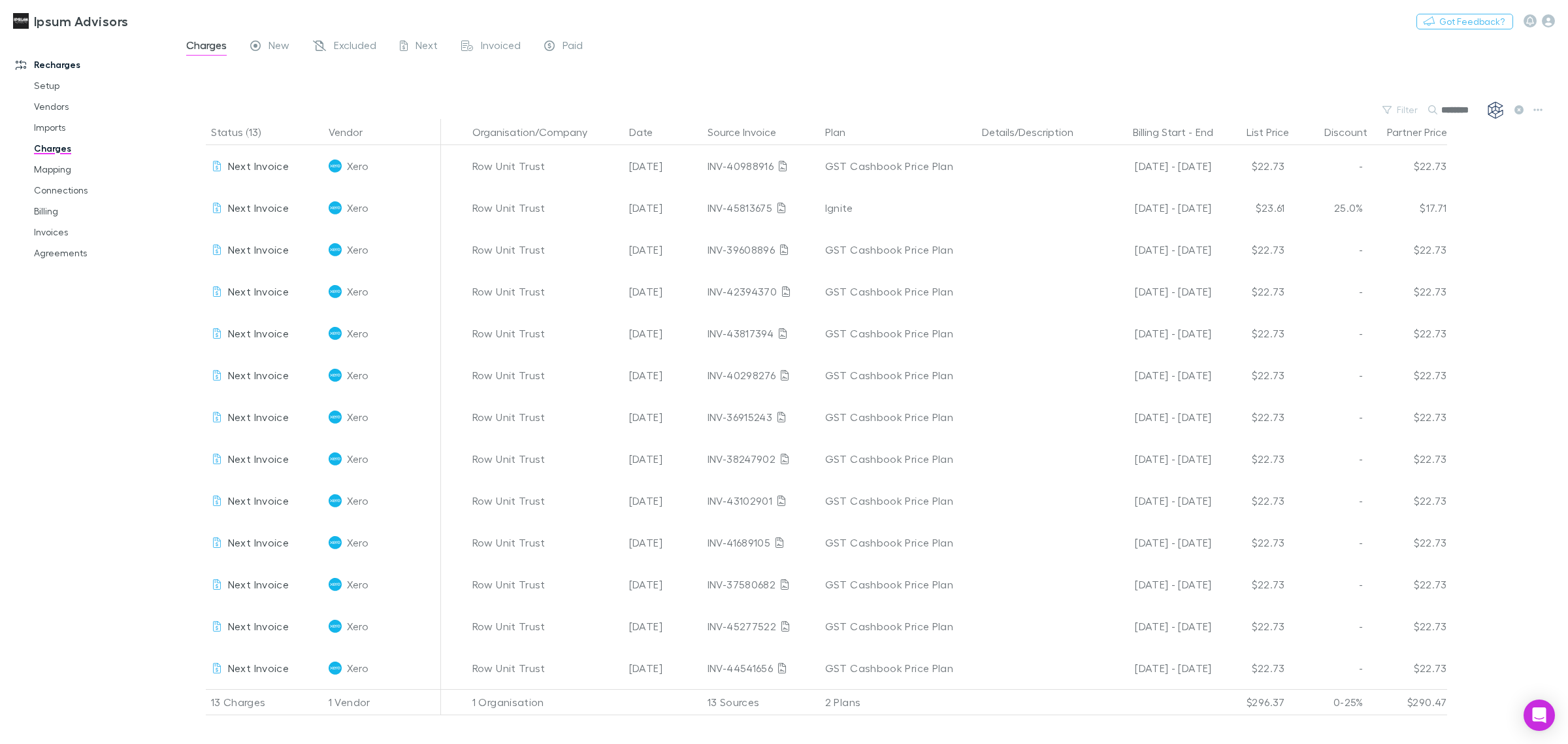
type input "********"
